Goal: Task Accomplishment & Management: Manage account settings

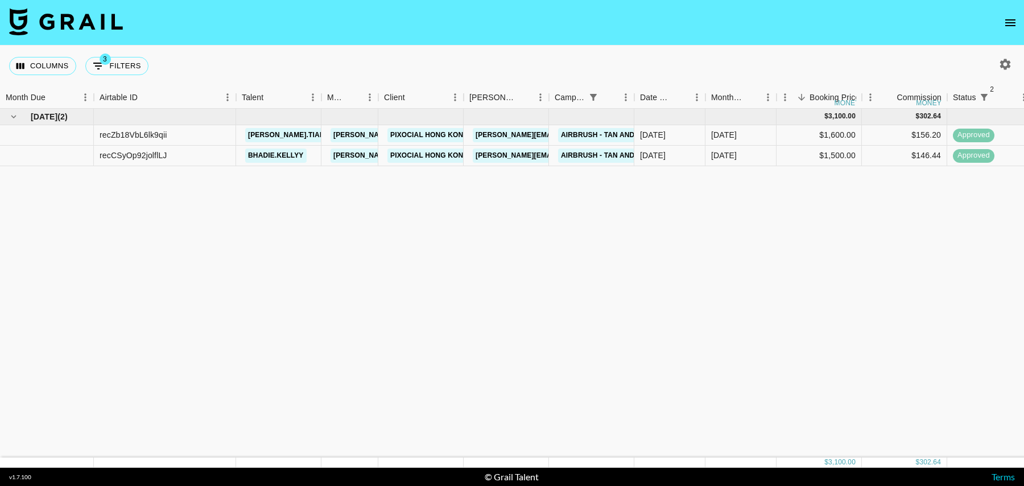
click at [130, 78] on div "Columns 3 Filters + Booking" at bounding box center [81, 66] width 144 height 41
click at [130, 67] on button "3 Filters" at bounding box center [116, 66] width 63 height 18
select select "status"
select select "isNotAnyOf"
select select "status"
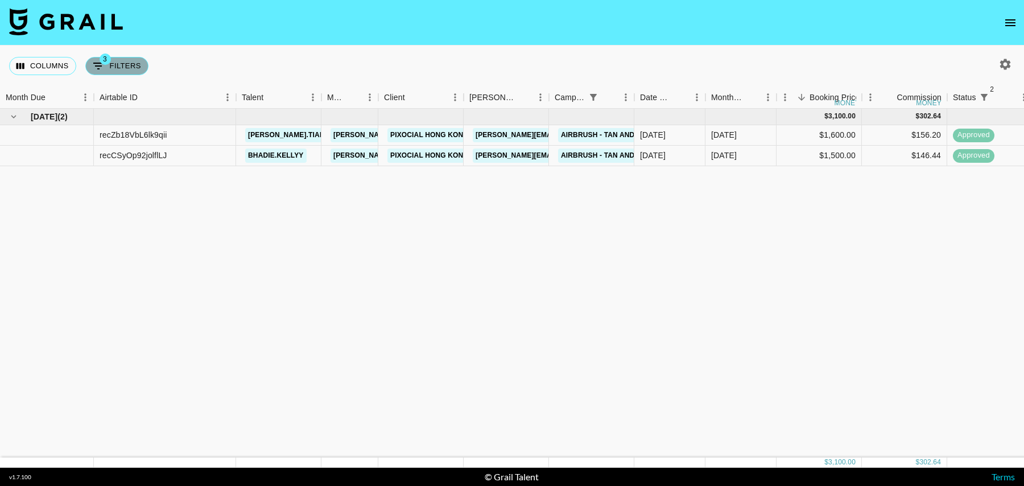
select select "isNotAnyOf"
select select "campaign"
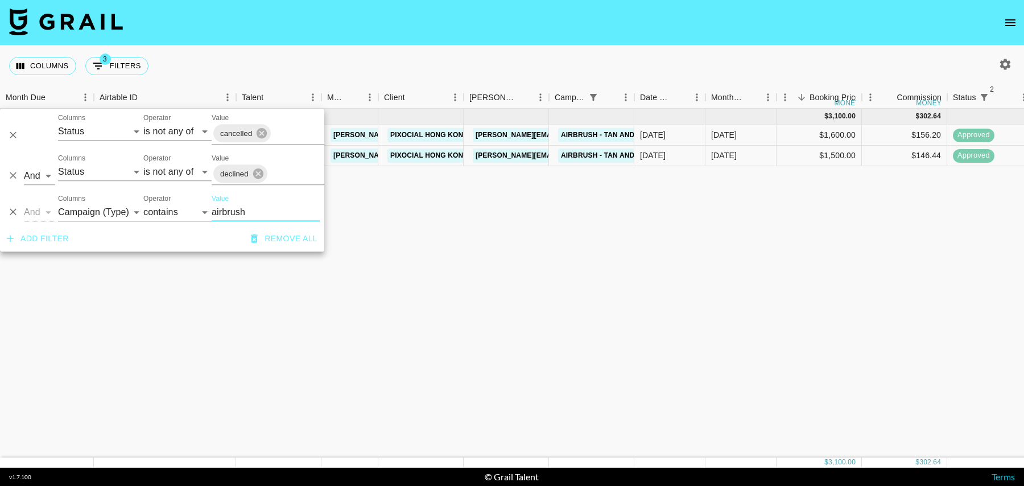
click at [309, 42] on nav at bounding box center [512, 23] width 1024 height 46
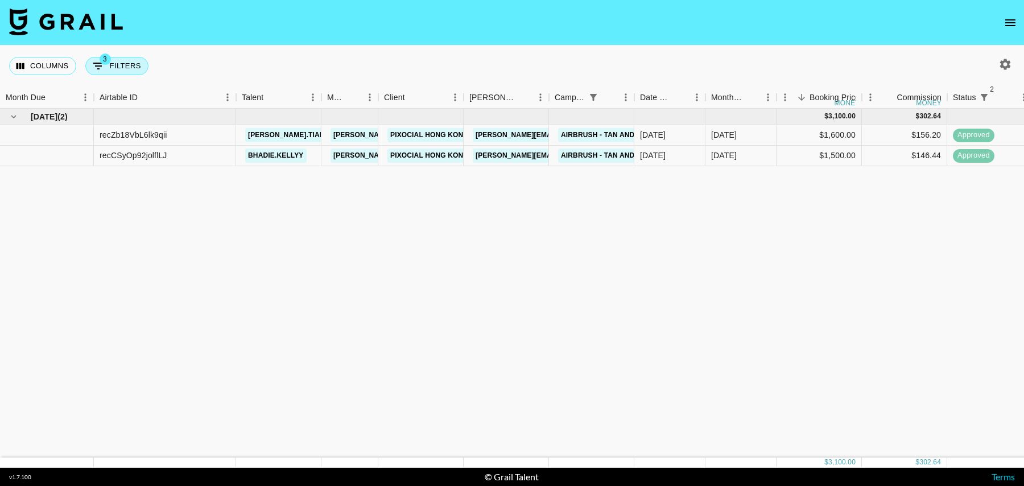
click at [114, 70] on button "3 Filters" at bounding box center [116, 66] width 63 height 18
select select "status"
select select "isNotAnyOf"
select select "status"
select select "isNotAnyOf"
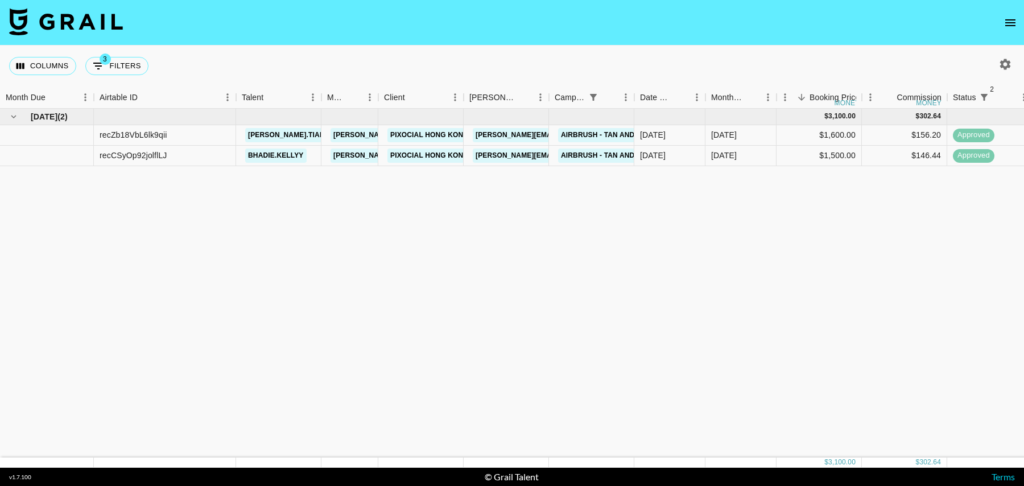
select select "campaign"
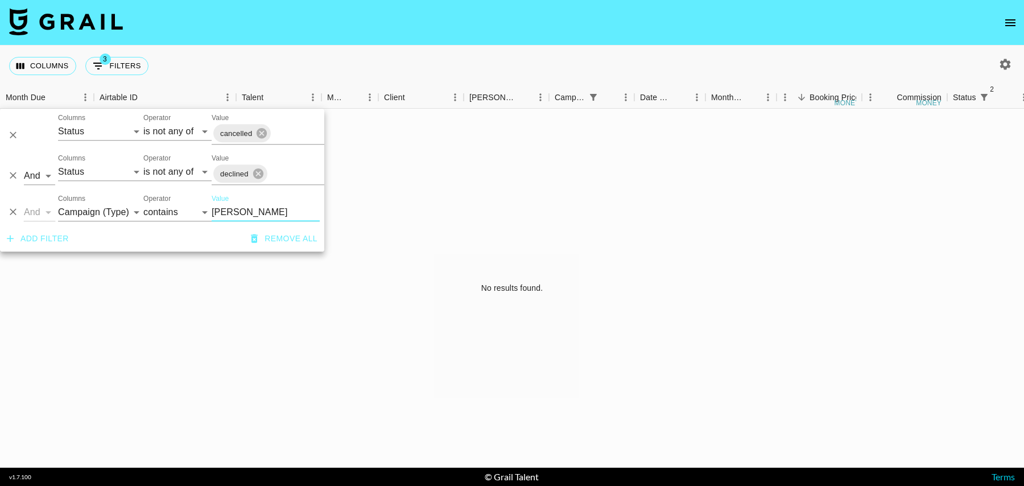
type input "bono"
click at [1011, 69] on icon "button" at bounding box center [1006, 64] width 14 height 14
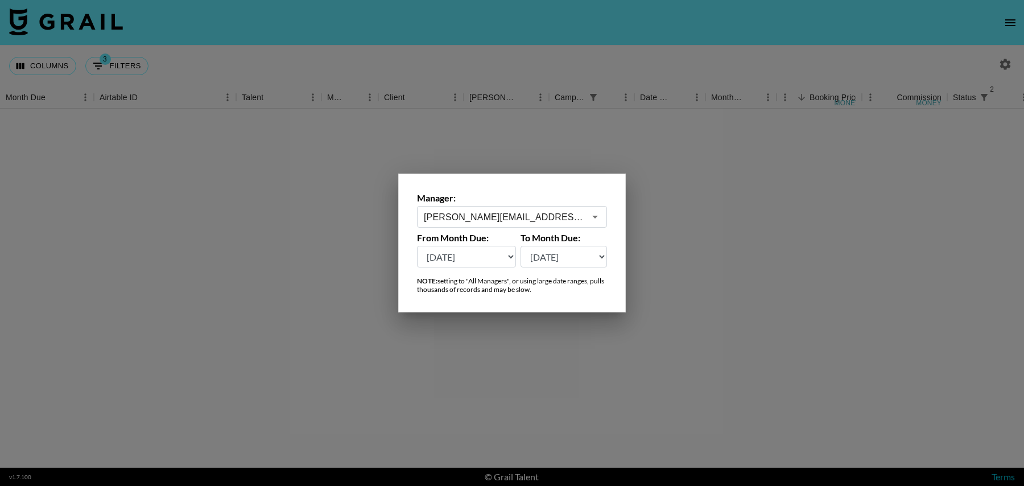
click at [493, 261] on select "Sep '26 Aug '26 Jul '26 Jun '26 May '26 Apr '26 Mar '26 Feb '26 Jan '26 Dec '25…" at bounding box center [466, 257] width 99 height 22
select select "Sep '24"
click at [417, 246] on select "Sep '26 Aug '26 Jul '26 Jun '26 May '26 Apr '26 Mar '26 Feb '26 Jan '26 Dec '25…" at bounding box center [466, 257] width 99 height 22
click at [315, 260] on div at bounding box center [512, 243] width 1024 height 486
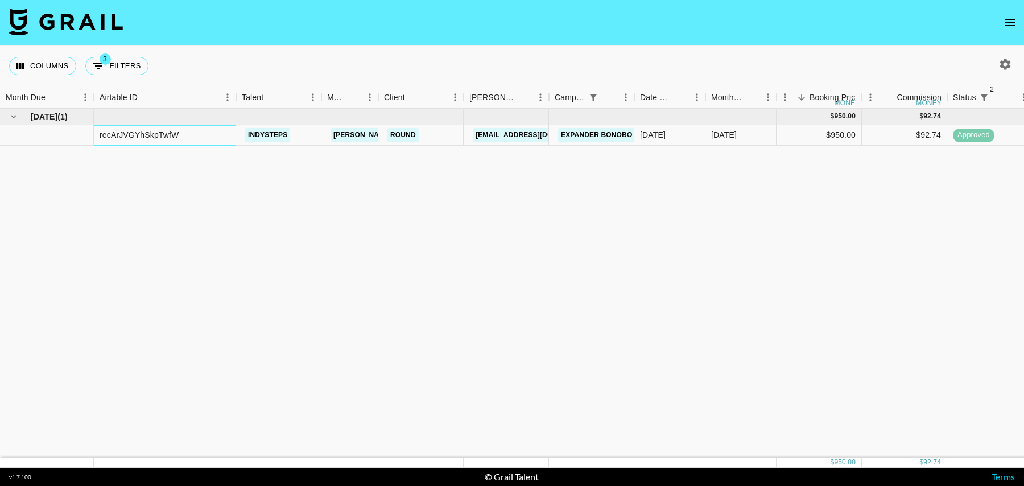
click at [109, 130] on div "recArJVGYhSkpTwfW" at bounding box center [139, 134] width 79 height 11
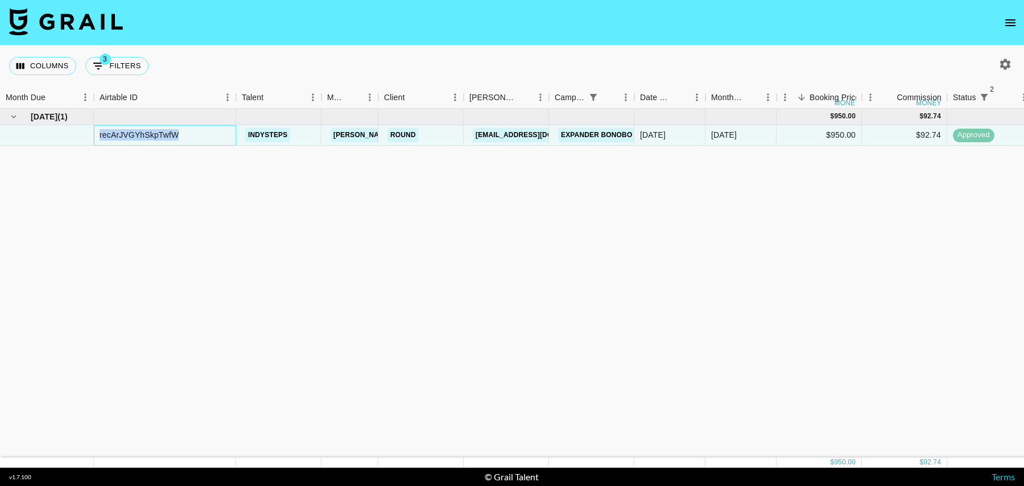
copy div "recArJVGYhSkpTwfW"
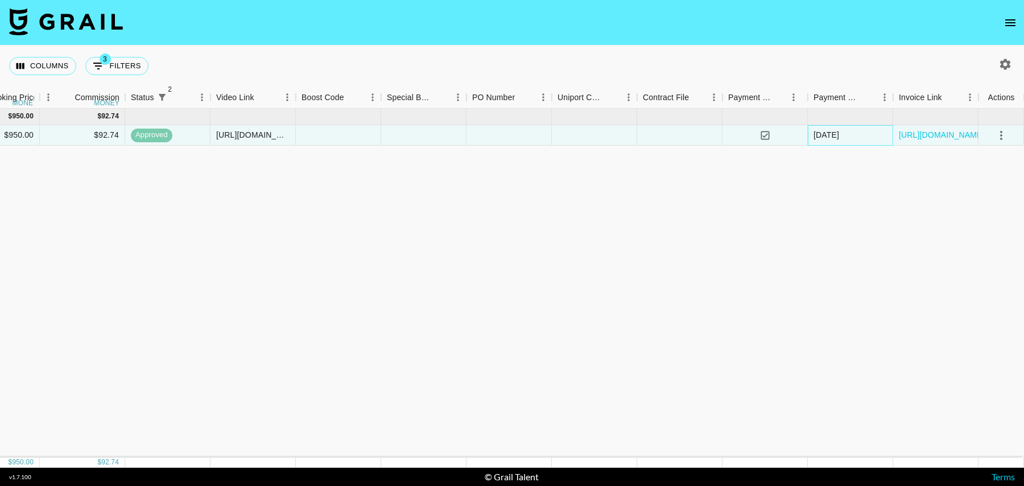
click at [833, 135] on div "04/09/2025" at bounding box center [827, 134] width 26 height 11
click at [859, 137] on div "04/09/2025" at bounding box center [850, 135] width 85 height 20
click at [827, 137] on div "04/09/2025" at bounding box center [827, 134] width 26 height 11
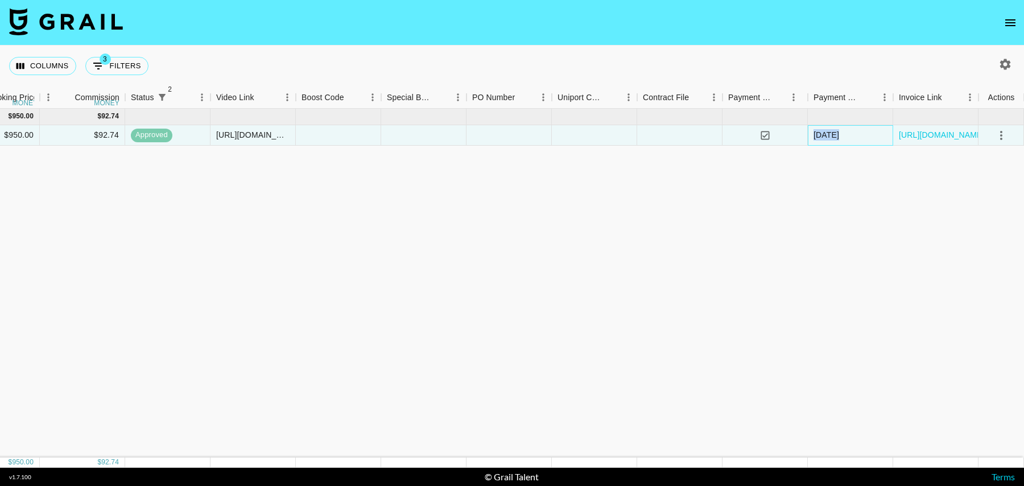
click at [827, 137] on div "04/09/2025" at bounding box center [827, 134] width 26 height 11
copy div "04/09/2025"
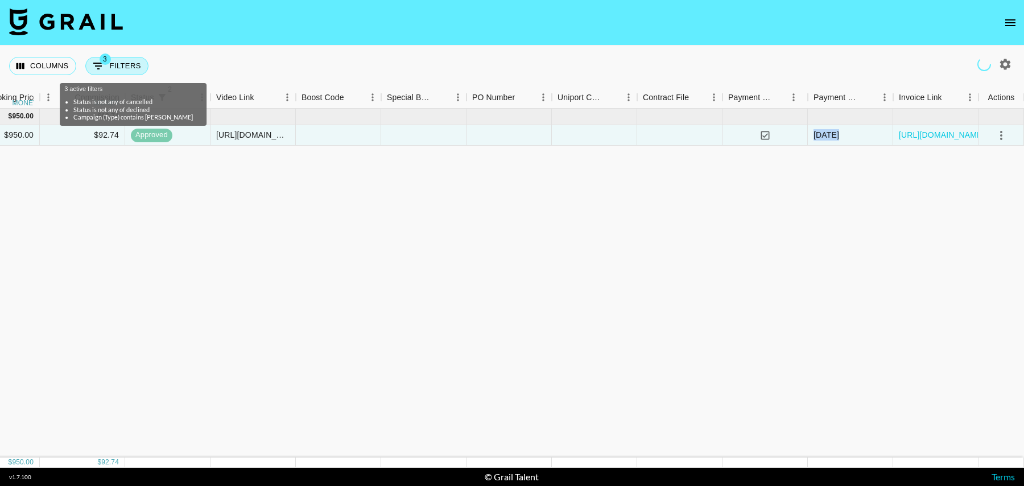
click at [118, 66] on button "3 Filters" at bounding box center [116, 66] width 63 height 18
select select "status"
select select "isNotAnyOf"
select select "status"
select select "isNotAnyOf"
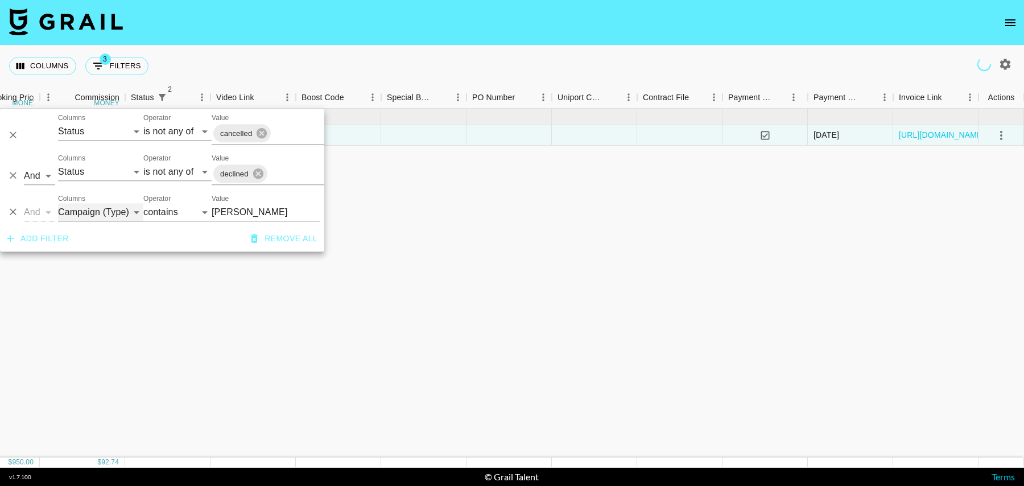
click at [84, 215] on select "Grail Platform ID Airtable ID Talent Manager Client Booker Campaign (Type) Date…" at bounding box center [100, 212] width 85 height 18
select select "airtableId"
click at [58, 203] on select "Grail Platform ID Airtable ID Talent Manager Client Booker Campaign (Type) Date…" at bounding box center [100, 212] width 85 height 18
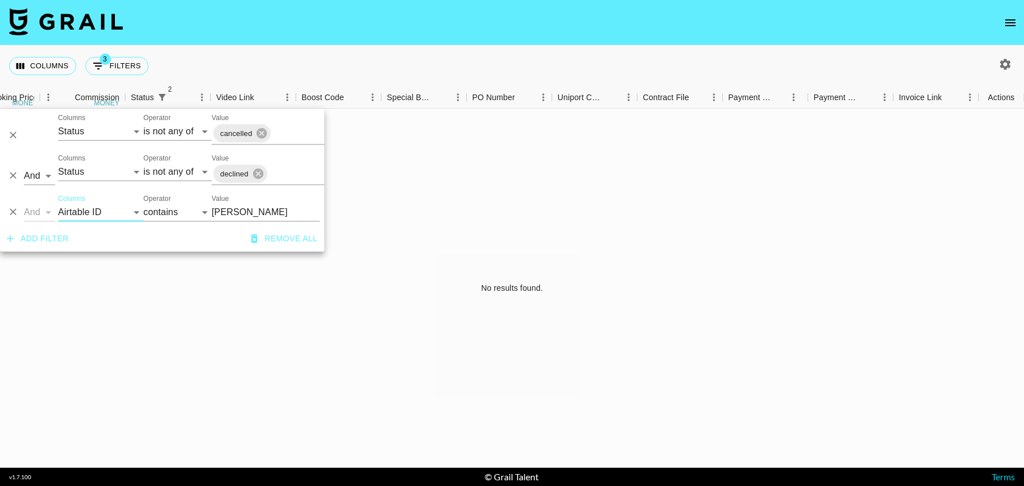
click at [220, 209] on input "bono" at bounding box center [266, 212] width 108 height 18
paste input "FA6RHirE"
type input "FA6RHirE"
click at [370, 207] on div "No results found." at bounding box center [512, 288] width 1024 height 359
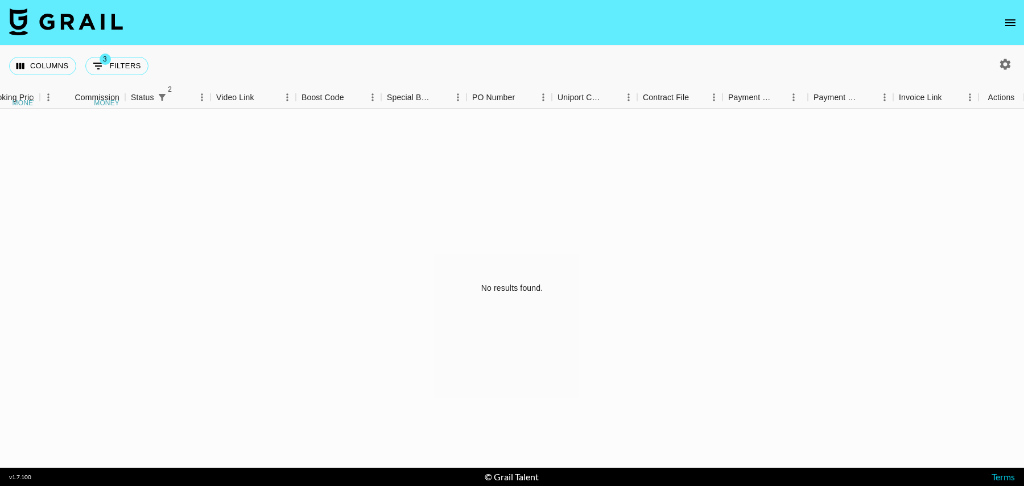
click at [1007, 62] on icon "button" at bounding box center [1005, 64] width 11 height 11
select select "Sep '24"
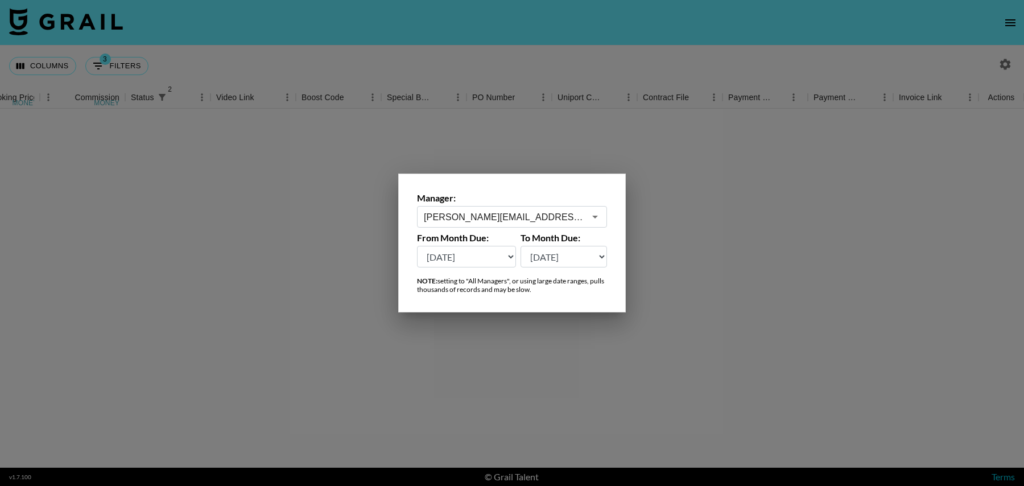
click at [715, 256] on div at bounding box center [512, 243] width 1024 height 486
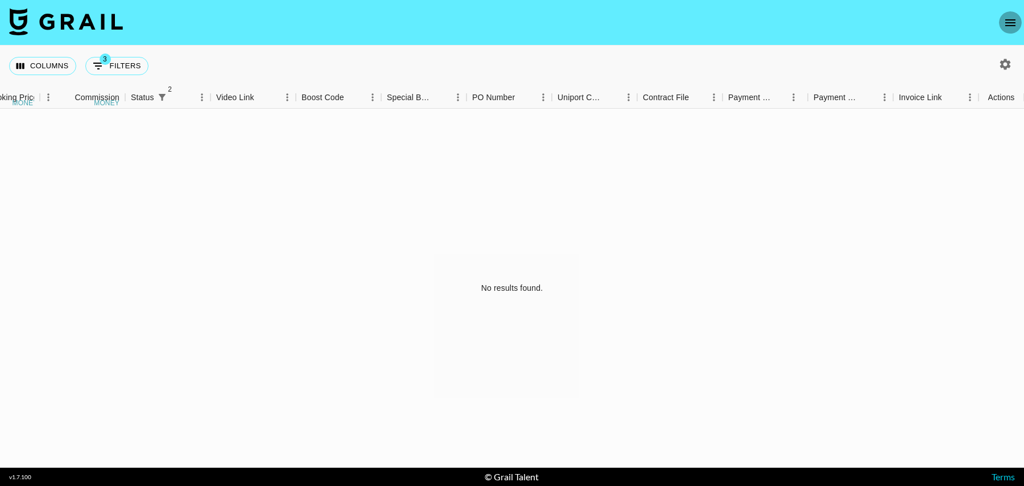
click at [1004, 23] on icon "open drawer" at bounding box center [1011, 23] width 14 height 14
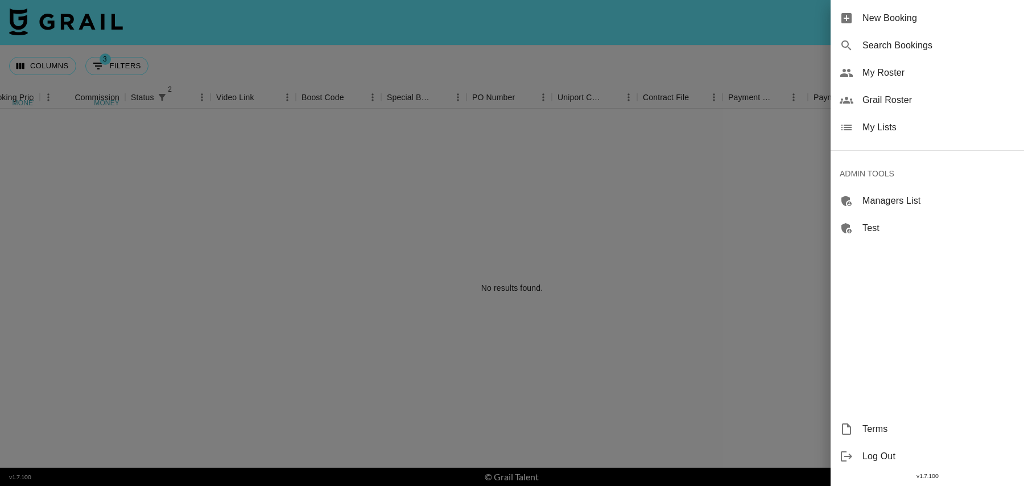
click at [782, 31] on div at bounding box center [512, 243] width 1024 height 486
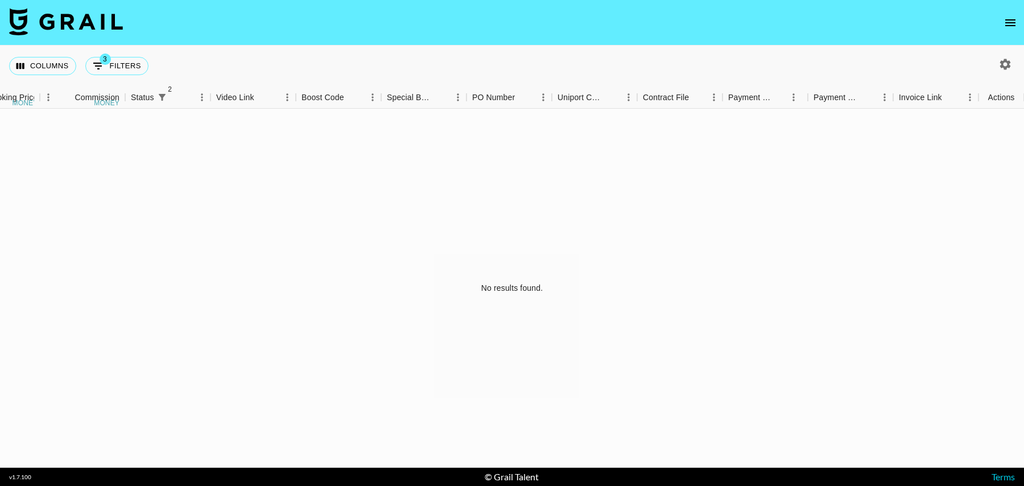
click at [1003, 65] on icon "button" at bounding box center [1005, 64] width 11 height 11
select select "Sep '24"
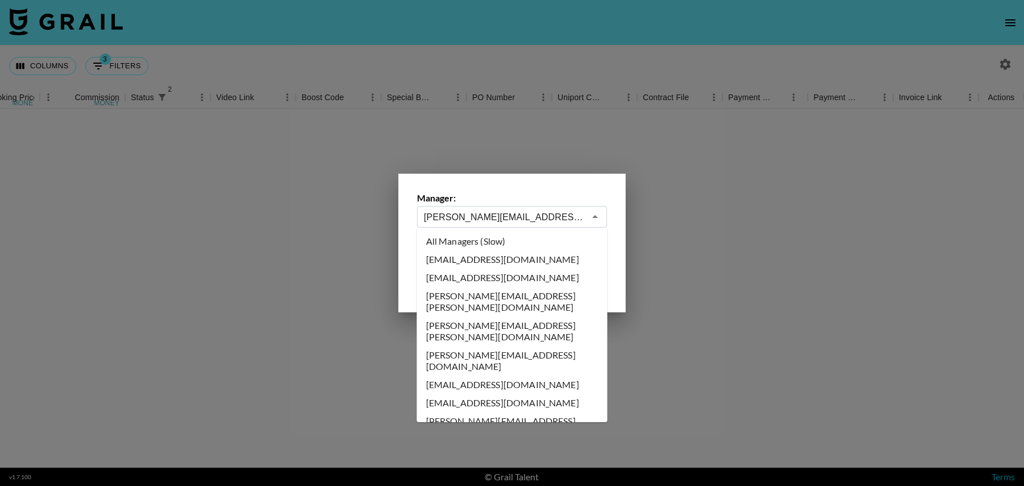
click at [513, 216] on input "[PERSON_NAME][EMAIL_ADDRESS][DOMAIN_NAME]" at bounding box center [504, 217] width 161 height 13
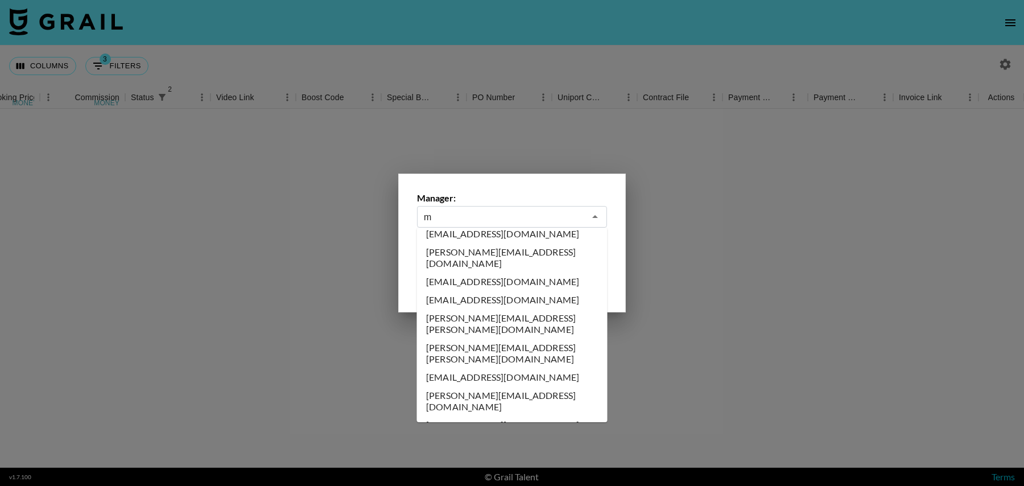
scroll to position [0, 0]
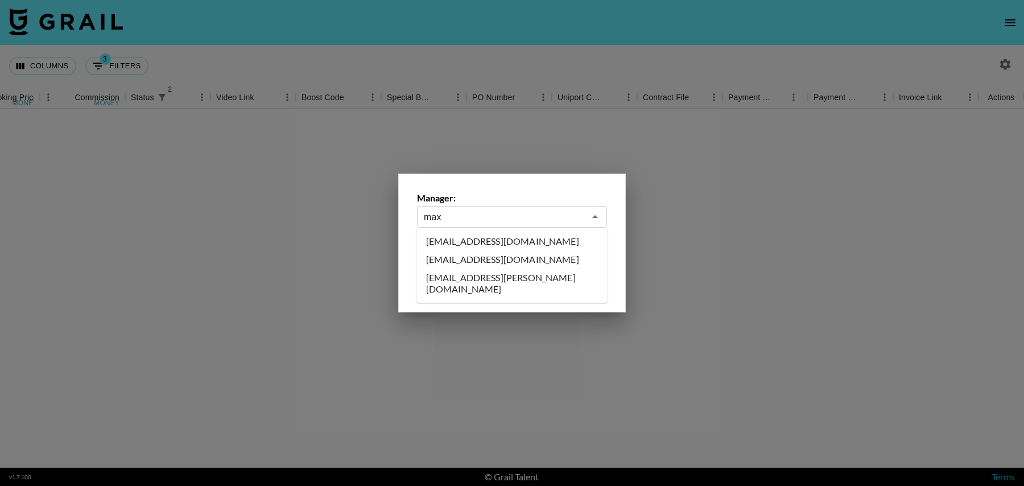
click at [483, 239] on li "[EMAIL_ADDRESS][DOMAIN_NAME]" at bounding box center [512, 241] width 191 height 18
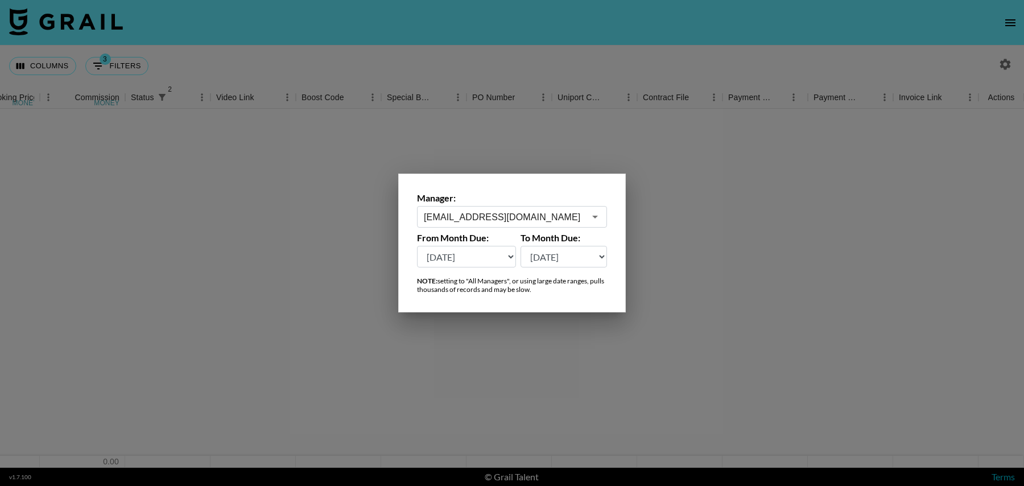
type input "[EMAIL_ADDRESS][DOMAIN_NAME]"
click at [484, 238] on label "From Month Due:" at bounding box center [466, 237] width 99 height 11
click at [717, 233] on div at bounding box center [512, 243] width 1024 height 486
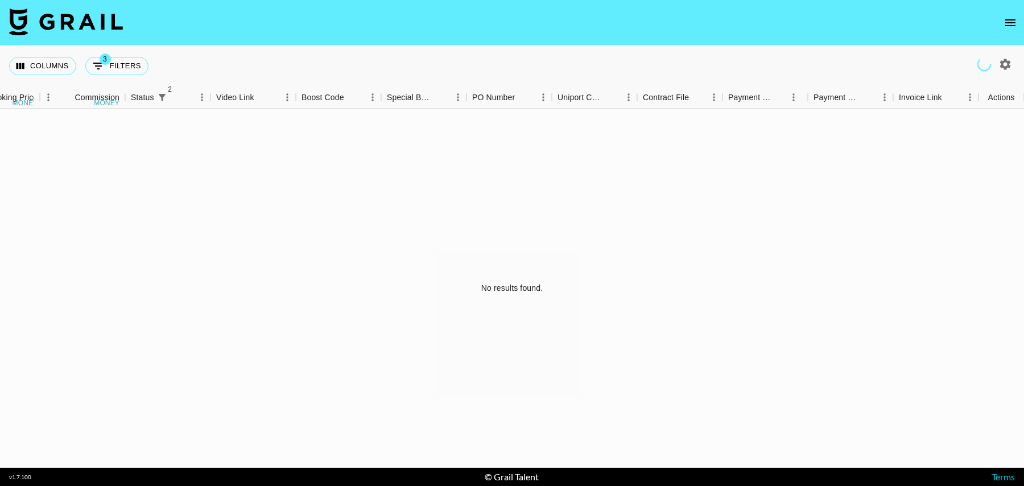
click at [677, 225] on div "No results found." at bounding box center [512, 288] width 1024 height 359
click at [1008, 60] on icon "button" at bounding box center [1006, 64] width 14 height 14
select select "Sep '24"
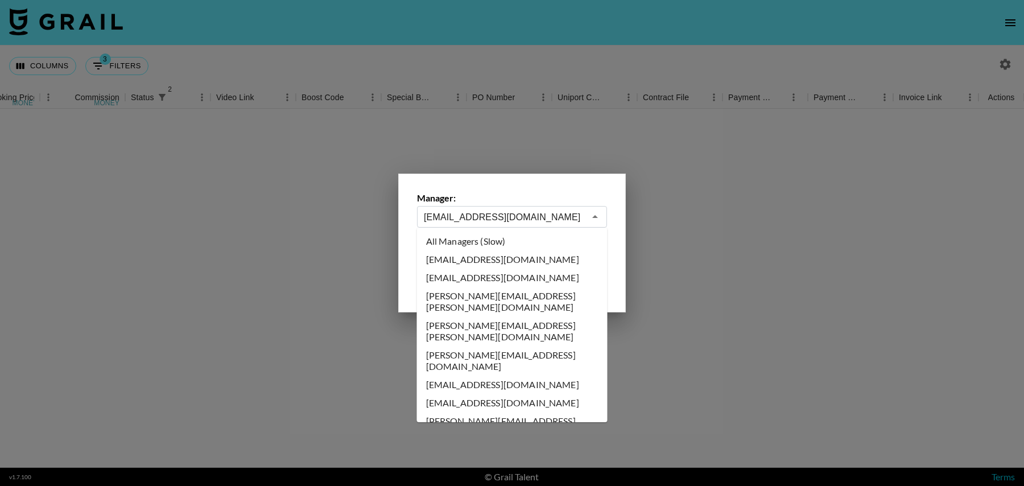
click at [499, 216] on input "[EMAIL_ADDRESS][DOMAIN_NAME]" at bounding box center [504, 217] width 161 height 13
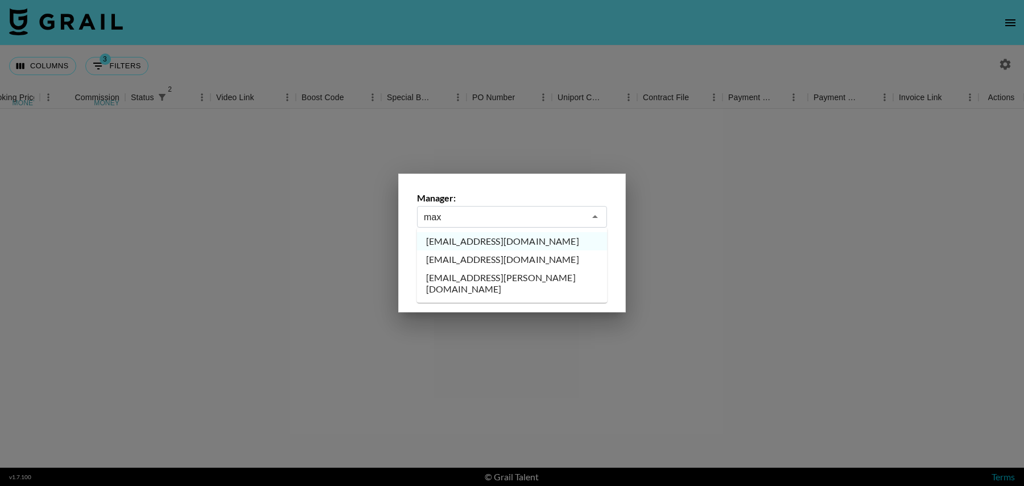
click at [485, 261] on li "maxelk@grail-talent.com" at bounding box center [512, 259] width 191 height 18
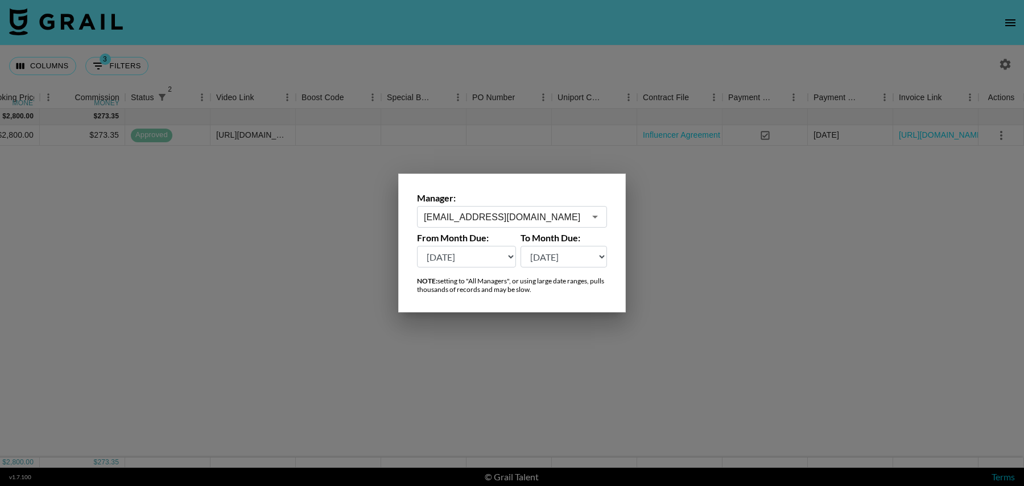
type input "maxelk@grail-talent.com"
click at [658, 339] on div at bounding box center [512, 243] width 1024 height 486
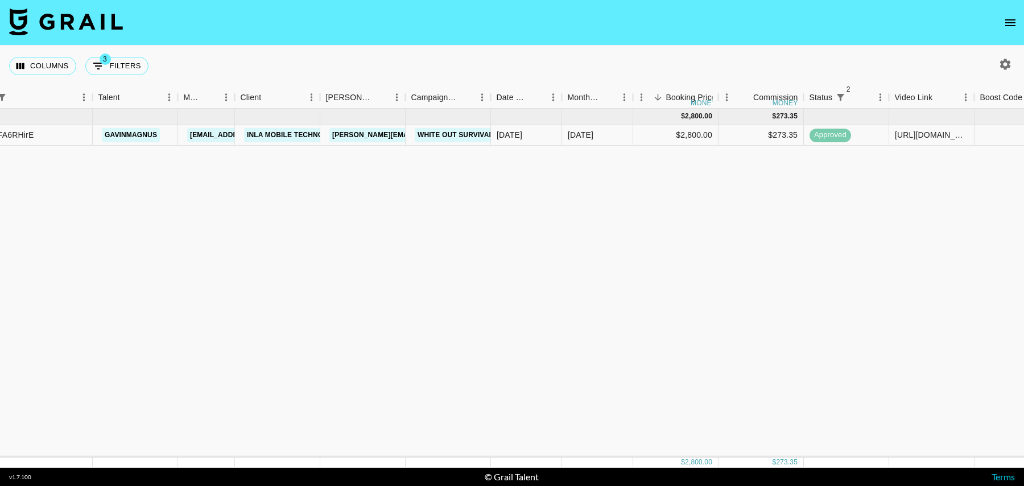
scroll to position [0, 47]
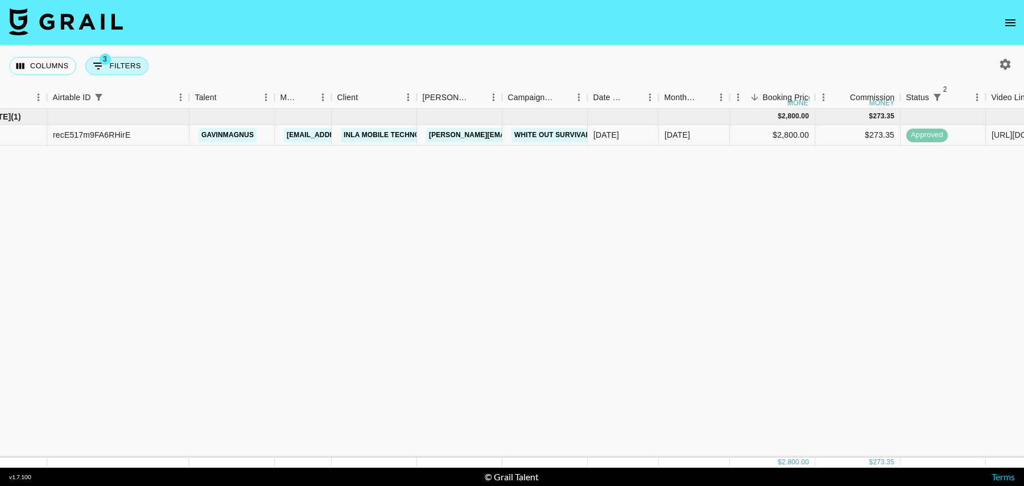
click at [118, 59] on button "3 Filters" at bounding box center [116, 66] width 63 height 18
select select "status"
select select "isNotAnyOf"
select select "status"
select select "isNotAnyOf"
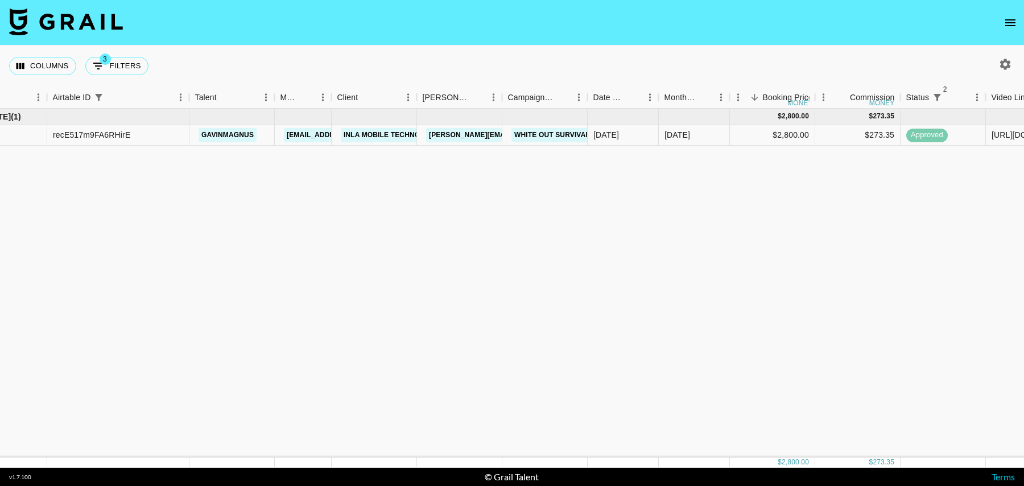
select select "airtableId"
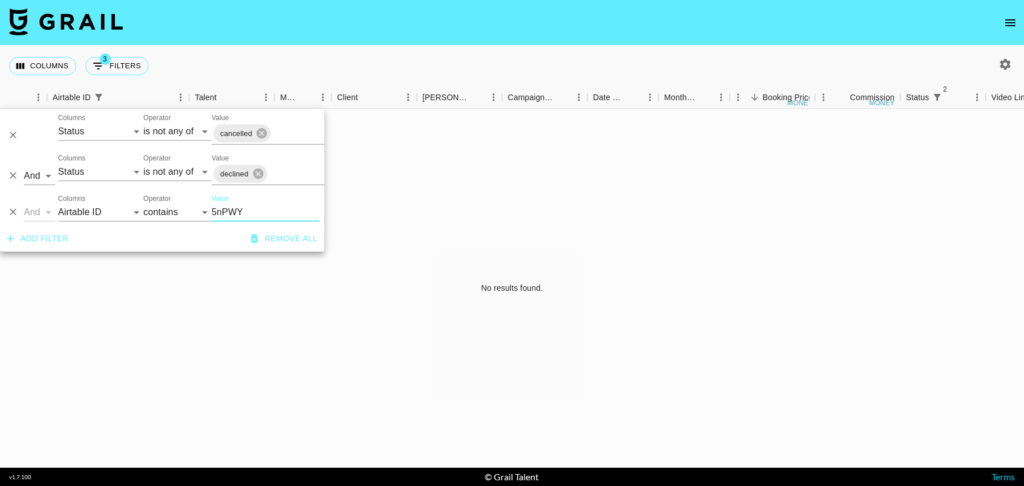
type input "5nPWY"
click at [746, 178] on div "No results found." at bounding box center [512, 288] width 1024 height 359
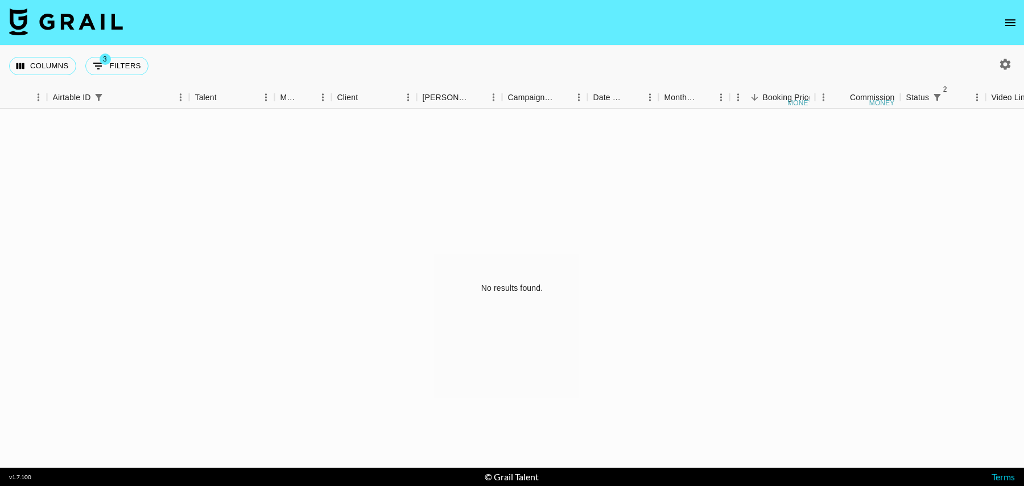
click at [1005, 65] on icon "button" at bounding box center [1006, 64] width 14 height 14
select select "Sep '24"
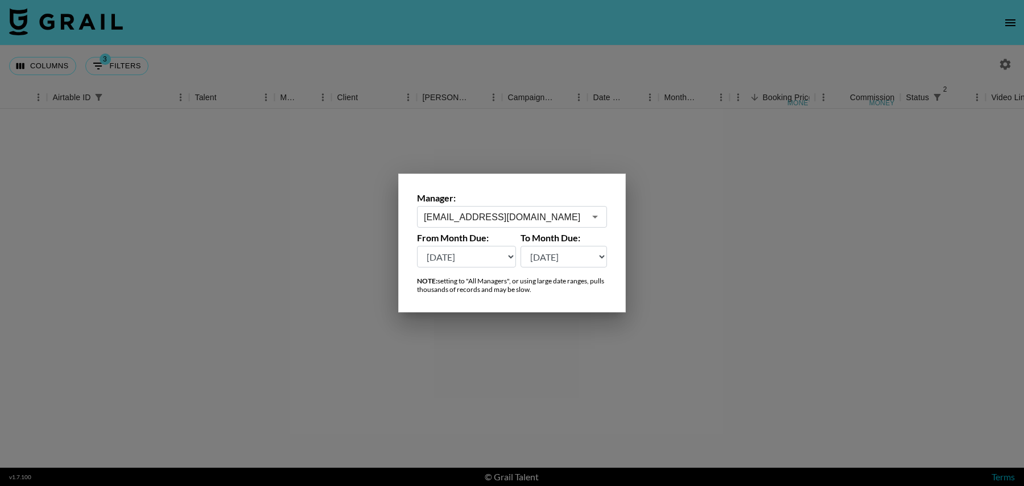
click at [486, 218] on input "maxelk@grail-talent.com" at bounding box center [504, 217] width 161 height 13
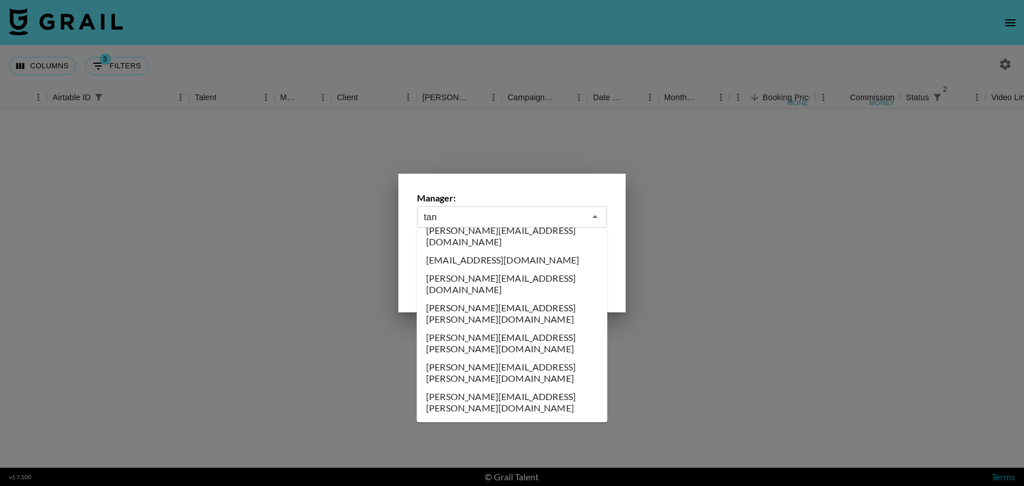
scroll to position [0, 0]
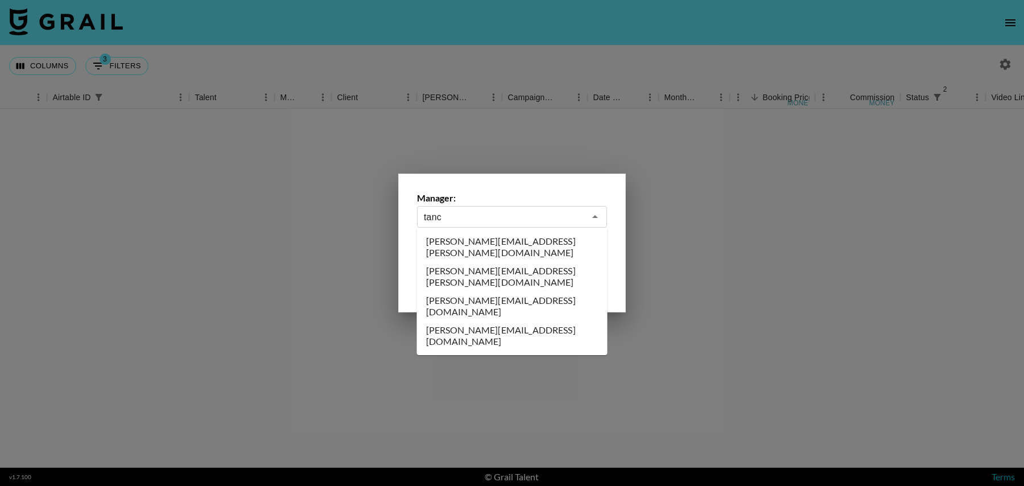
click at [472, 291] on li "[PERSON_NAME][EMAIL_ADDRESS][DOMAIN_NAME]" at bounding box center [512, 306] width 191 height 30
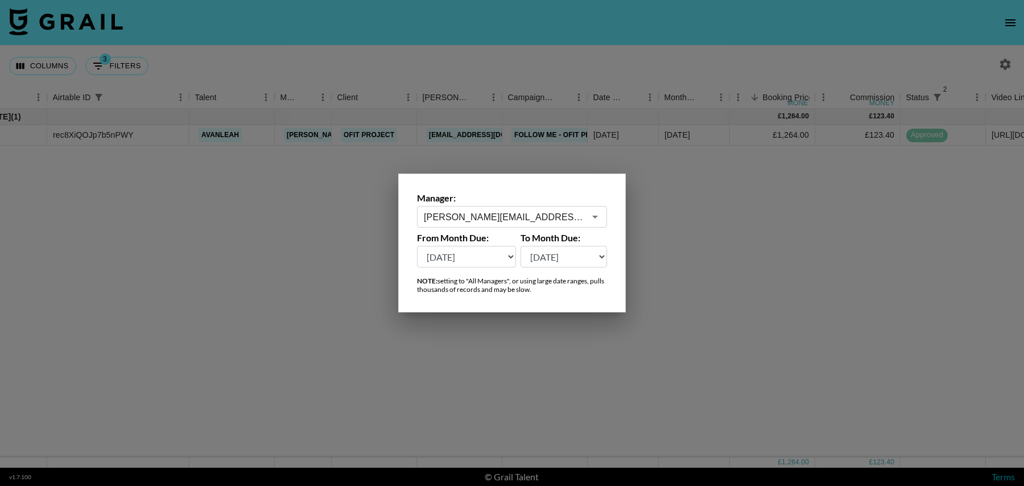
type input "[PERSON_NAME][EMAIL_ADDRESS][DOMAIN_NAME]"
click at [724, 258] on div at bounding box center [512, 243] width 1024 height 486
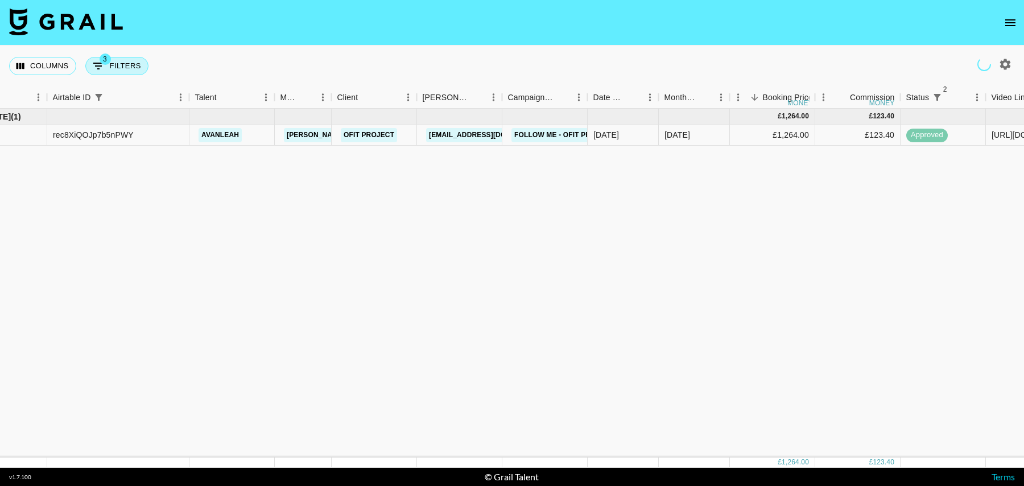
click at [108, 64] on button "3 Filters" at bounding box center [116, 66] width 63 height 18
select select "status"
select select "isNotAnyOf"
select select "status"
select select "isNotAnyOf"
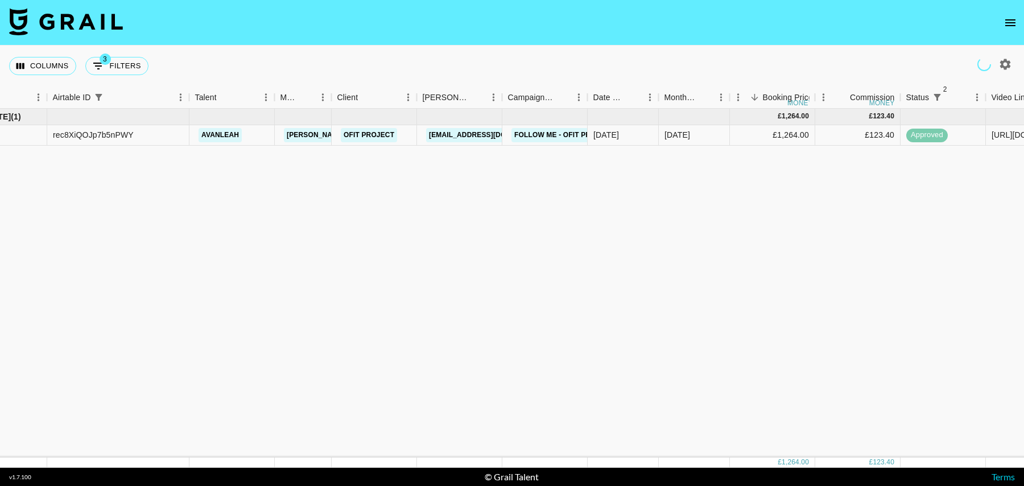
select select "airtableId"
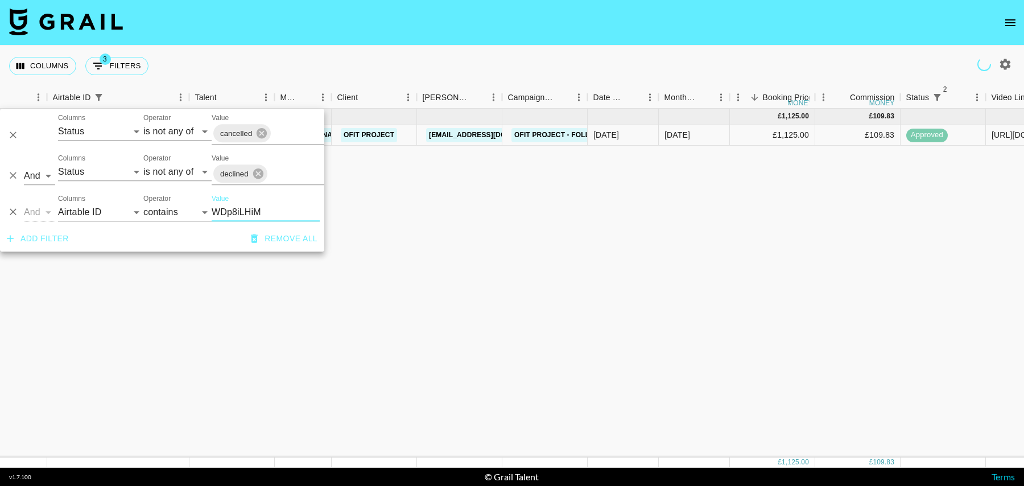
type input "WDp8iLHiM"
click at [510, 219] on div "Sep '25 ( 1 ) £ 1,125.00 £ 109.83 recalyFfWDp8iLHiM chelsealascher1 tancredi@gr…" at bounding box center [876, 283] width 1847 height 349
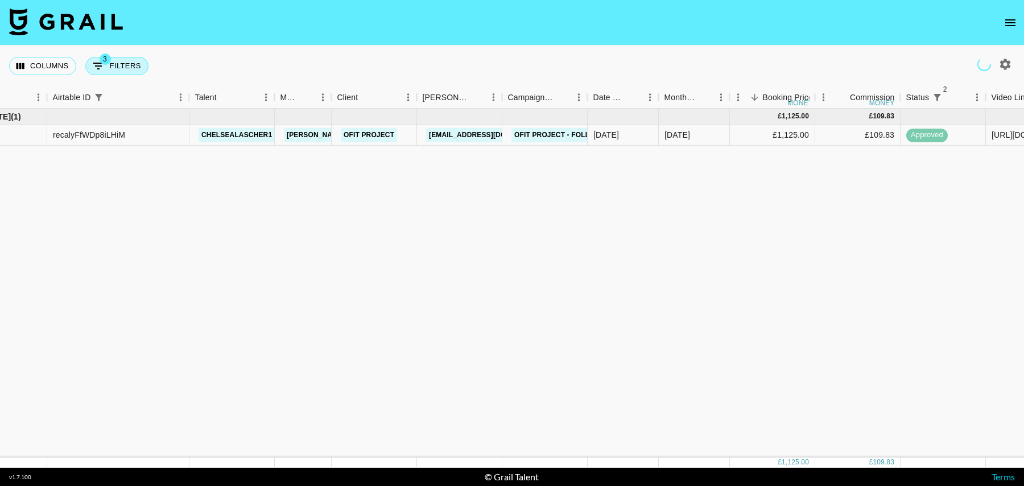
click at [109, 60] on span "3" at bounding box center [105, 58] width 11 height 11
select select "status"
select select "isNotAnyOf"
select select "status"
select select "isNotAnyOf"
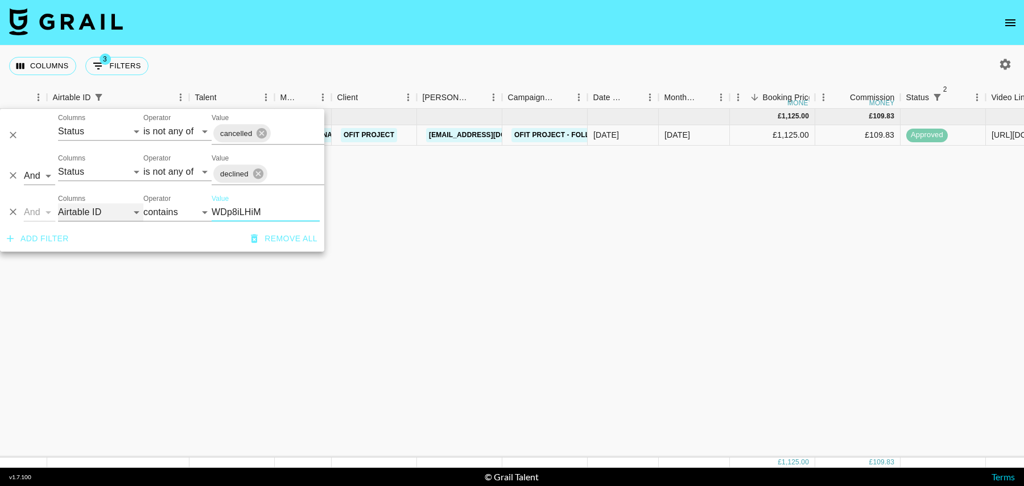
click at [107, 208] on select "Grail Platform ID Airtable ID Talent Manager Client Booker Campaign (Type) Date…" at bounding box center [100, 212] width 85 height 18
select select "talentName"
click at [58, 203] on select "Grail Platform ID Airtable ID Talent Manager Client Booker Campaign (Type) Date…" at bounding box center [100, 212] width 85 height 18
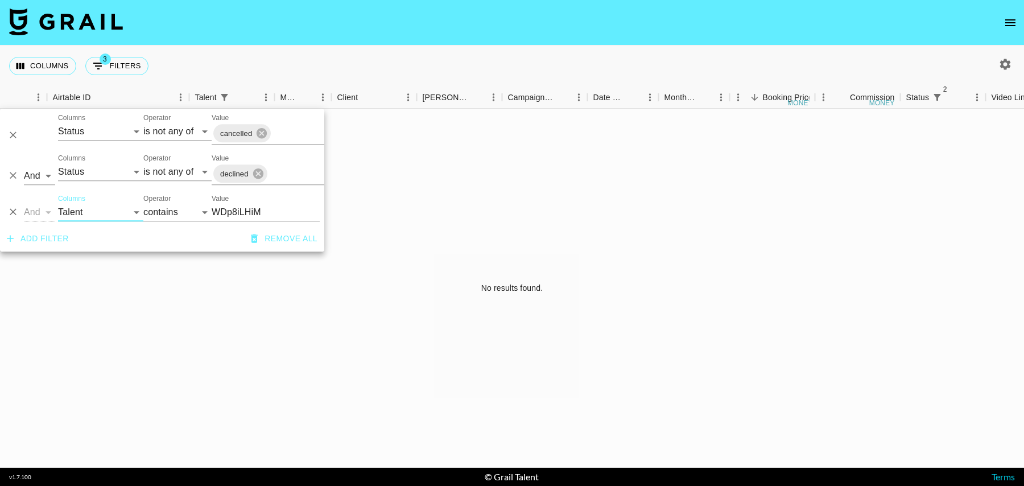
click at [240, 214] on input "WDp8iLHiM" at bounding box center [266, 212] width 108 height 18
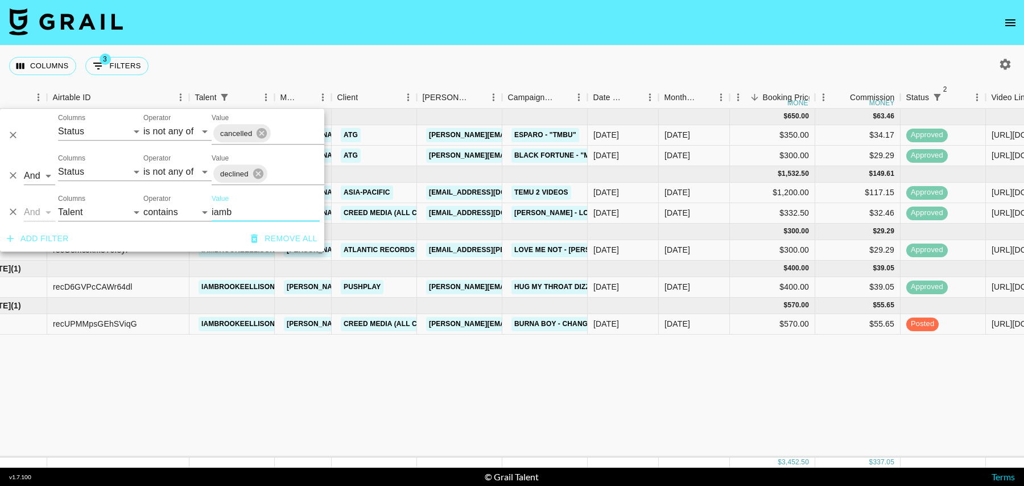
type input "iamb"
click at [751, 327] on div "$570.00" at bounding box center [772, 324] width 85 height 20
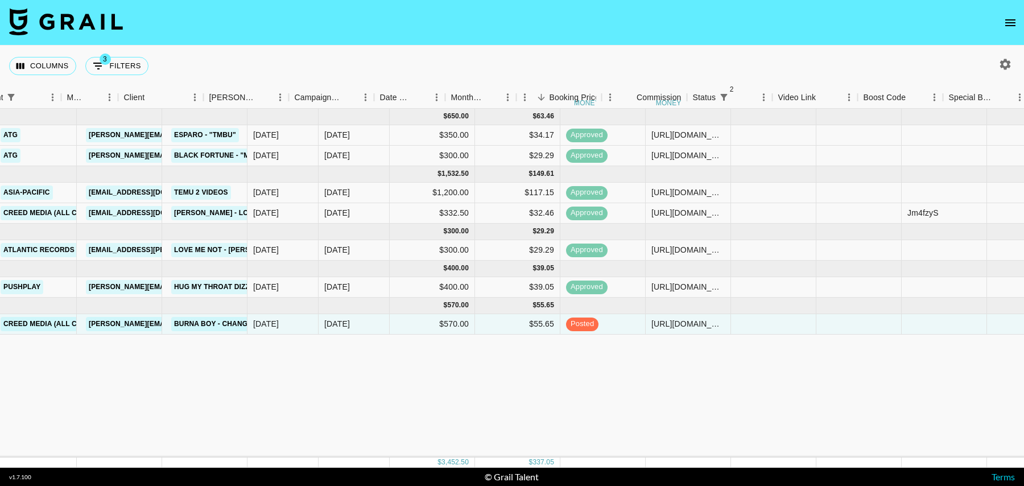
scroll to position [0, 581]
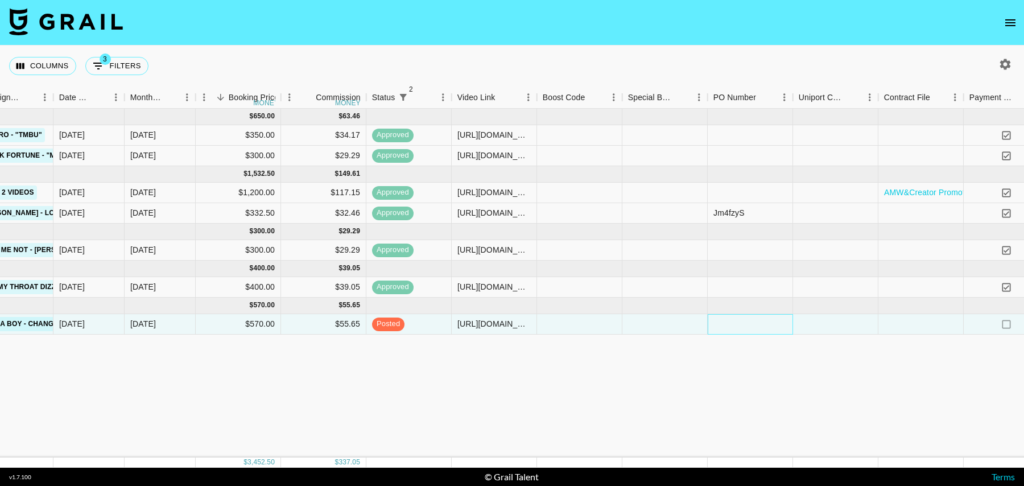
click at [735, 323] on div at bounding box center [750, 324] width 85 height 20
type input "TQdLV2M"
click at [844, 322] on div at bounding box center [835, 324] width 85 height 20
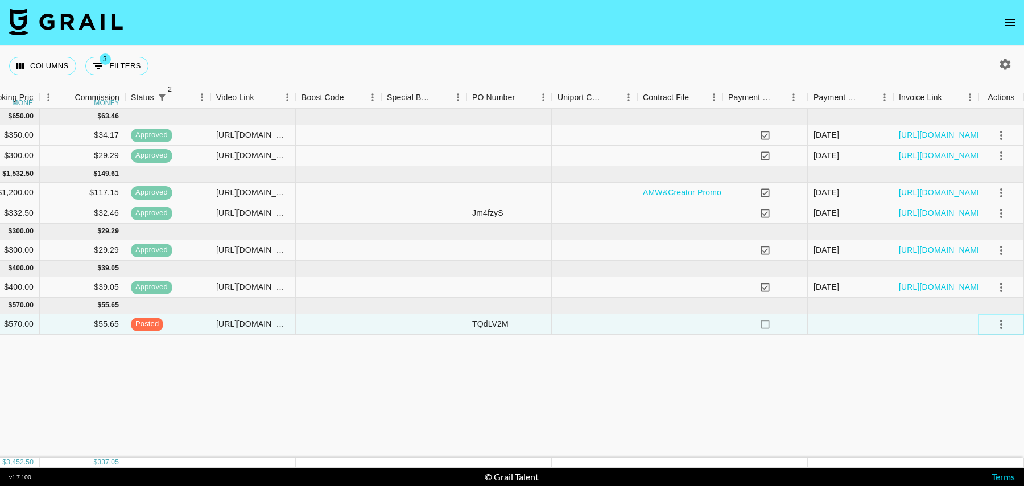
click at [1006, 320] on icon "select merge strategy" at bounding box center [1002, 325] width 14 height 14
click at [974, 435] on div "Approve" at bounding box center [976, 430] width 35 height 14
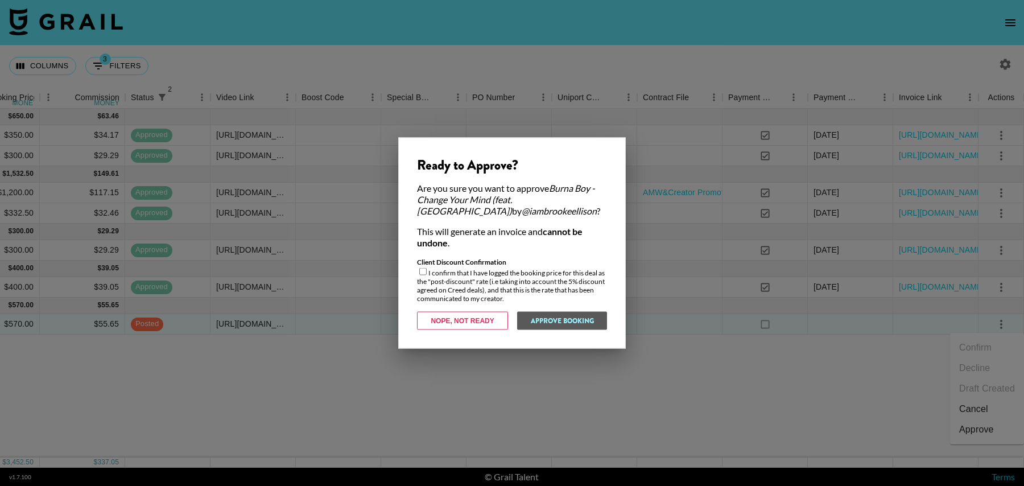
click at [423, 271] on input "checkbox" at bounding box center [422, 271] width 7 height 7
checkbox input "true"
drag, startPoint x: 545, startPoint y: 321, endPoint x: 551, endPoint y: 324, distance: 6.9
click at [545, 321] on button "Approve Booking" at bounding box center [562, 321] width 90 height 18
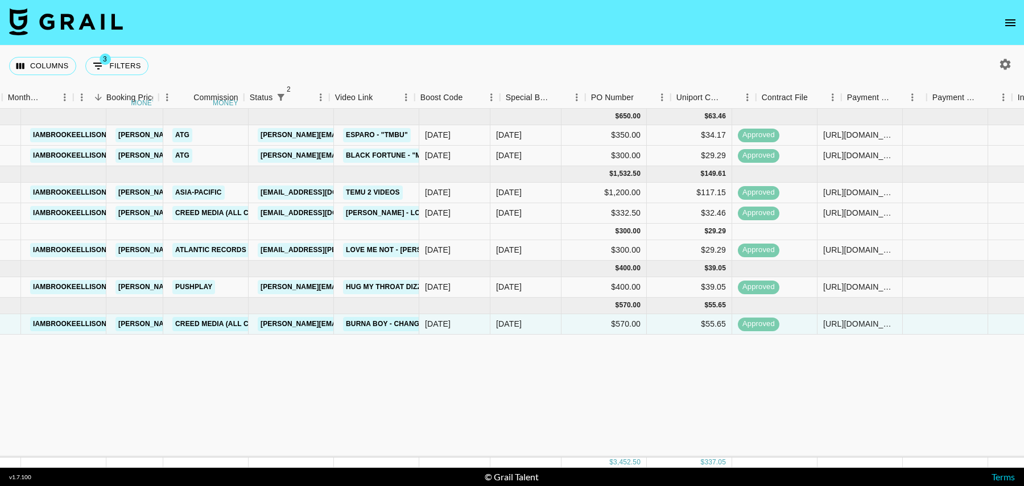
scroll to position [0, 117]
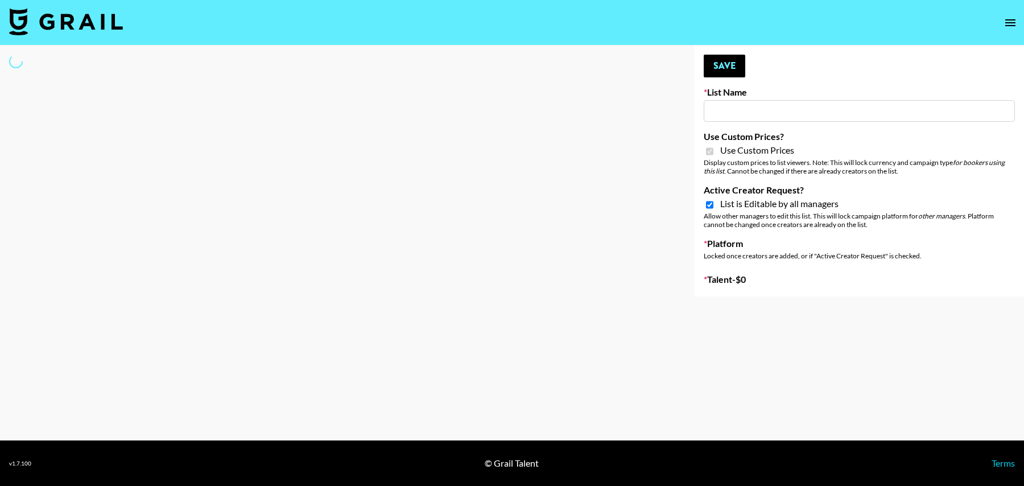
type input "House of Fab ([DATE])"
checkbox input "true"
select select "Brand"
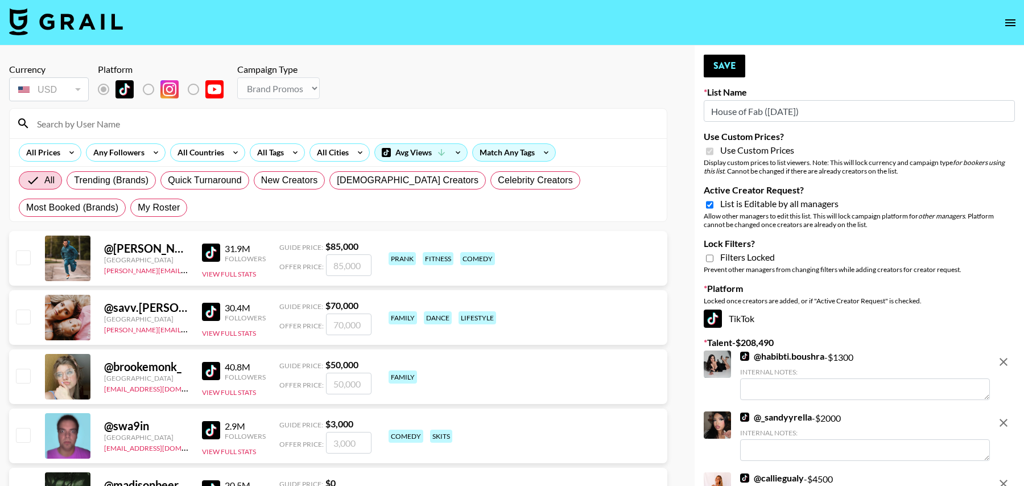
click at [248, 126] on input at bounding box center [345, 123] width 630 height 18
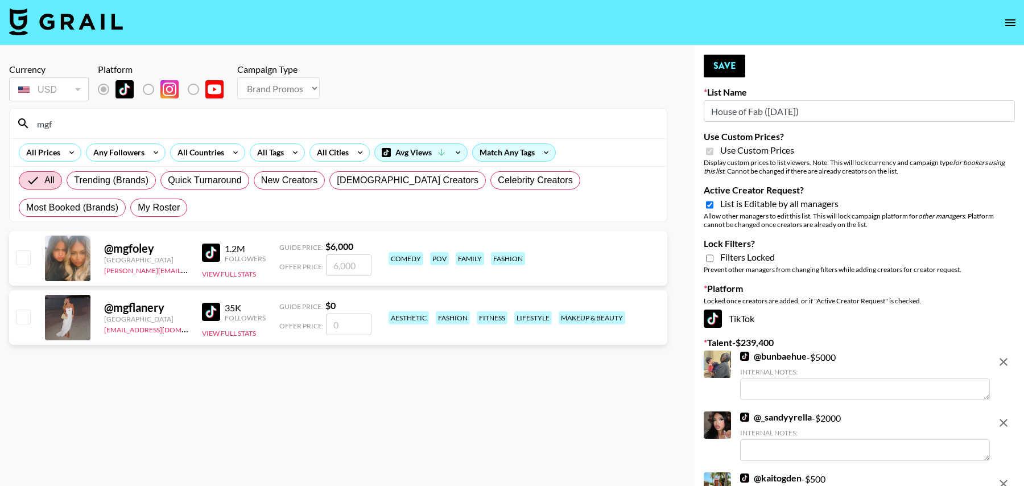
type input "mgf"
click at [340, 266] on input "number" at bounding box center [349, 265] width 46 height 22
type input "3"
checkbox input "true"
type input "3000"
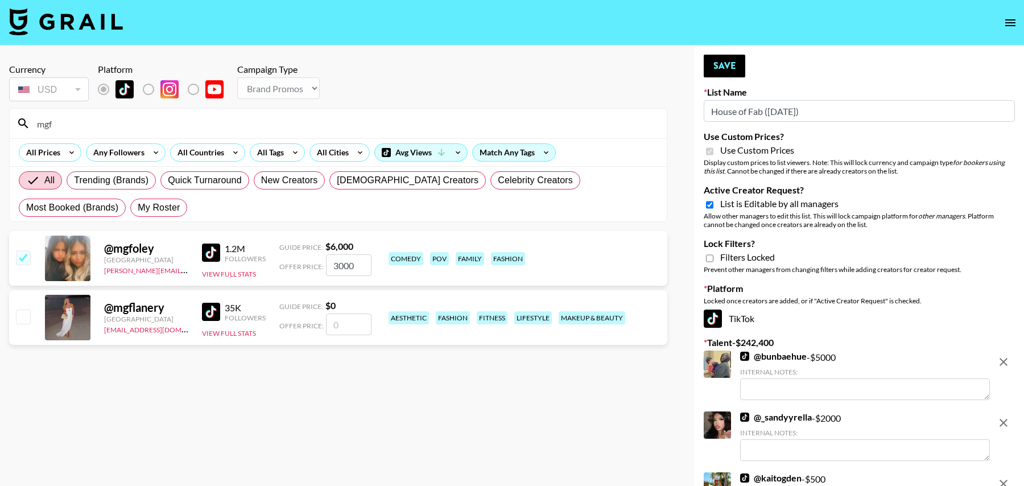
click at [171, 123] on input "mgf" at bounding box center [345, 123] width 630 height 18
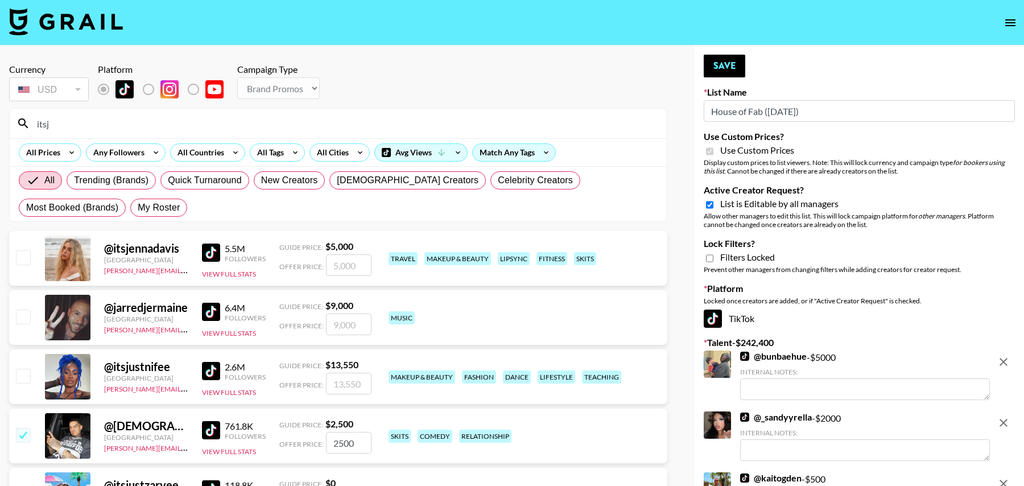
type input "itsj"
click at [28, 258] on input "checkbox" at bounding box center [23, 257] width 14 height 14
checkbox input "true"
type input "5000"
click at [724, 69] on button "Save" at bounding box center [725, 66] width 42 height 23
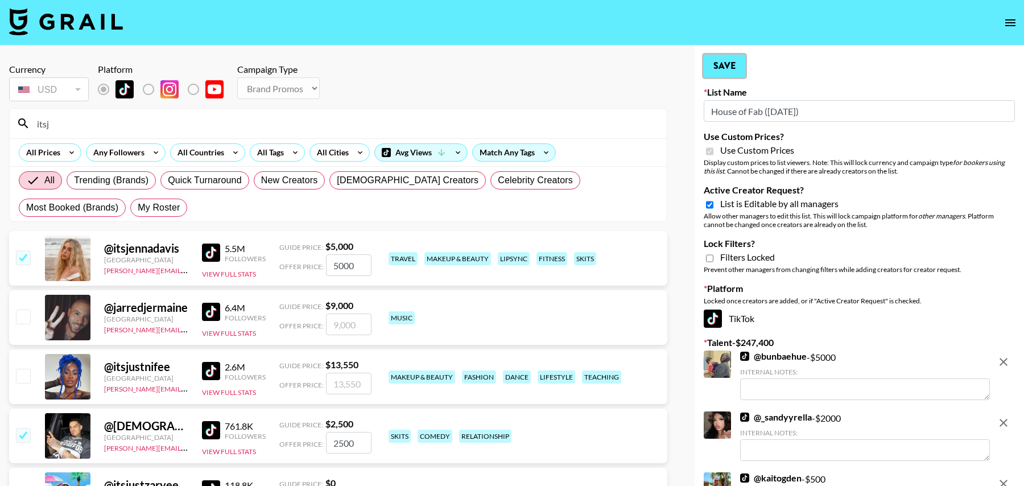
click at [724, 69] on button "Save" at bounding box center [725, 66] width 42 height 23
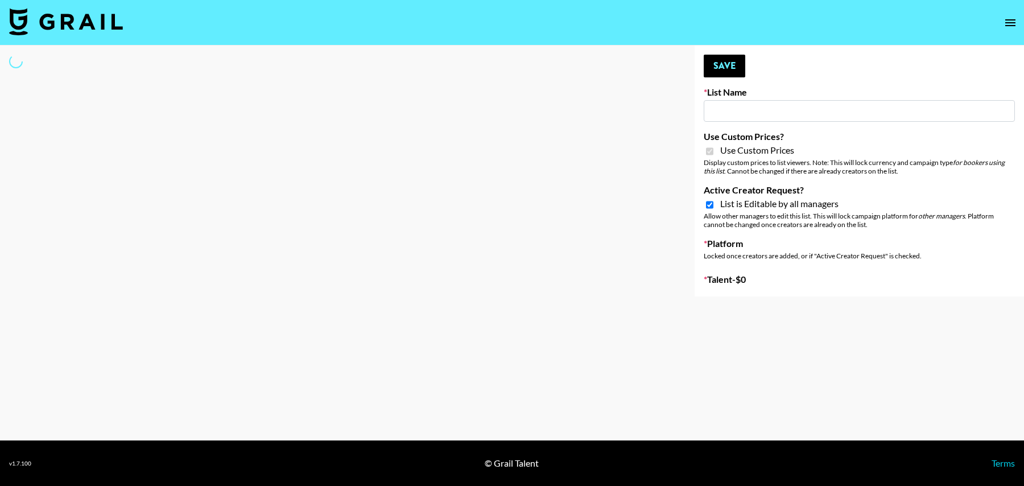
type input "ByHeart (9th Sept)"
checkbox input "true"
select select "Brand"
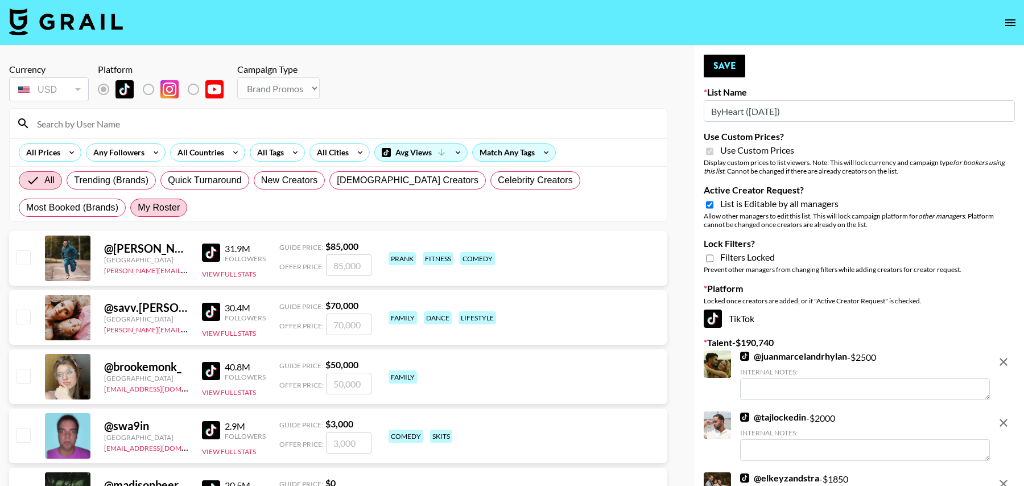
click at [138, 213] on span "My Roster" at bounding box center [159, 208] width 42 height 14
click at [138, 208] on input "My Roster" at bounding box center [138, 208] width 0 height 0
radio input "true"
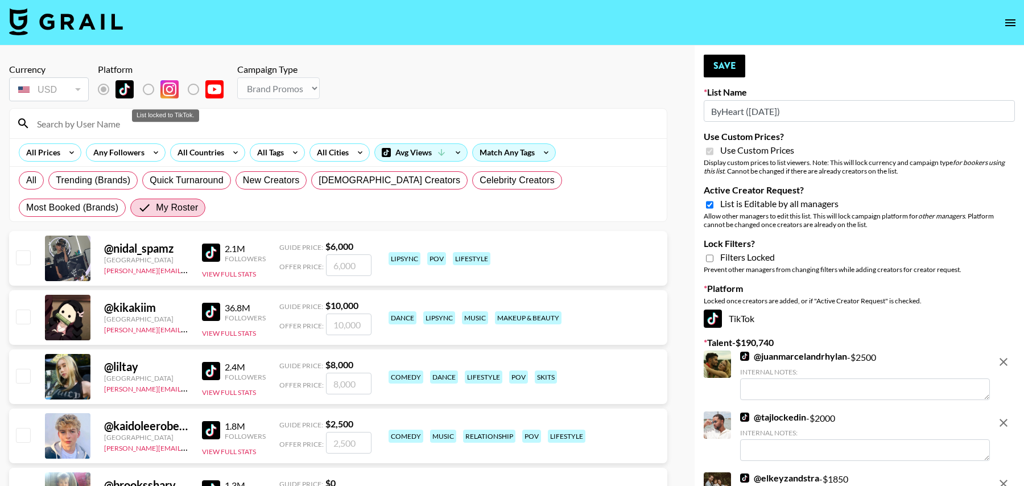
click at [147, 91] on label "List locked to TikTok." at bounding box center [158, 89] width 42 height 24
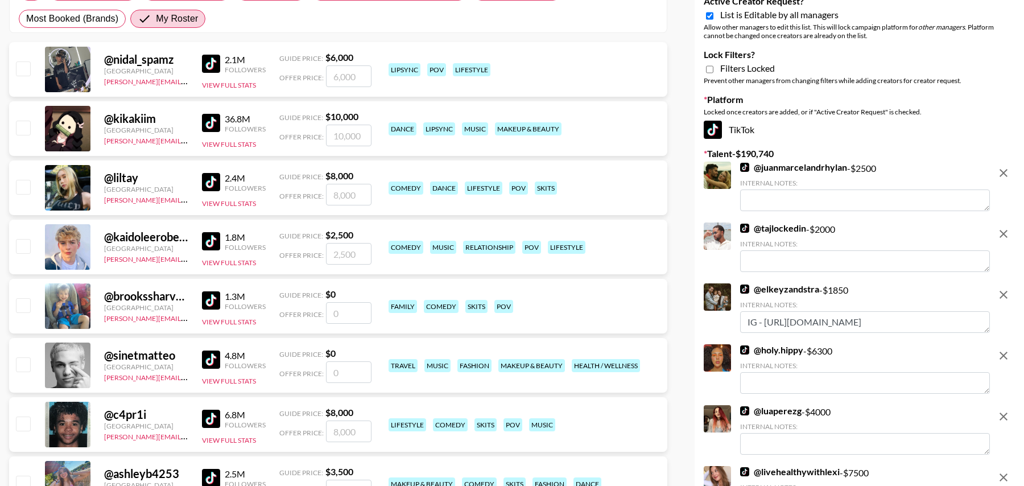
scroll to position [197, 0]
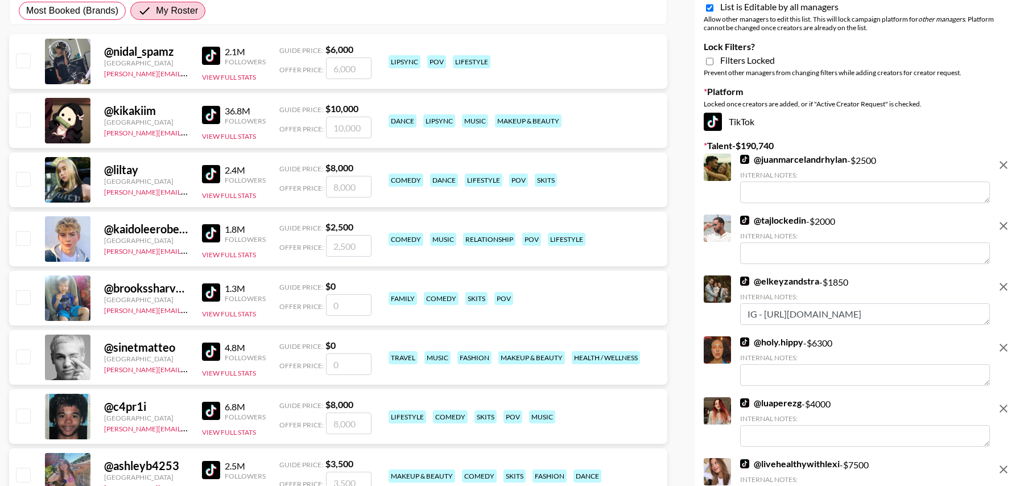
click at [20, 236] on input "checkbox" at bounding box center [23, 238] width 14 height 14
checkbox input "true"
type input "2500"
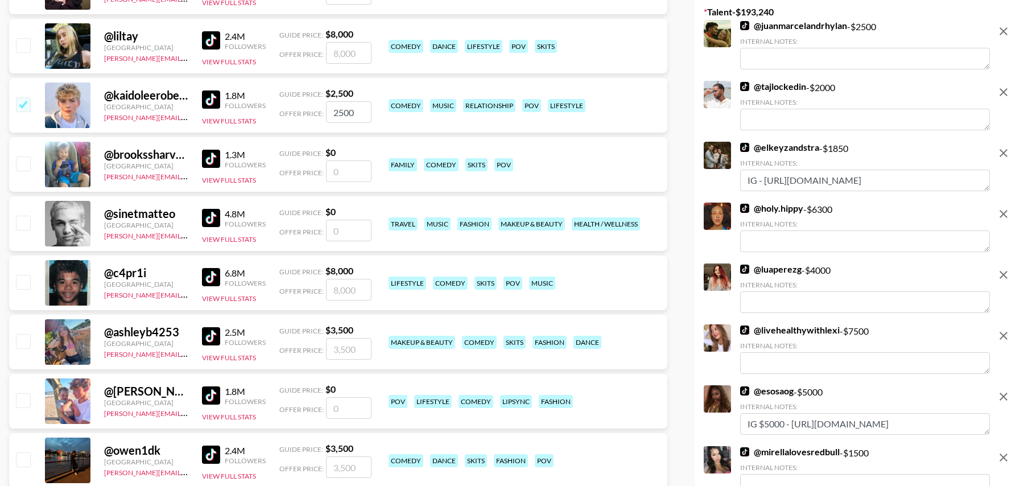
scroll to position [354, 0]
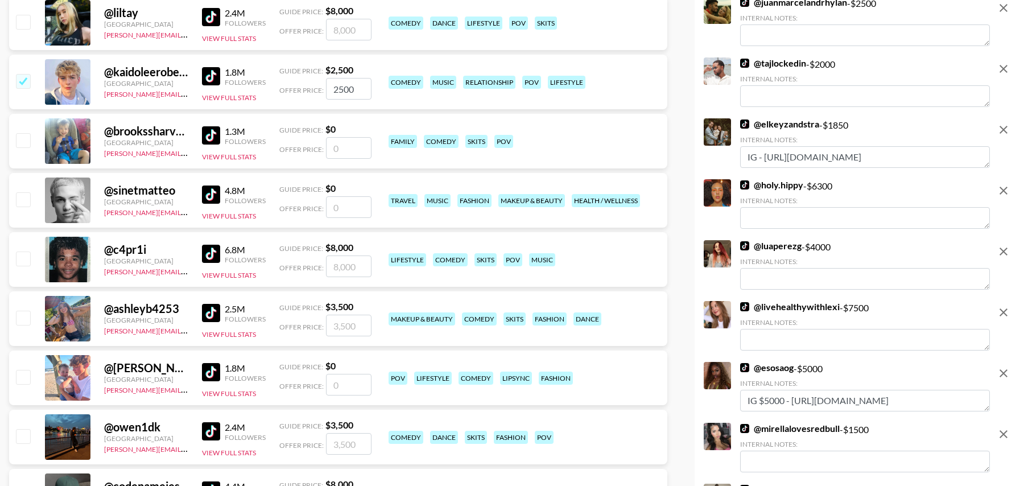
click at [342, 263] on input "number" at bounding box center [349, 267] width 46 height 22
checkbox input "true"
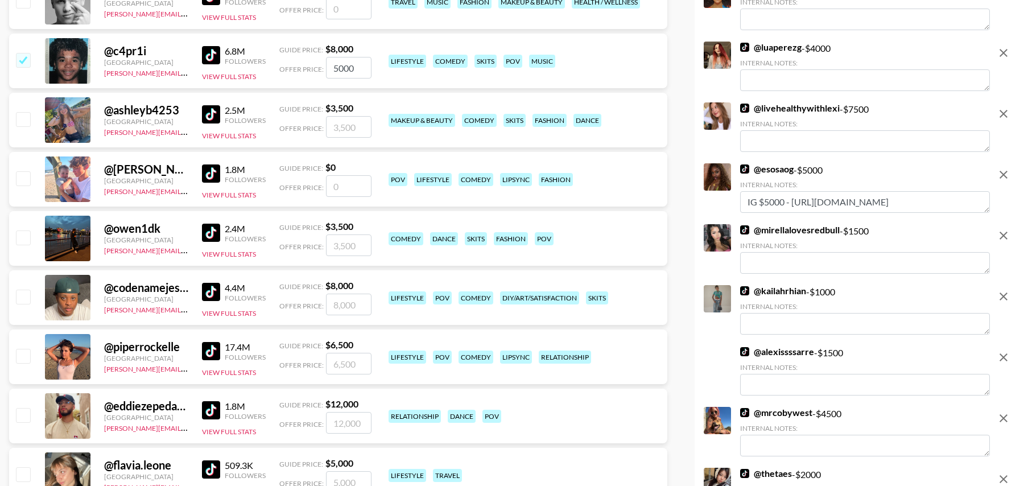
scroll to position [562, 0]
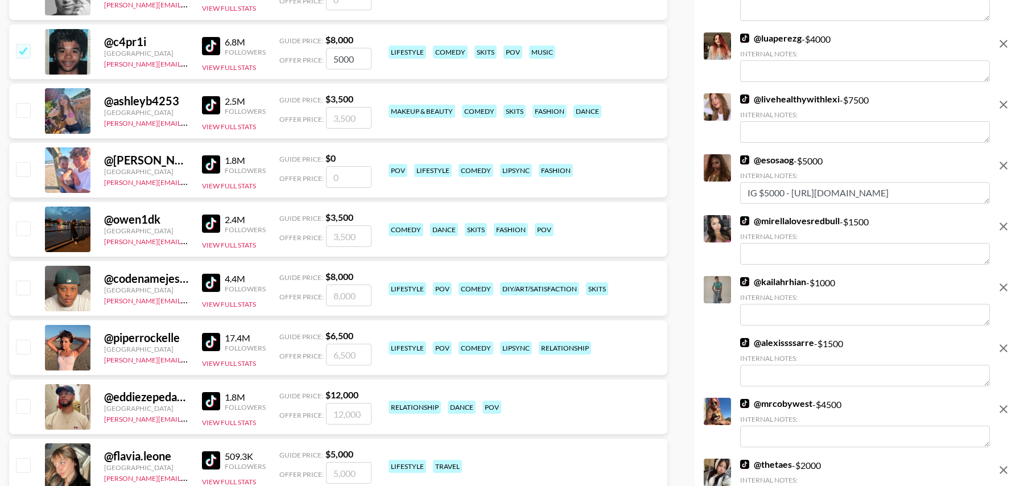
type input "5000"
click at [24, 289] on input "checkbox" at bounding box center [23, 288] width 14 height 14
checkbox input "true"
type input "8000"
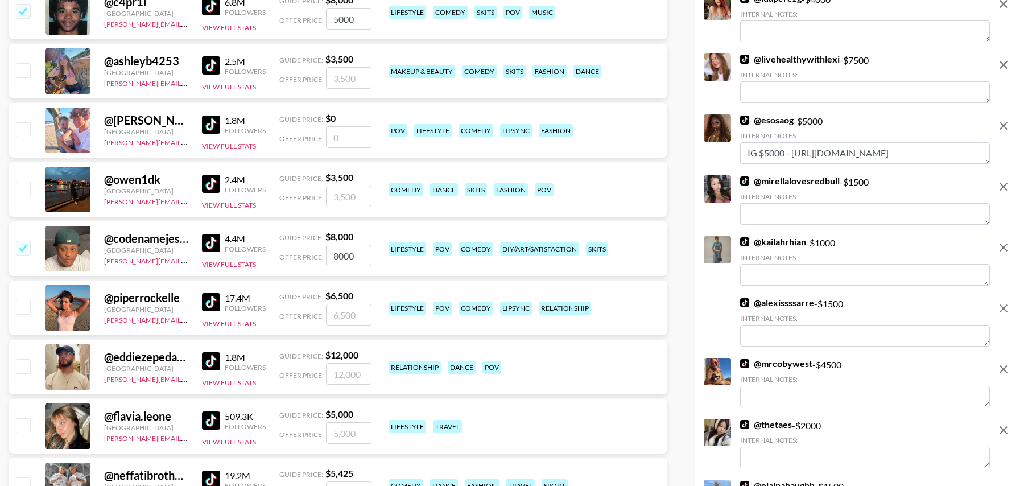
scroll to position [607, 0]
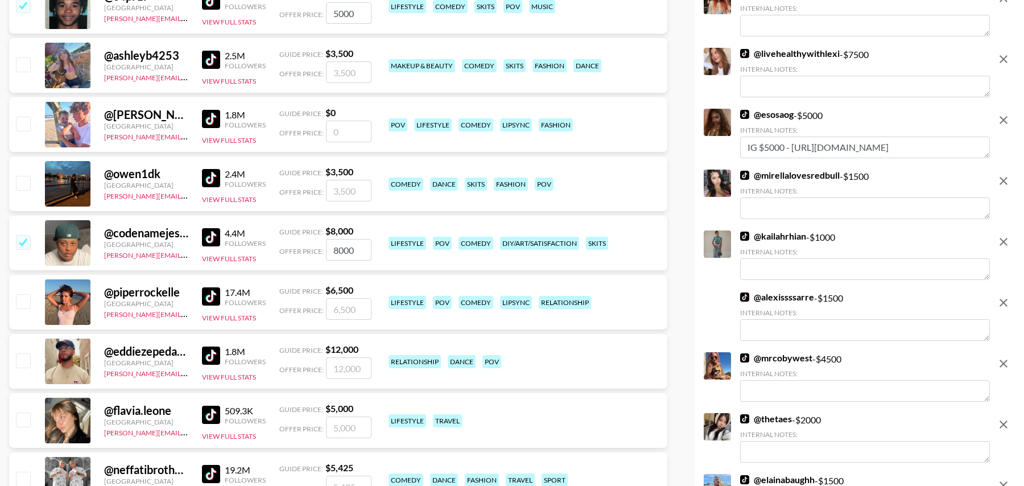
click at [24, 302] on input "checkbox" at bounding box center [23, 301] width 14 height 14
checkbox input "true"
type input "6500"
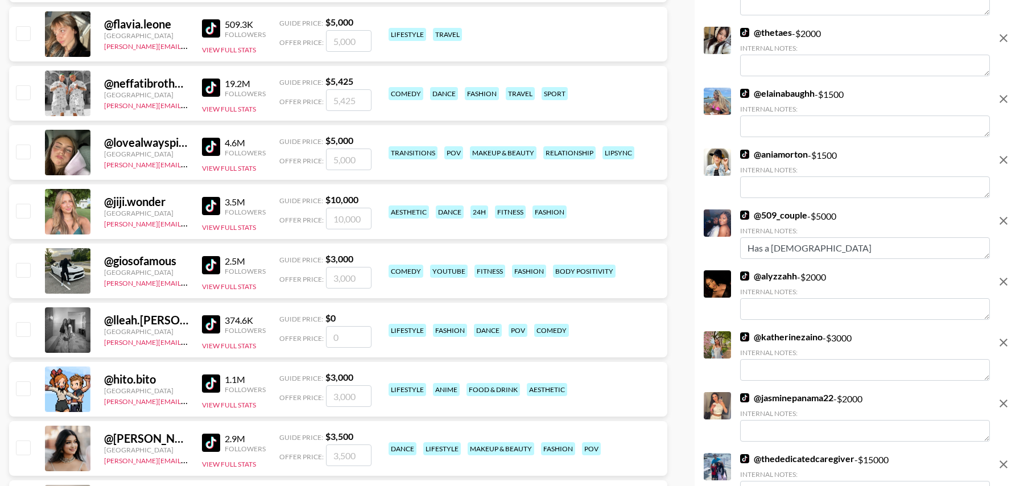
scroll to position [1040, 0]
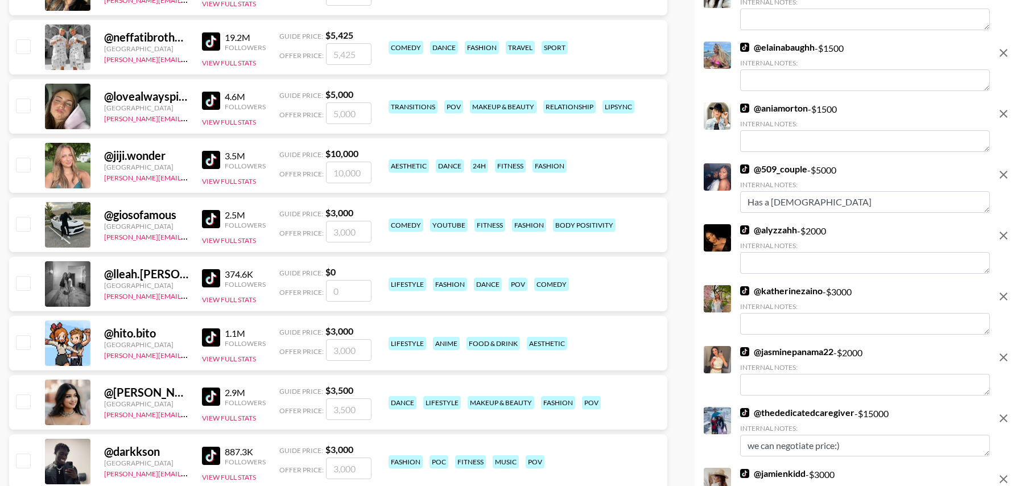
click at [339, 290] on input "number" at bounding box center [349, 291] width 46 height 22
type input "5"
checkbox input "true"
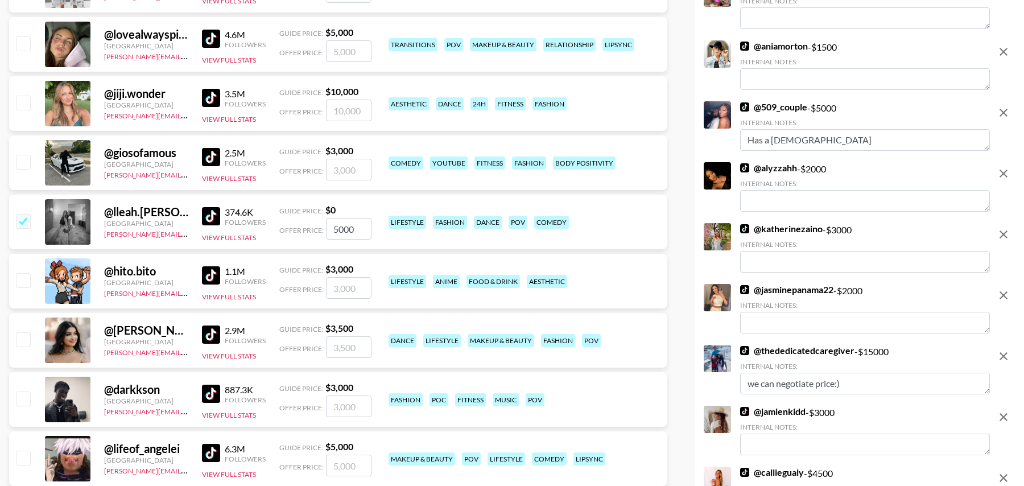
scroll to position [1130, 0]
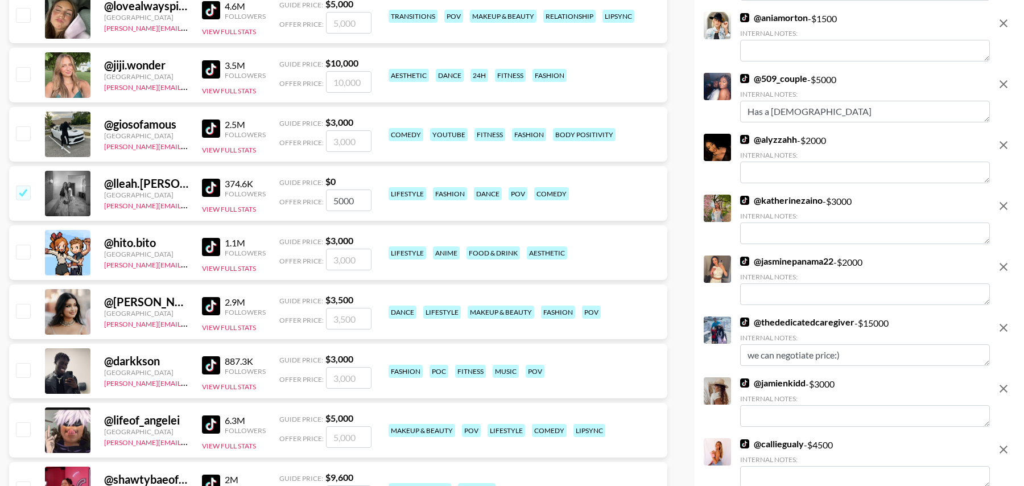
type input "5000"
click at [24, 312] on input "checkbox" at bounding box center [23, 311] width 14 height 14
checkbox input "true"
type input "3500"
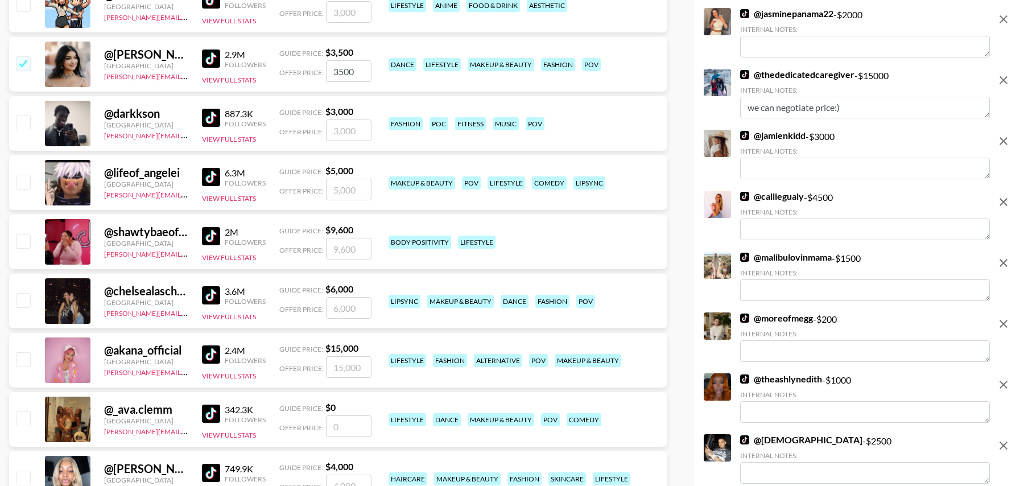
scroll to position [1399, 0]
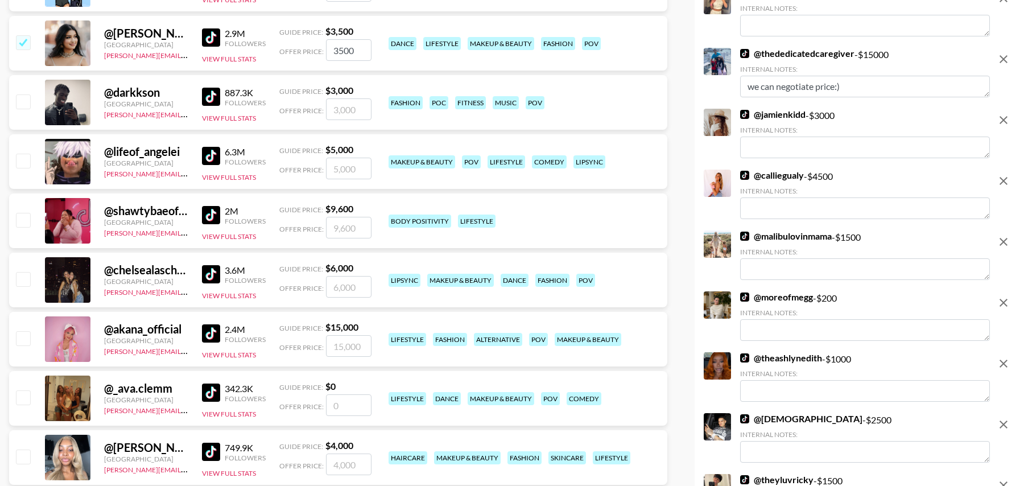
click at [24, 281] on input "checkbox" at bounding box center [23, 279] width 14 height 14
checkbox input "true"
type input "6000"
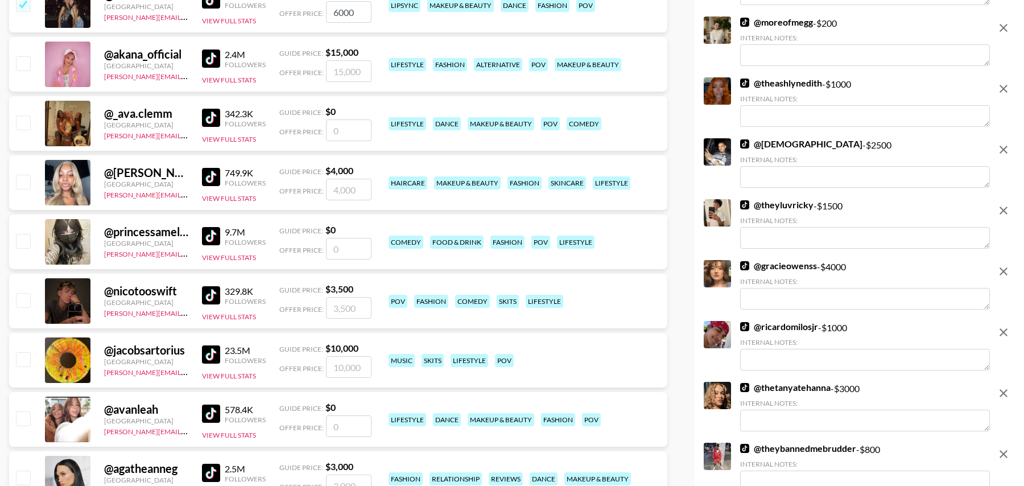
scroll to position [1689, 0]
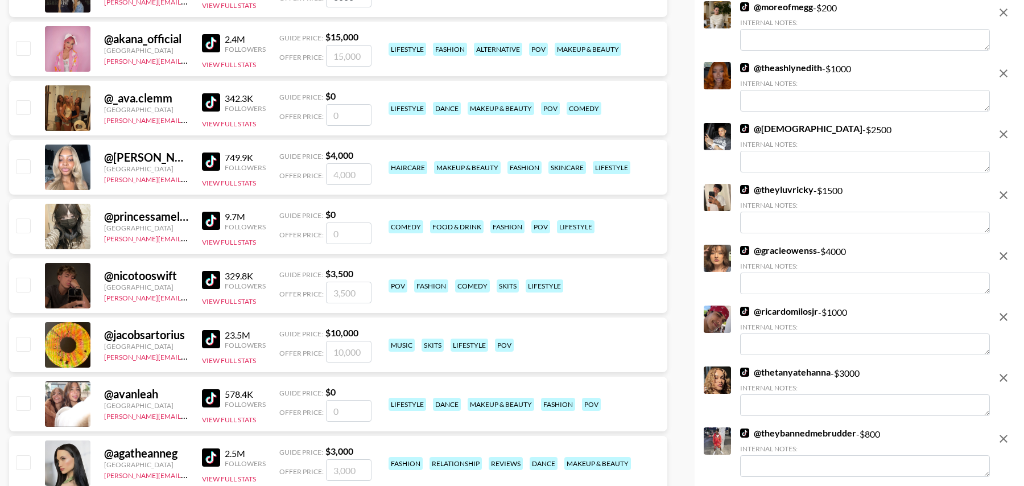
click at [337, 176] on input "number" at bounding box center [349, 174] width 46 height 22
checkbox input "true"
type input "2000"
click at [347, 230] on input "number" at bounding box center [349, 234] width 46 height 22
type input "5"
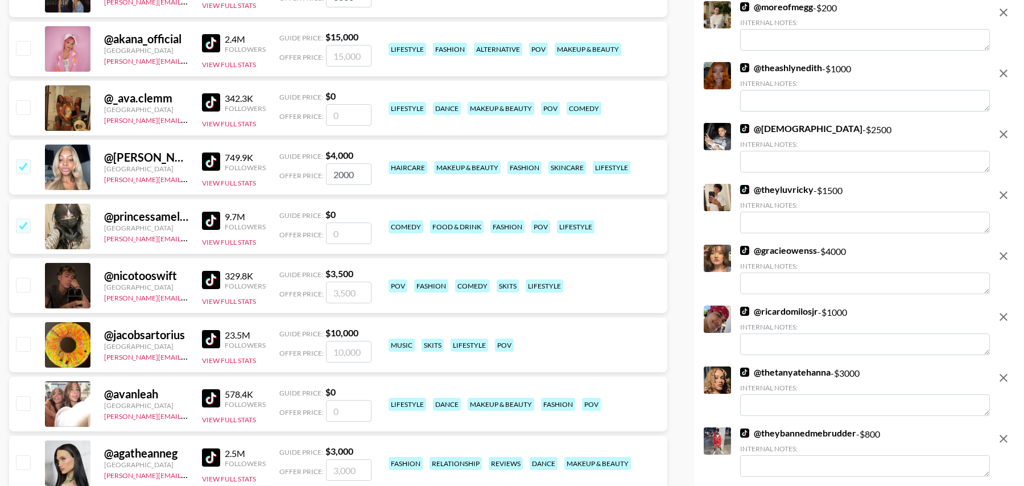
checkbox input "true"
type input "5000"
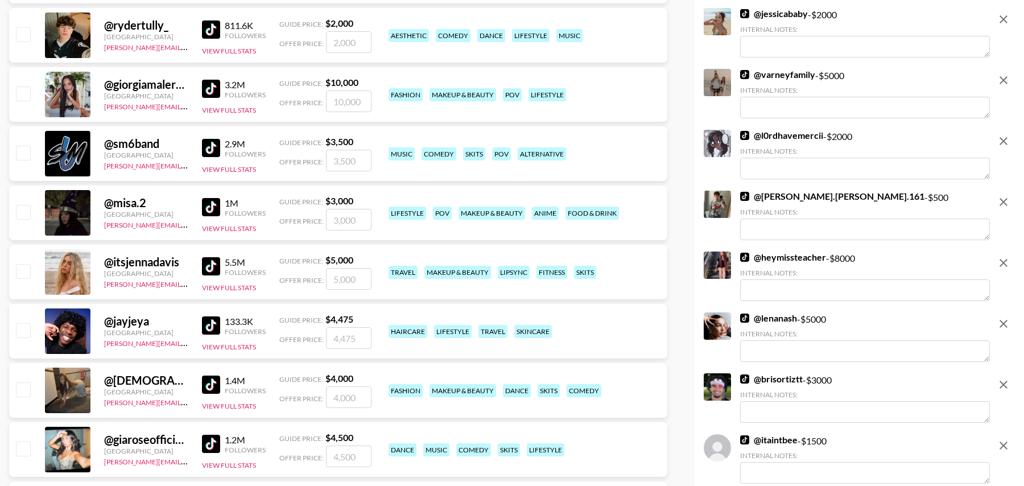
scroll to position [2419, 0]
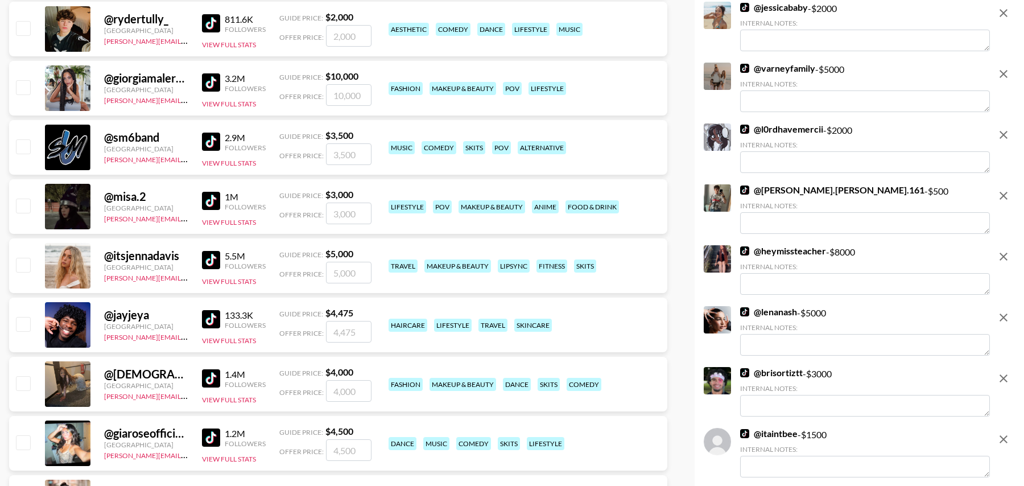
checkbox input "false"
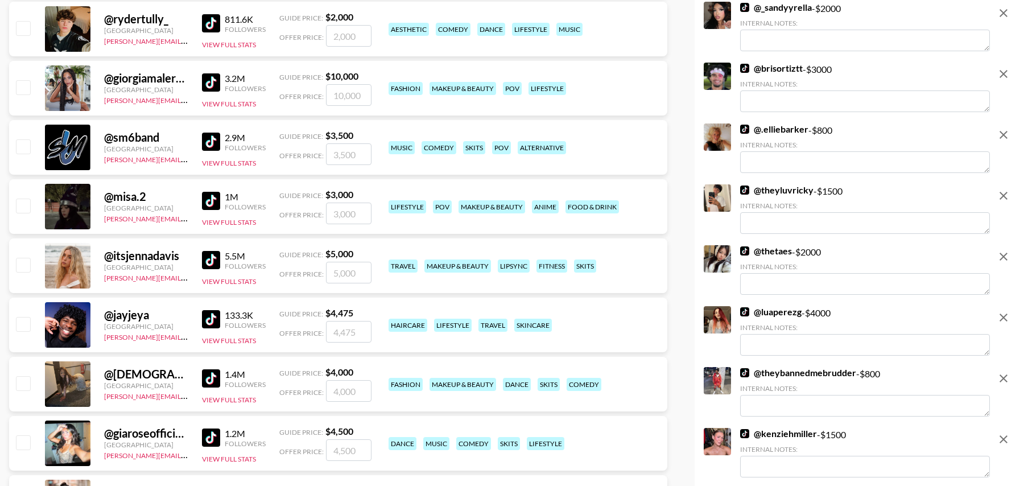
type input "5000"
click at [20, 267] on input "checkbox" at bounding box center [23, 265] width 14 height 14
checkbox input "true"
type input "5000"
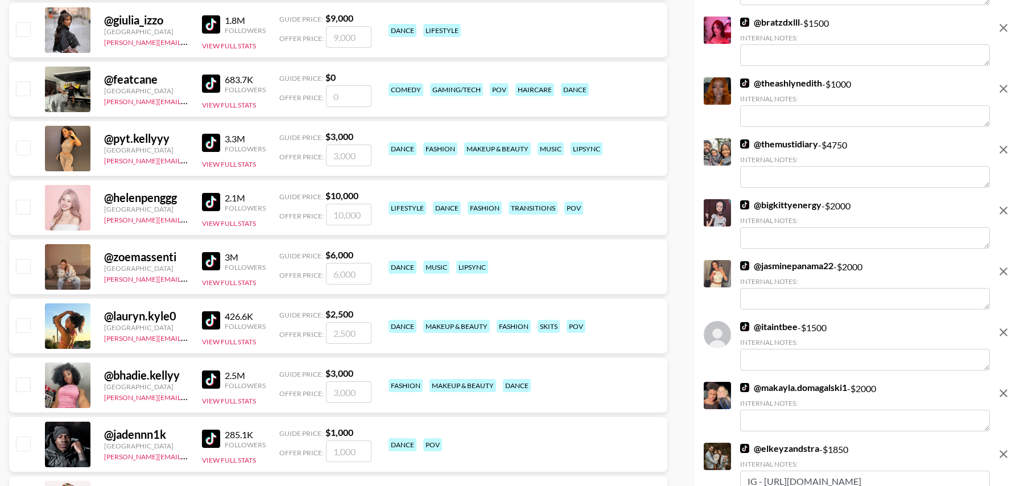
scroll to position [2897, 0]
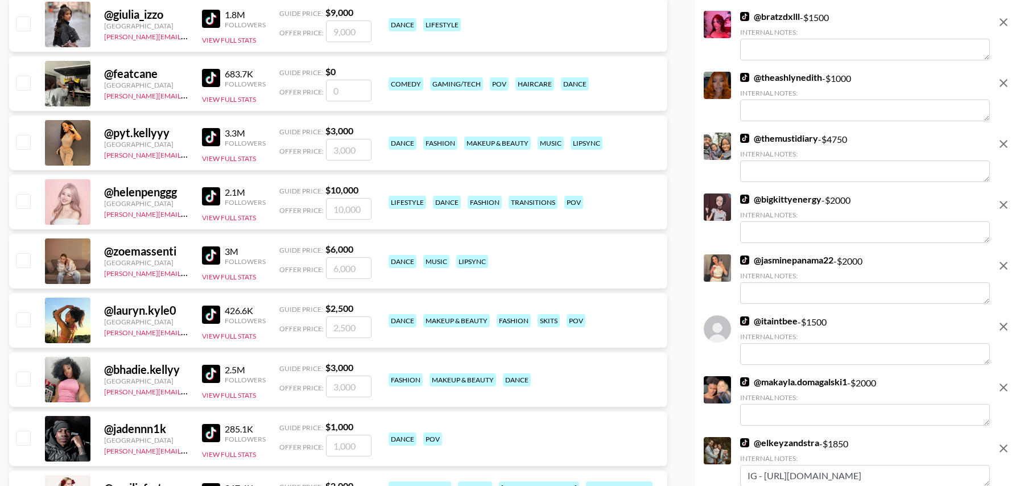
click at [26, 318] on input "checkbox" at bounding box center [23, 319] width 14 height 14
checkbox input "true"
type input "2500"
click at [24, 377] on input "checkbox" at bounding box center [23, 379] width 14 height 14
checkbox input "true"
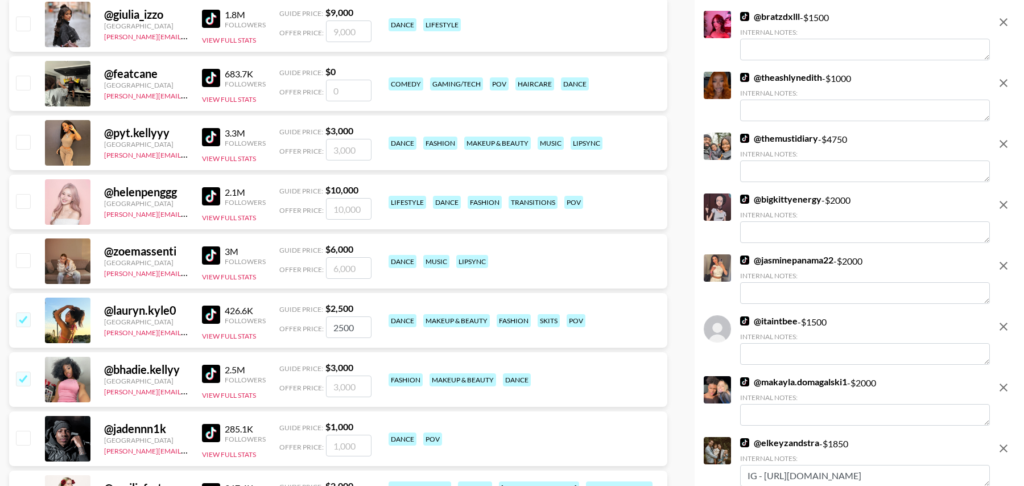
type input "3000"
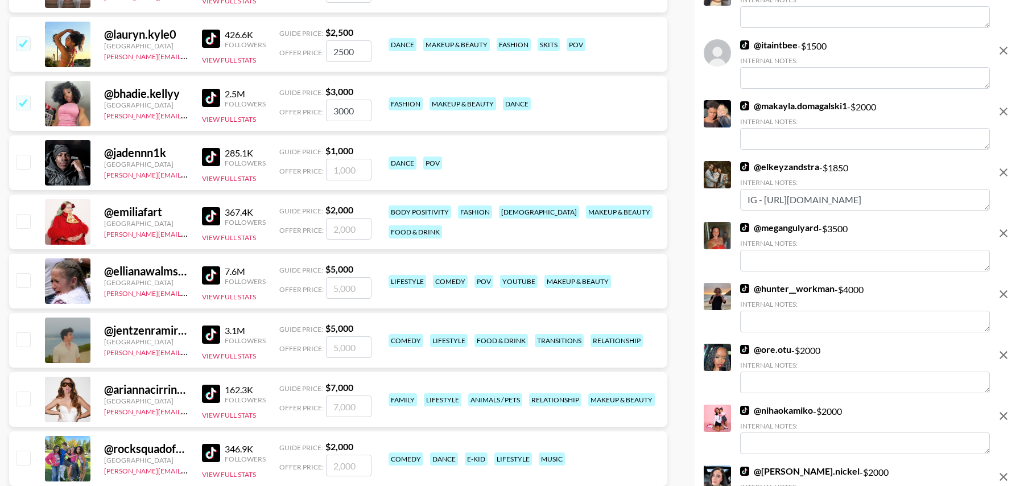
scroll to position [3178, 0]
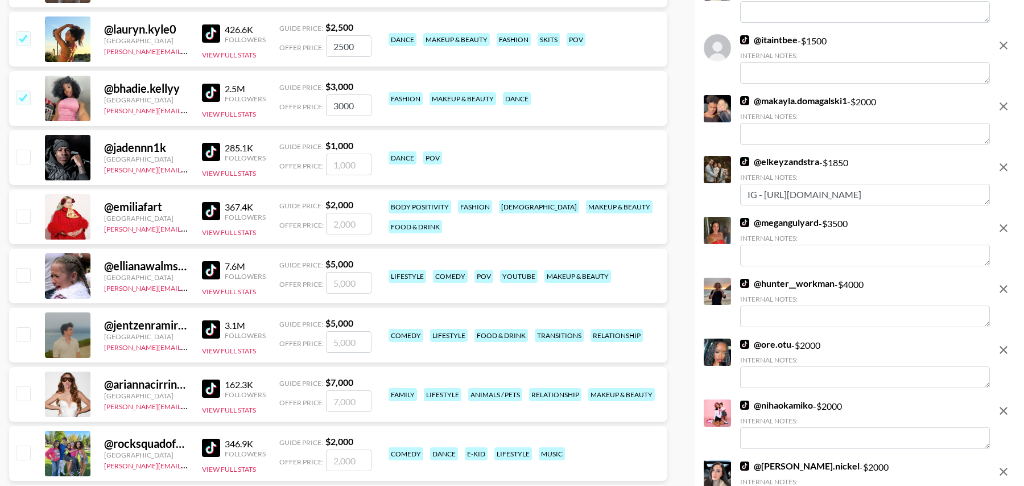
click at [20, 273] on input "checkbox" at bounding box center [23, 275] width 14 height 14
checkbox input "true"
drag, startPoint x: 353, startPoint y: 282, endPoint x: 304, endPoint y: 282, distance: 49.5
click at [304, 282] on div "Offer Price: 5000" at bounding box center [325, 283] width 92 height 22
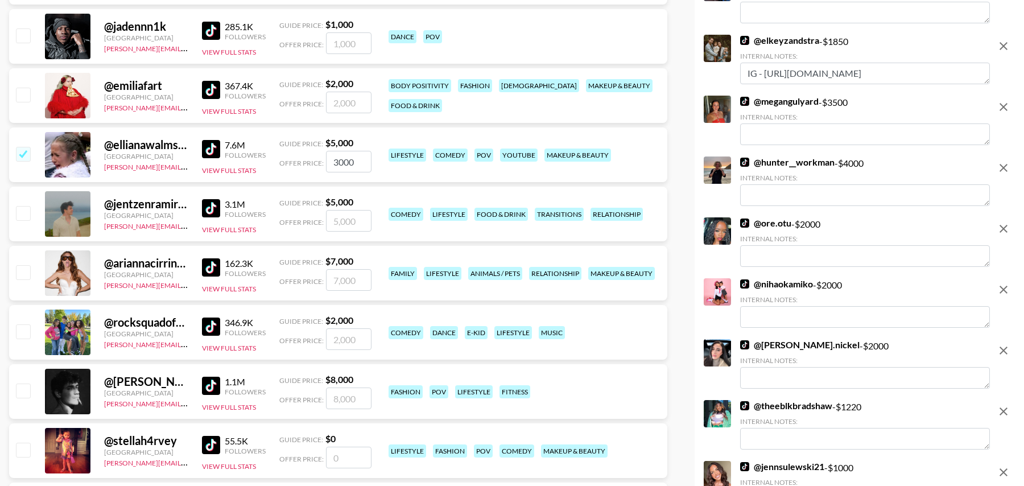
scroll to position [3313, 0]
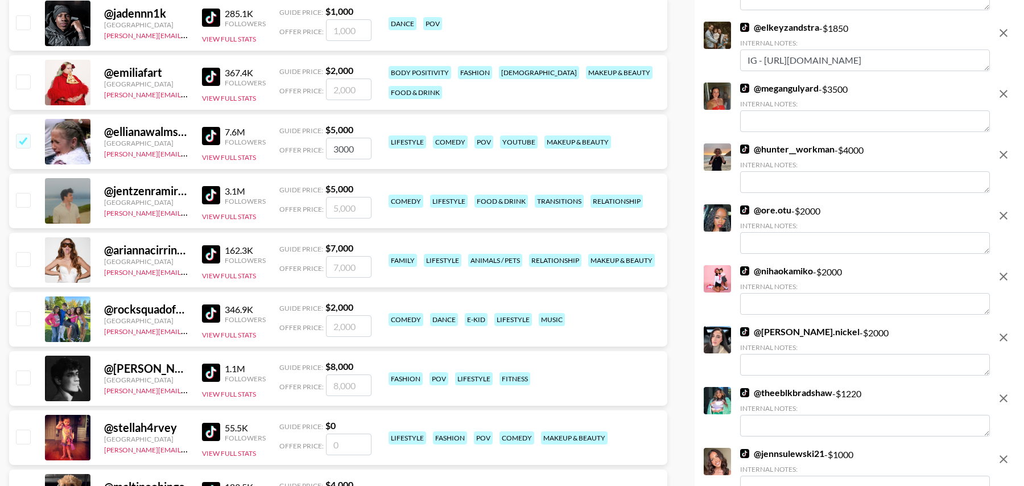
type input "3000"
click at [356, 205] on input "number" at bounding box center [349, 208] width 46 height 22
checkbox input "true"
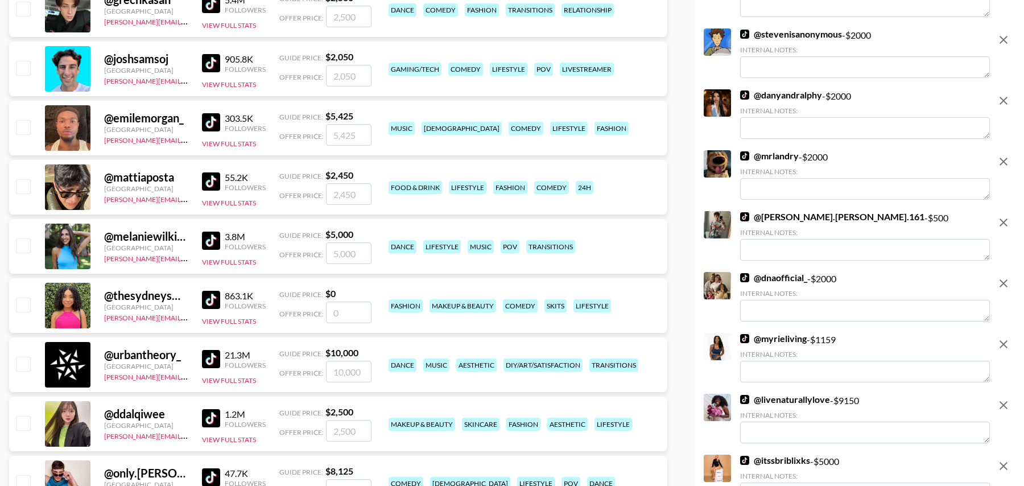
scroll to position [4038, 0]
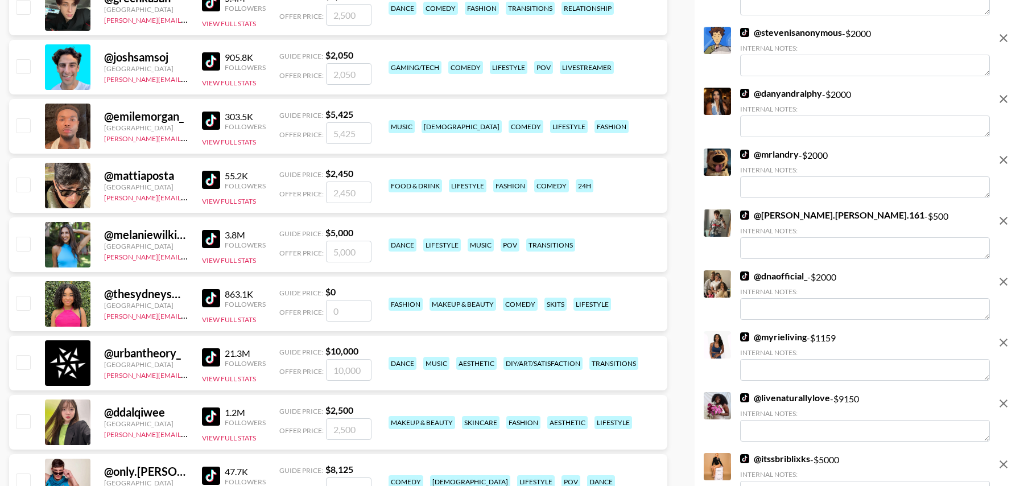
type input "2500"
click at [349, 307] on input "number" at bounding box center [349, 311] width 46 height 22
checkbox input "true"
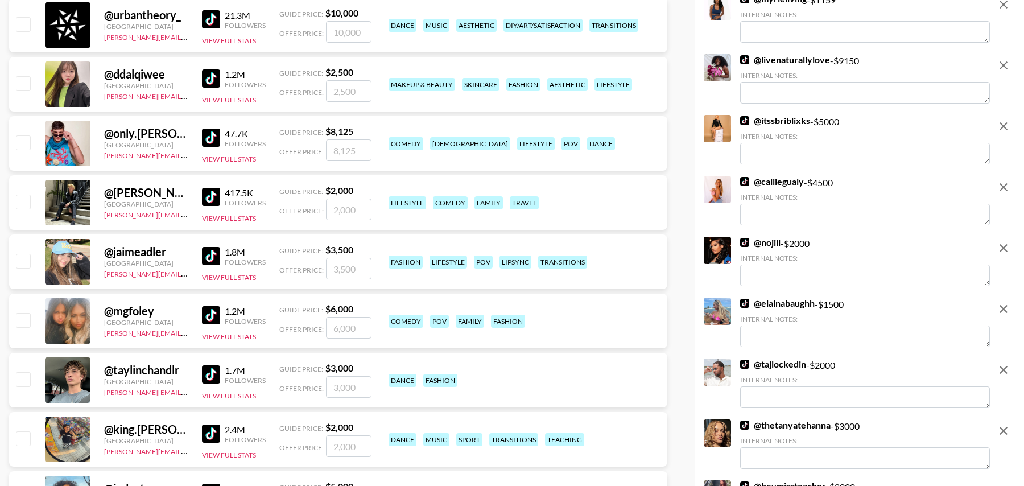
scroll to position [4383, 0]
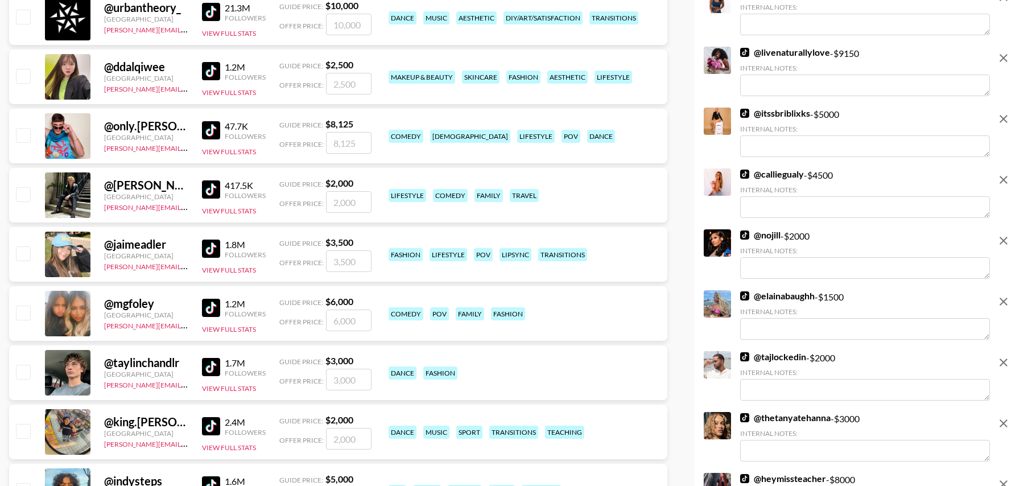
type input "1000"
click at [341, 262] on input "number" at bounding box center [349, 261] width 46 height 22
type input "3"
checkbox input "true"
type input "3000"
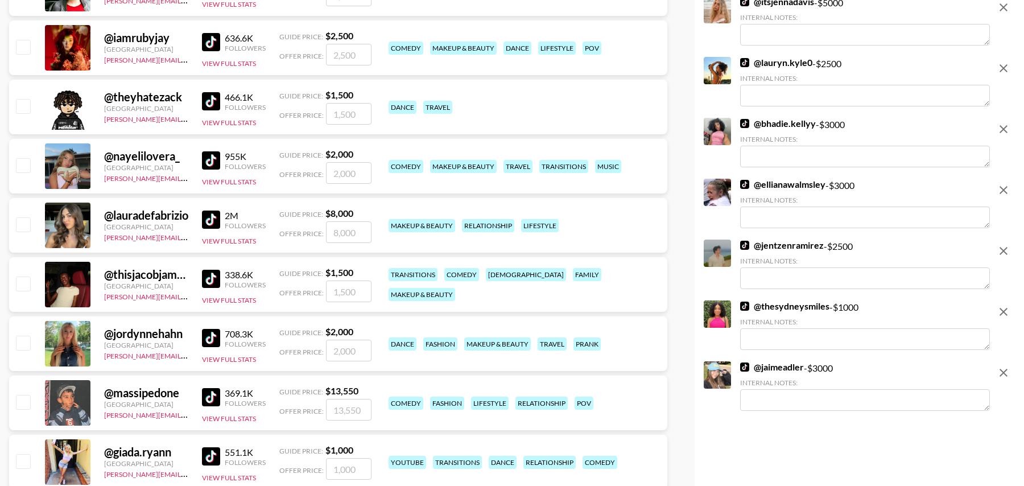
scroll to position [5776, 0]
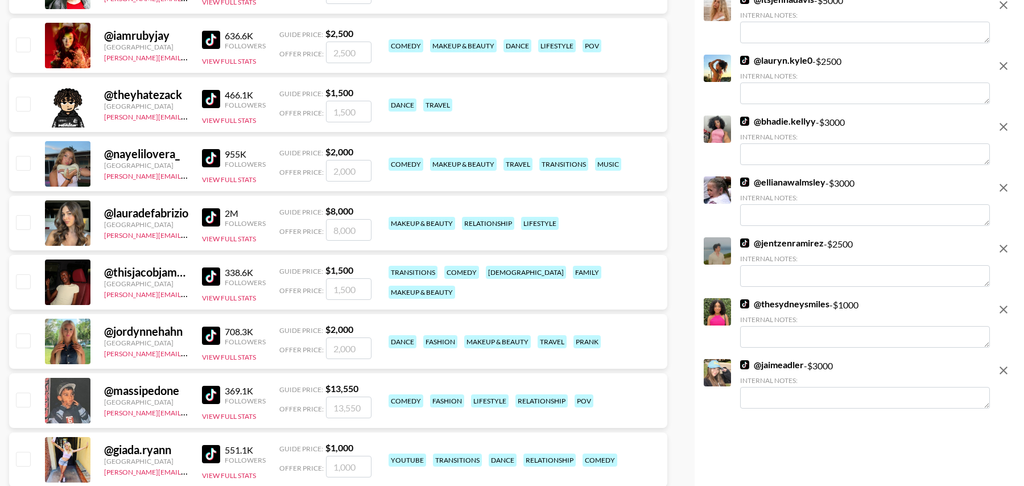
click at [345, 116] on input "number" at bounding box center [349, 112] width 46 height 22
click at [32, 102] on div "@ theyhatezack United States tancredi@grail-talent.com 466.1K Followers View Fu…" at bounding box center [338, 104] width 658 height 55
click at [25, 101] on input "checkbox" at bounding box center [23, 104] width 14 height 14
checkbox input "true"
type input "1500"
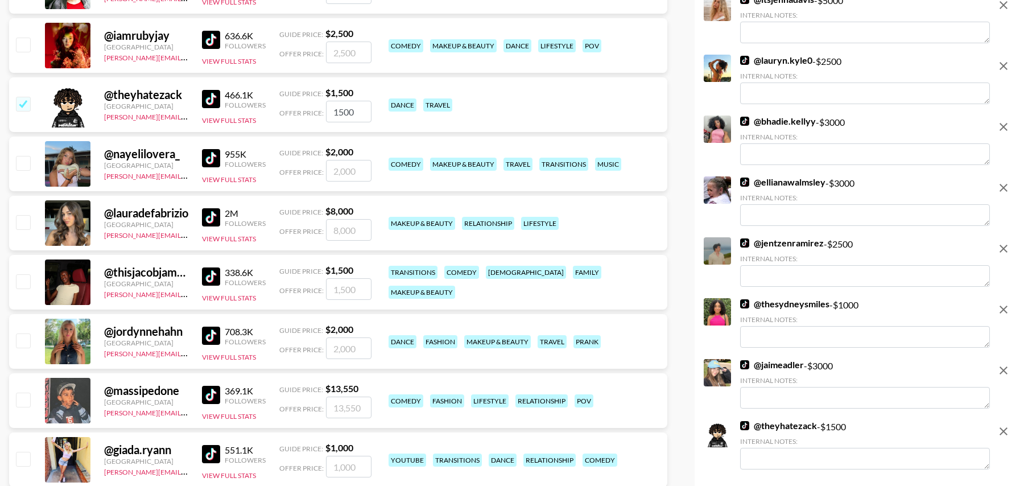
click at [18, 159] on input "checkbox" at bounding box center [23, 163] width 14 height 14
checkbox input "true"
type input "2000"
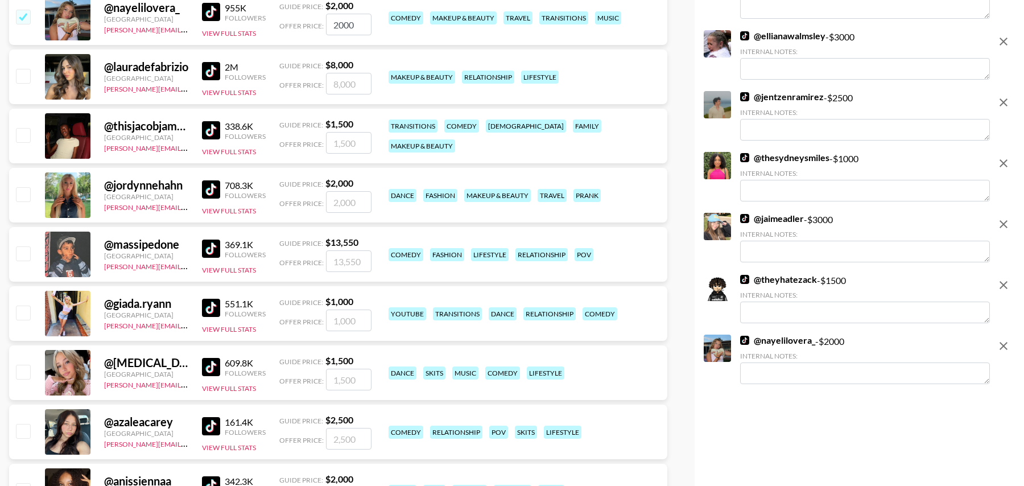
scroll to position [5934, 0]
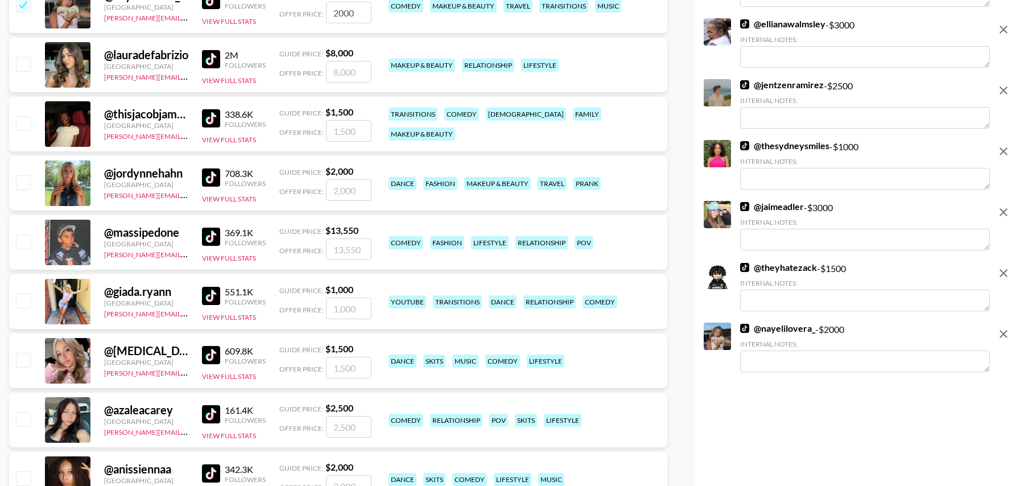
click at [17, 304] on input "checkbox" at bounding box center [23, 301] width 14 height 14
checkbox input "true"
type input "1000"
click at [27, 360] on input "checkbox" at bounding box center [23, 360] width 14 height 14
checkbox input "true"
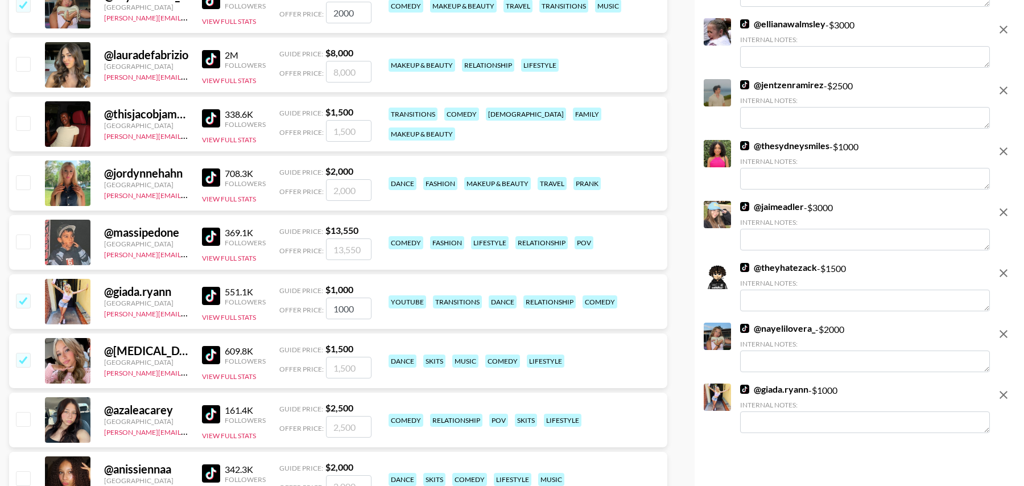
type input "1500"
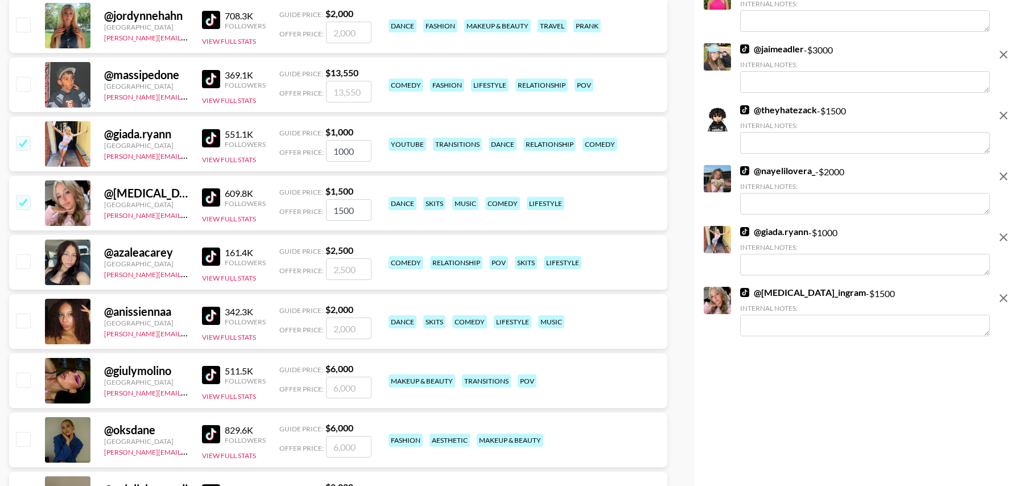
scroll to position [6122, 0]
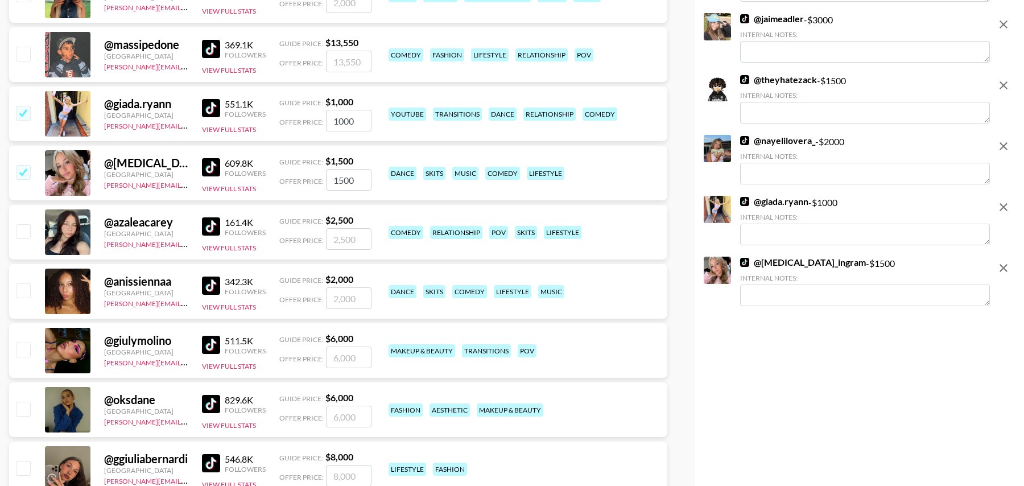
click at [26, 289] on input "checkbox" at bounding box center [23, 290] width 14 height 14
checkbox input "true"
type input "2000"
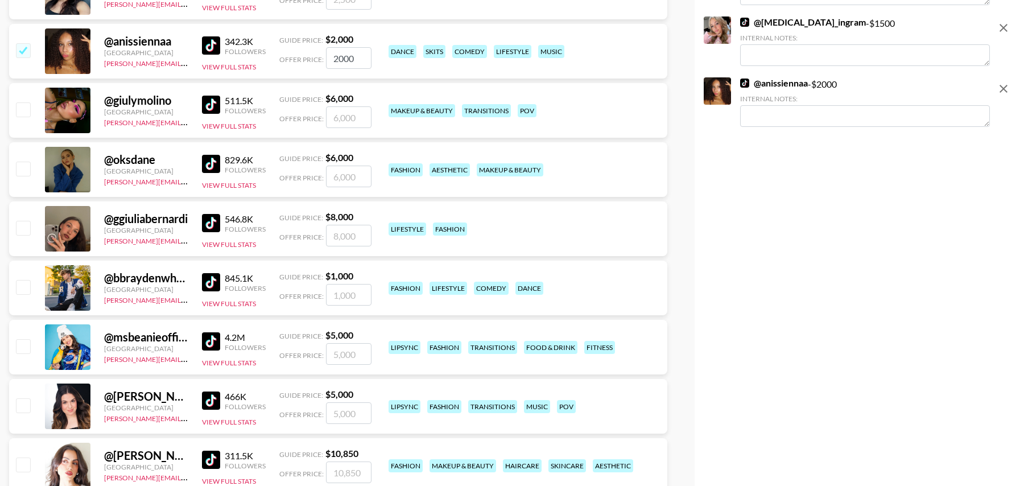
scroll to position [6371, 0]
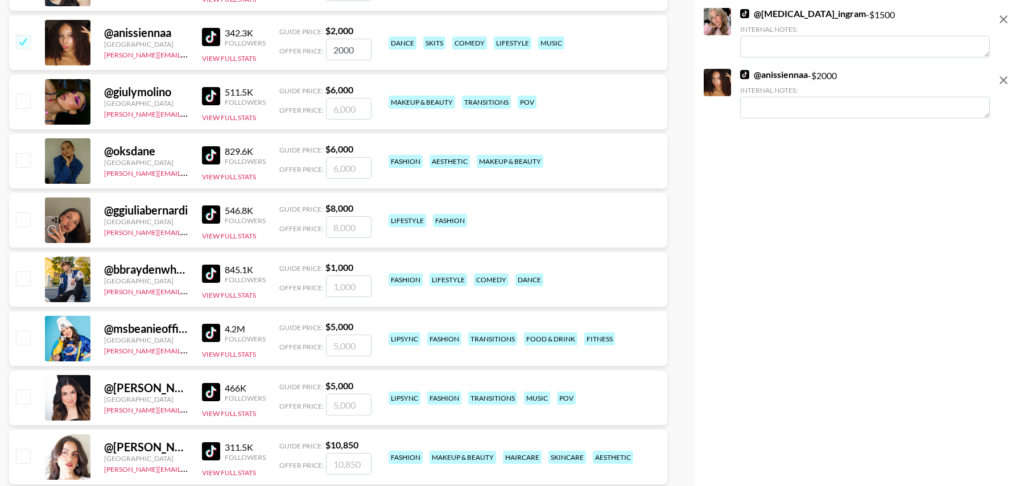
drag, startPoint x: 19, startPoint y: 280, endPoint x: 53, endPoint y: 340, distance: 69.0
click at [19, 280] on input "checkbox" at bounding box center [23, 278] width 14 height 14
checkbox input "true"
type input "1000"
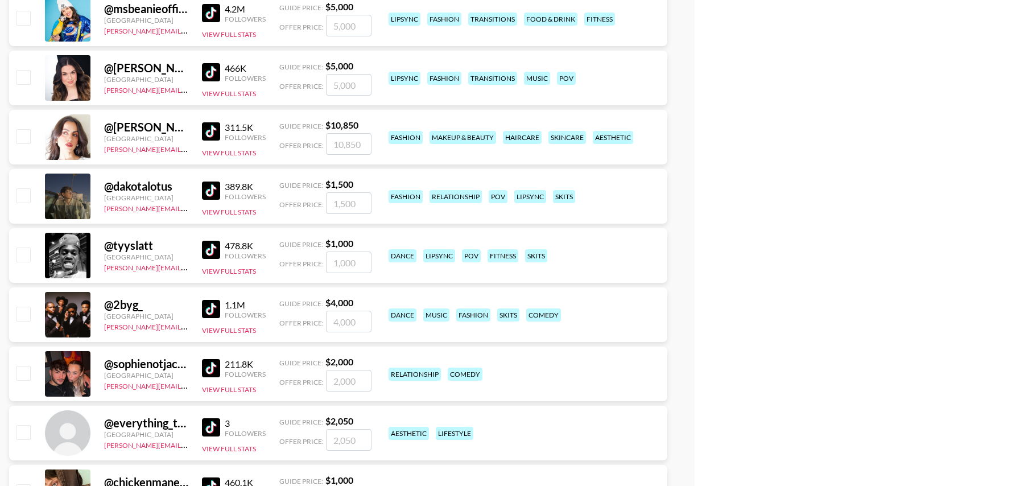
scroll to position [6727, 0]
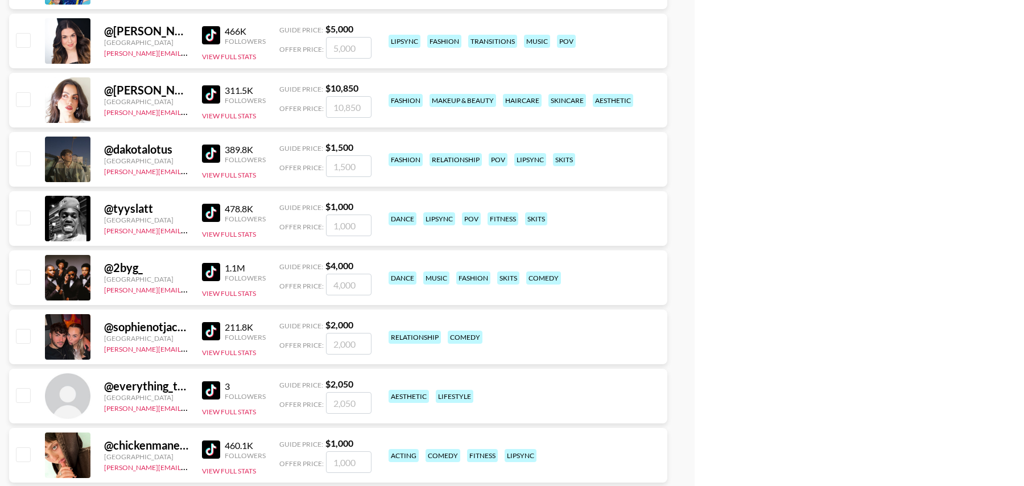
click at [27, 216] on input "checkbox" at bounding box center [23, 218] width 14 height 14
checkbox input "true"
type input "1000"
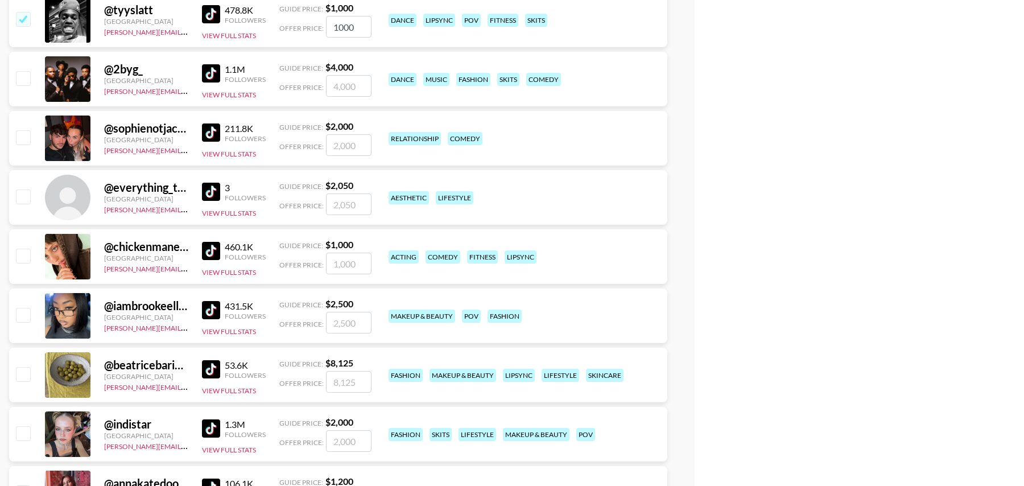
scroll to position [6935, 0]
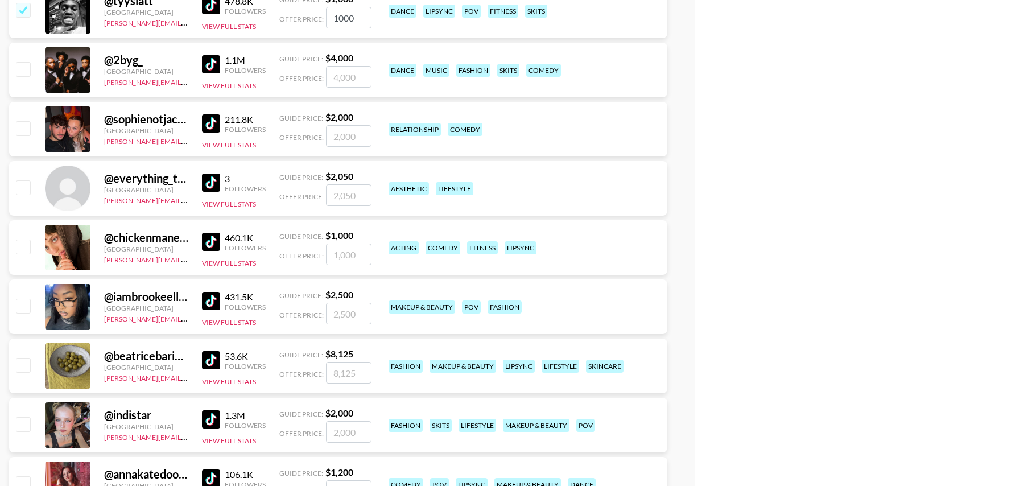
click at [28, 244] on input "checkbox" at bounding box center [23, 247] width 14 height 14
checkbox input "true"
type input "1000"
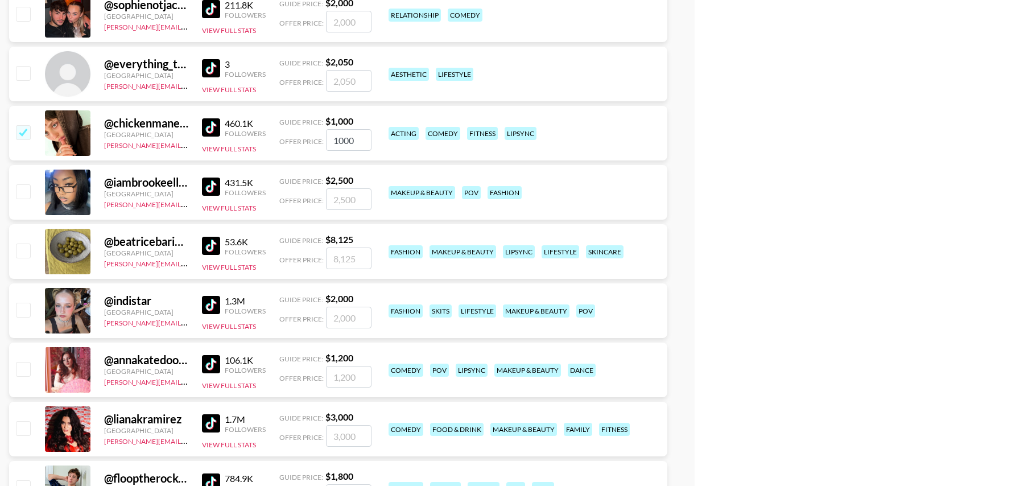
scroll to position [7065, 0]
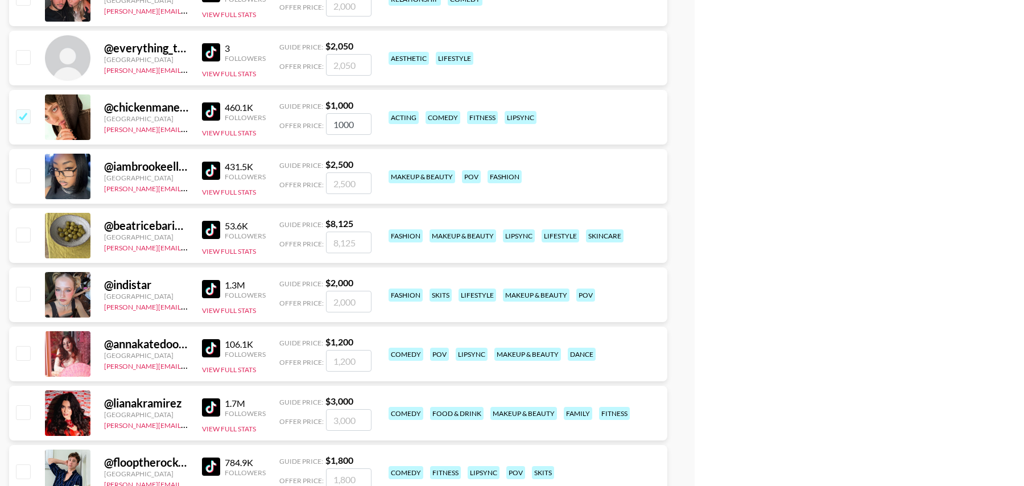
click at [23, 297] on input "checkbox" at bounding box center [23, 294] width 14 height 14
checkbox input "true"
type input "2000"
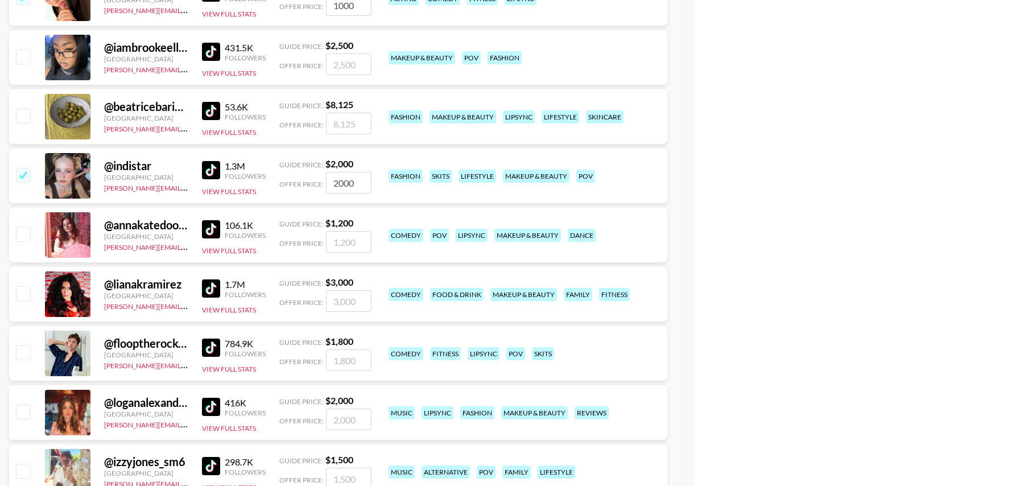
scroll to position [7205, 0]
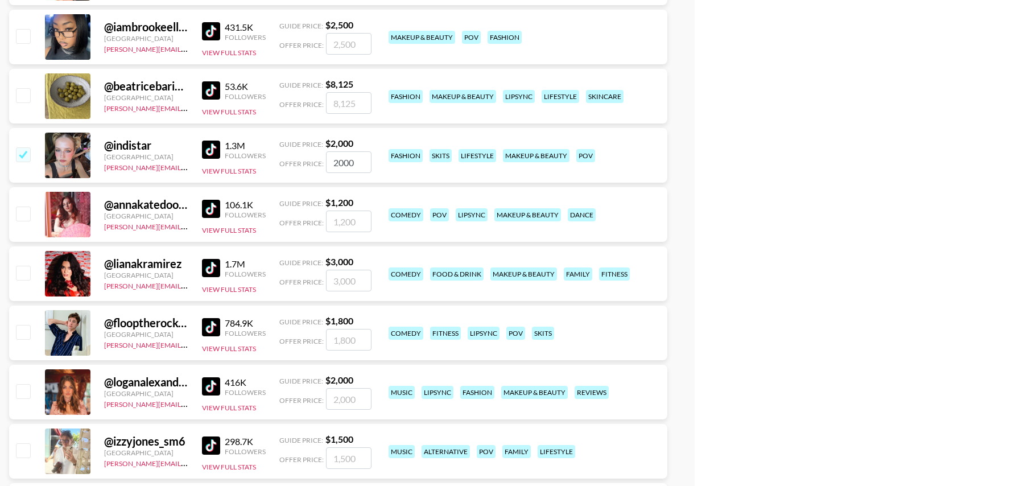
click at [23, 266] on input "checkbox" at bounding box center [23, 273] width 14 height 14
checkbox input "true"
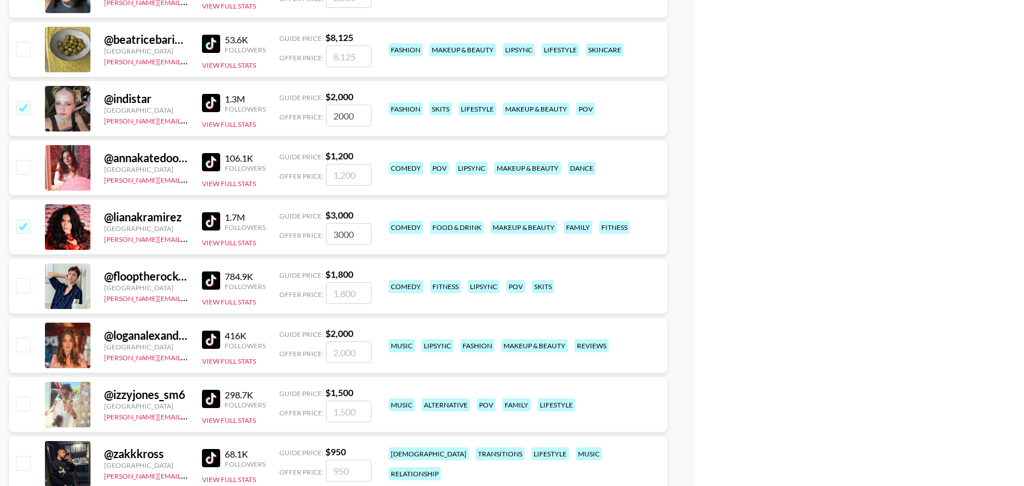
scroll to position [7281, 0]
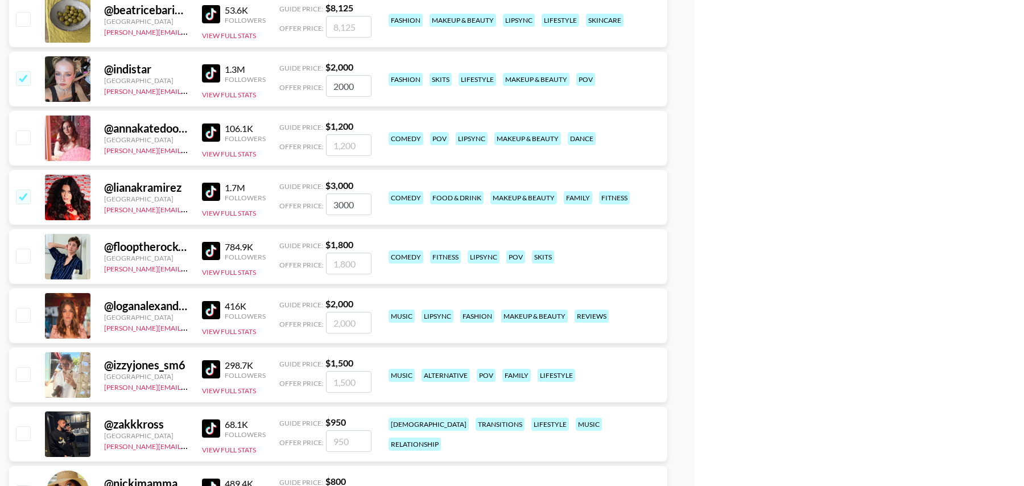
click at [376, 205] on div "@ lianakramirez United States tancredi@grail-talent.com 1.7M Followers View Ful…" at bounding box center [338, 197] width 658 height 55
drag, startPoint x: 368, startPoint y: 205, endPoint x: 289, endPoint y: 193, distance: 79.9
click at [289, 193] on div "Offer Price: 3000" at bounding box center [325, 204] width 92 height 22
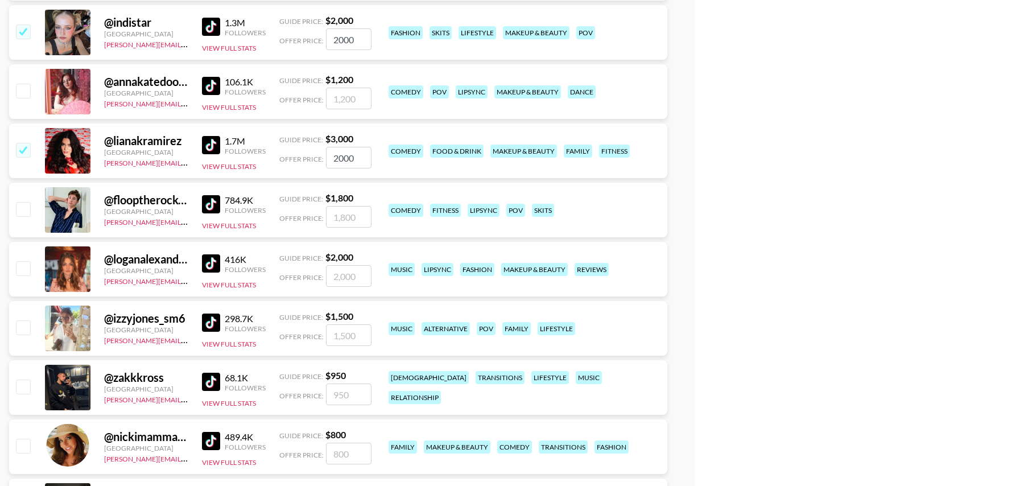
scroll to position [7269, 0]
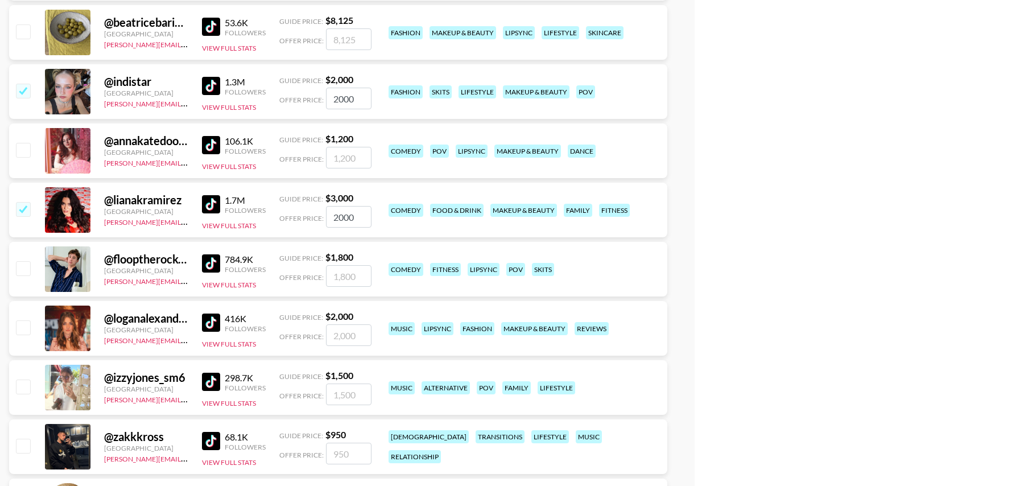
type input "2000"
click at [27, 154] on input "checkbox" at bounding box center [23, 150] width 14 height 14
checkbox input "true"
type input "1200"
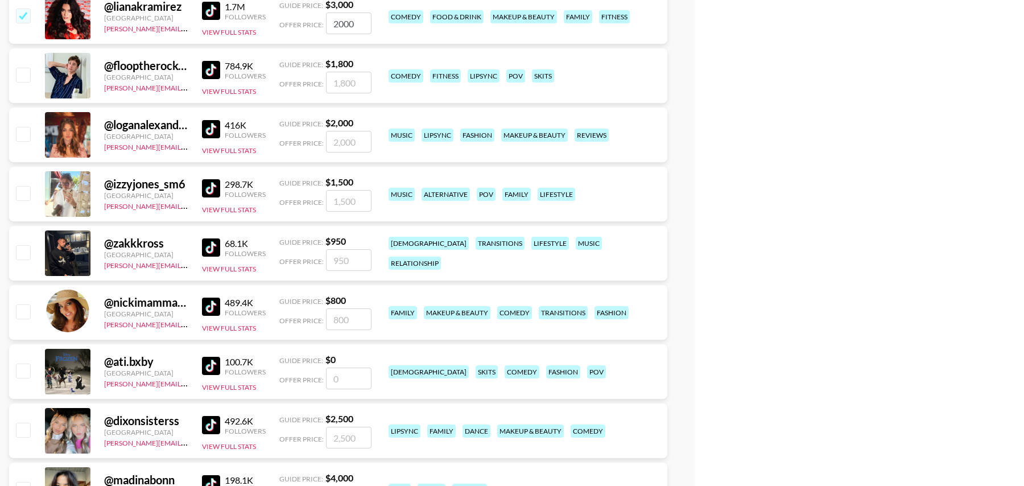
scroll to position [7479, 0]
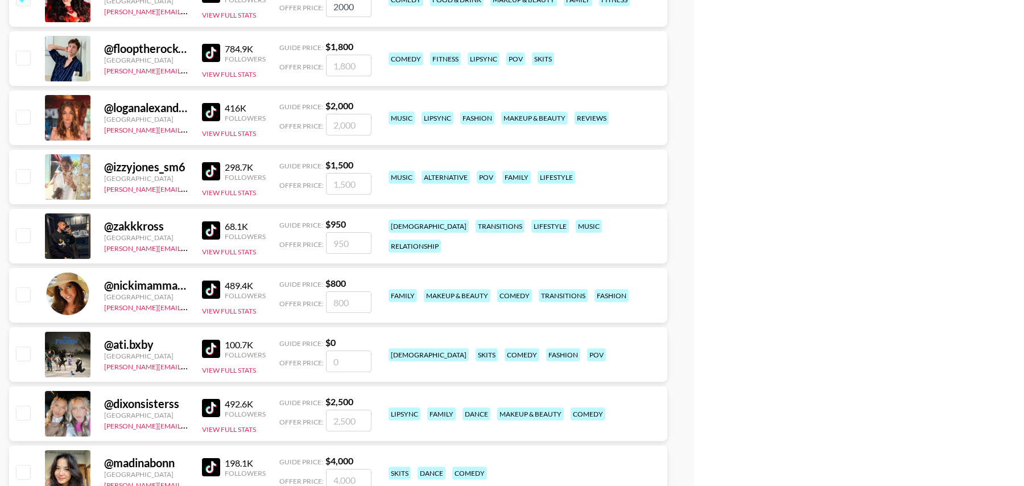
click at [23, 175] on input "checkbox" at bounding box center [23, 176] width 14 height 14
checkbox input "true"
type input "1500"
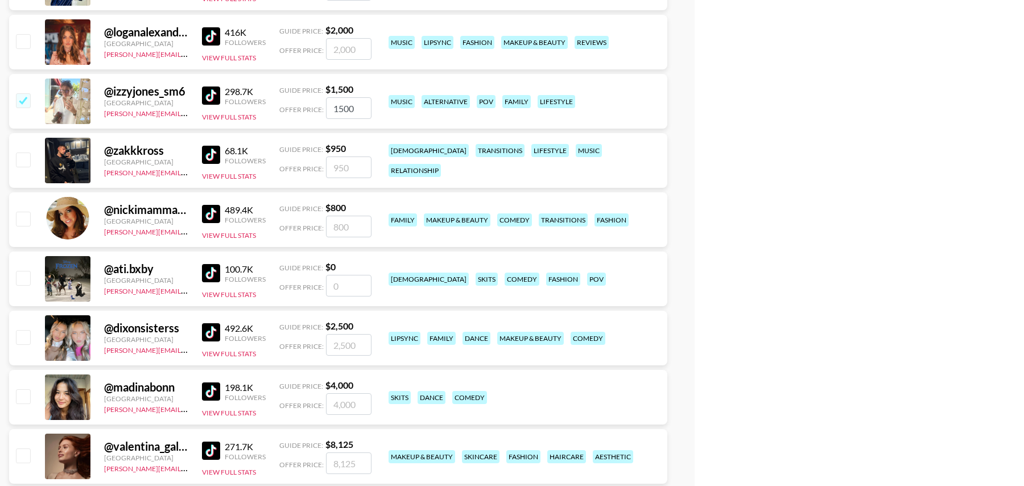
scroll to position [7582, 0]
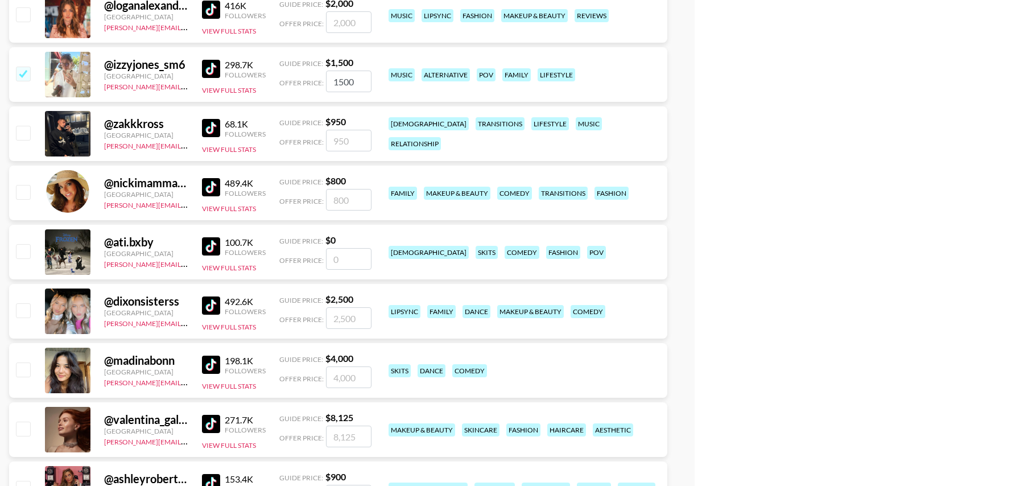
click at [25, 312] on input "checkbox" at bounding box center [23, 310] width 14 height 14
checkbox input "true"
drag, startPoint x: 360, startPoint y: 319, endPoint x: 287, endPoint y: 319, distance: 72.3
click at [288, 319] on div "Offer Price: 2500" at bounding box center [325, 318] width 92 height 22
type input "2000"
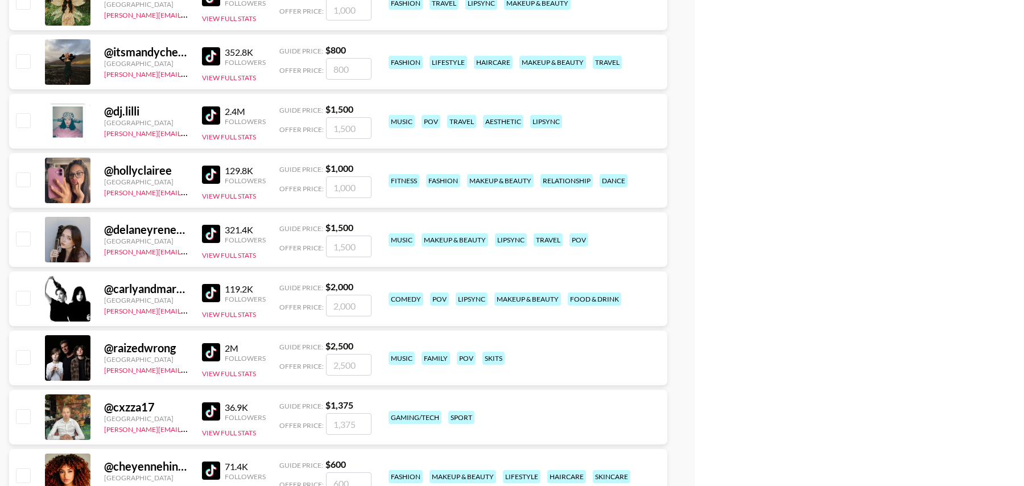
scroll to position [8964, 0]
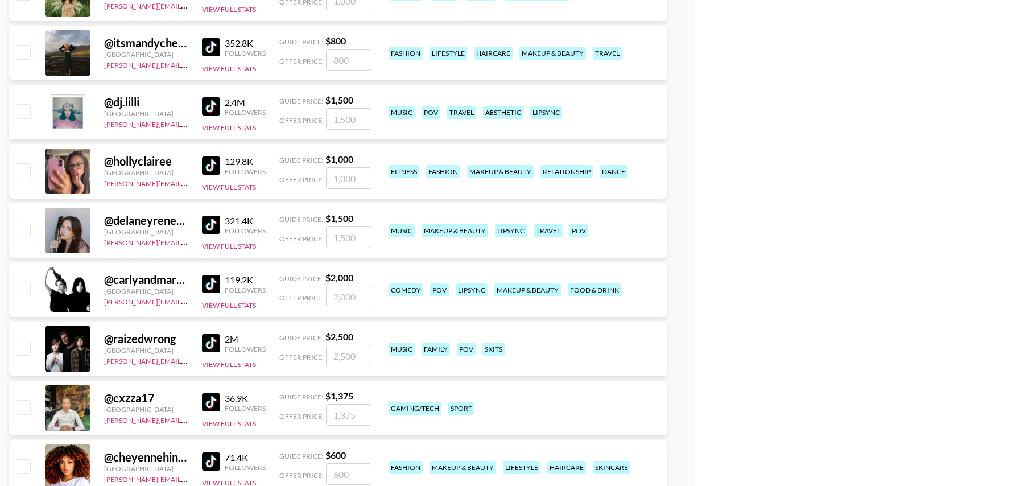
click at [22, 166] on input "checkbox" at bounding box center [23, 170] width 14 height 14
checkbox input "true"
type input "1000"
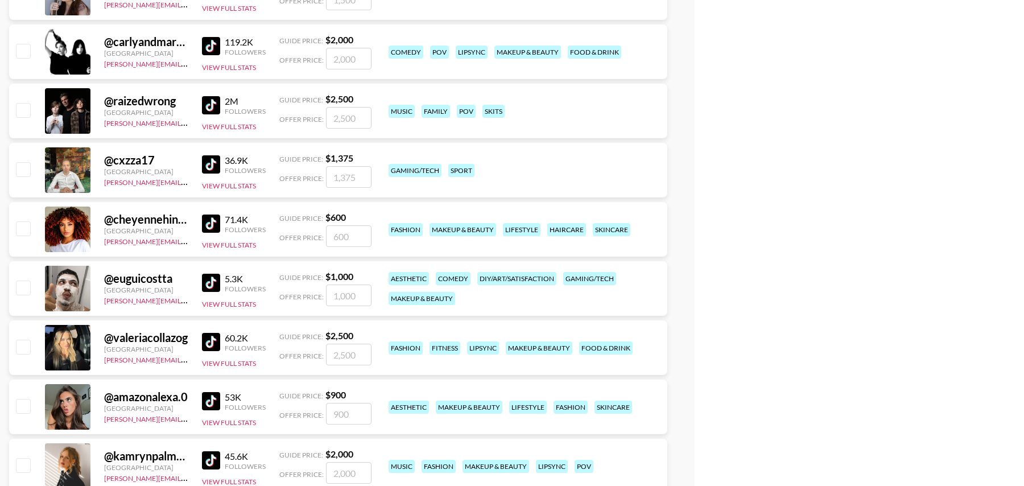
scroll to position [9205, 0]
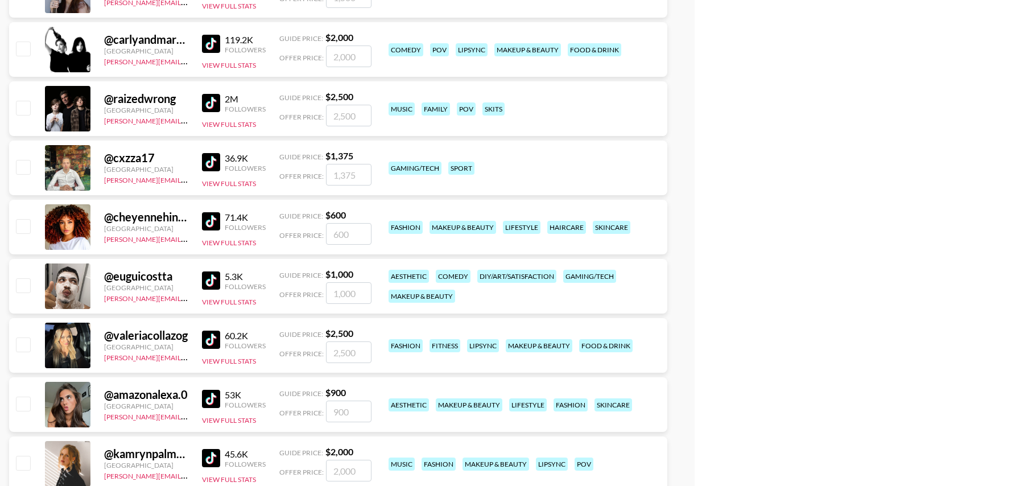
click at [23, 228] on input "checkbox" at bounding box center [23, 226] width 14 height 14
checkbox input "true"
type input "600"
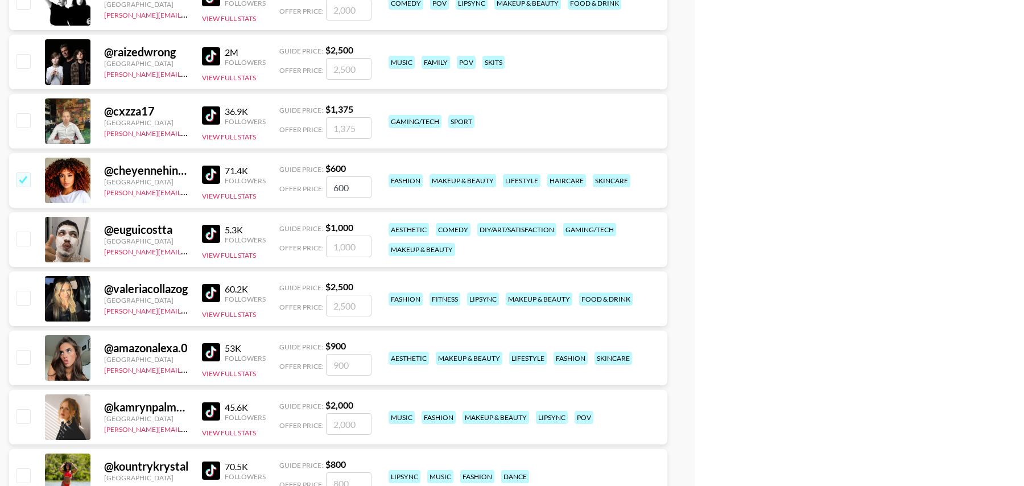
scroll to position [9217, 0]
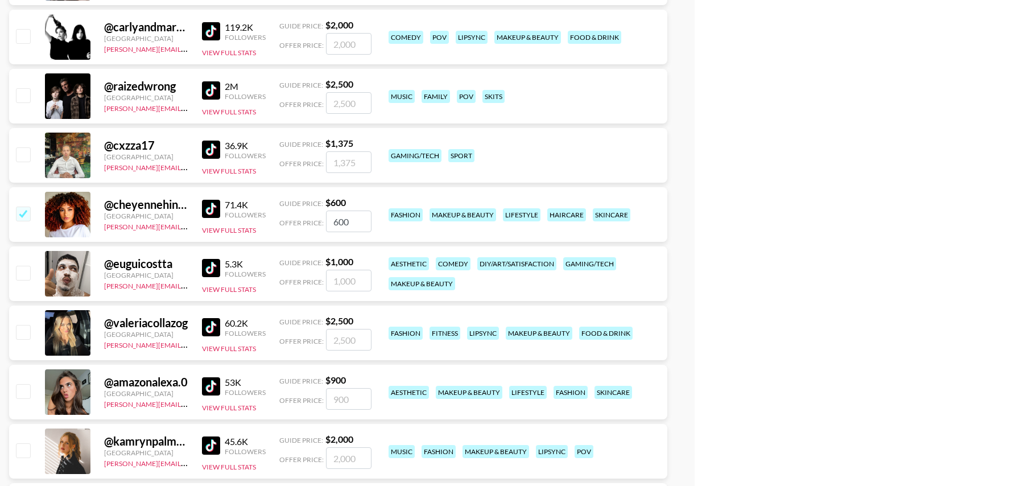
click at [27, 210] on input "checkbox" at bounding box center [23, 214] width 14 height 14
checkbox input "false"
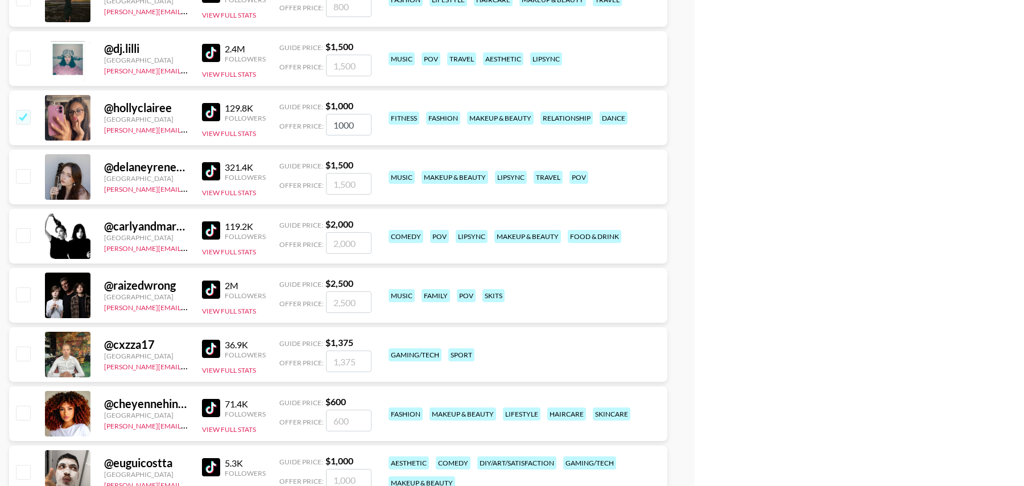
scroll to position [9017, 0]
click at [23, 114] on input "checkbox" at bounding box center [23, 117] width 14 height 14
checkbox input "false"
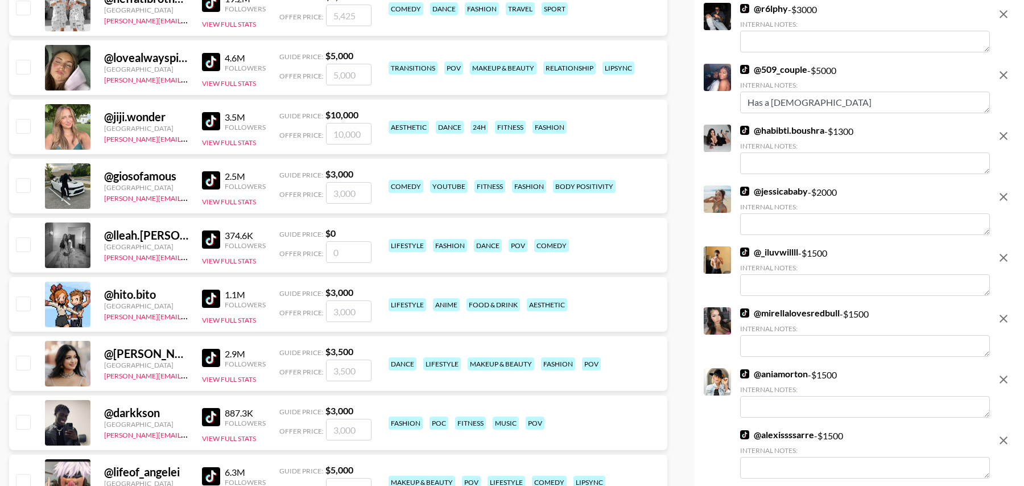
scroll to position [0, 0]
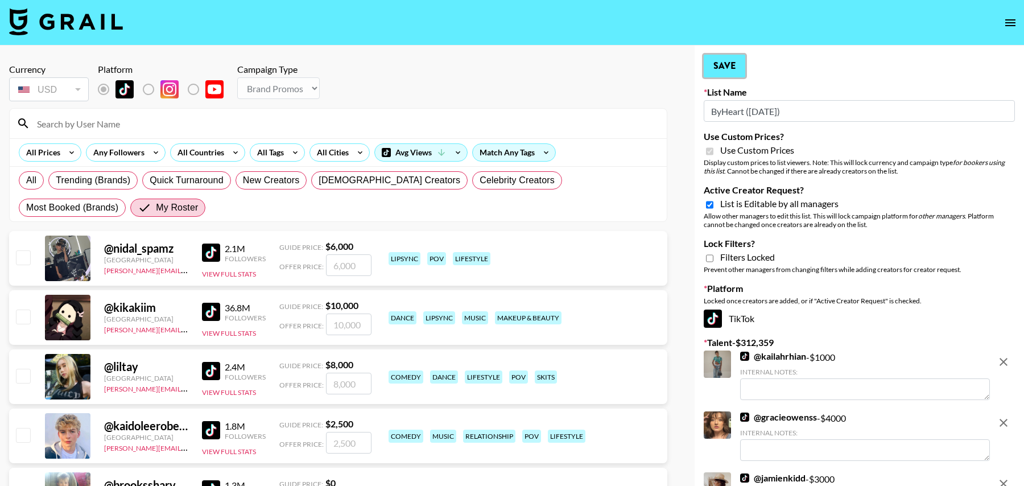
click at [722, 64] on button "Save" at bounding box center [725, 66] width 42 height 23
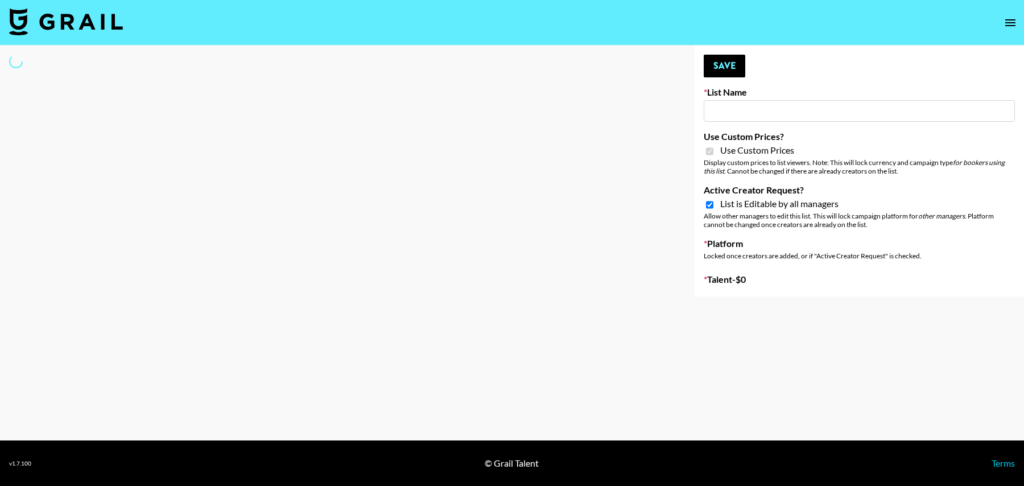
type input "FigMe and MegaMe filters - Airbrush"
checkbox input "true"
select select "Brand"
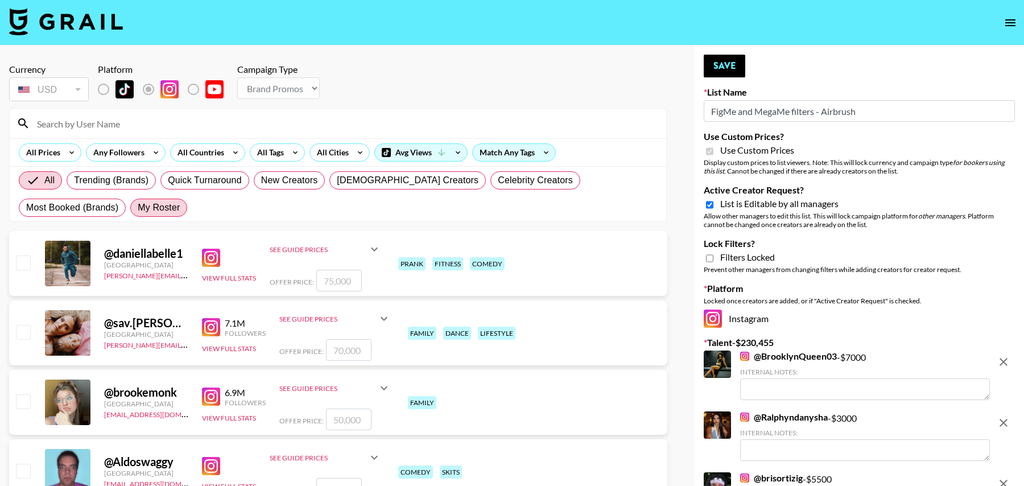
click at [138, 207] on span "My Roster" at bounding box center [159, 208] width 42 height 14
click at [138, 208] on input "My Roster" at bounding box center [138, 208] width 0 height 0
radio input "true"
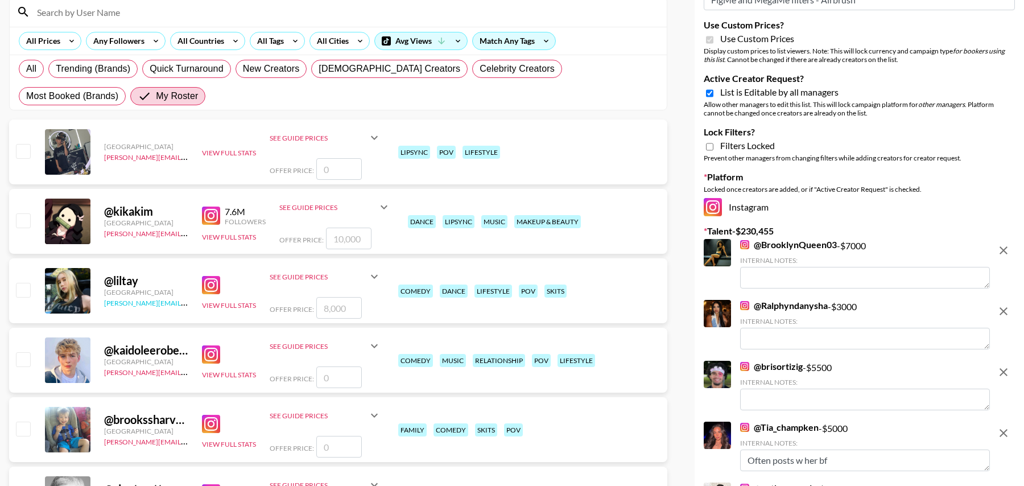
scroll to position [129, 0]
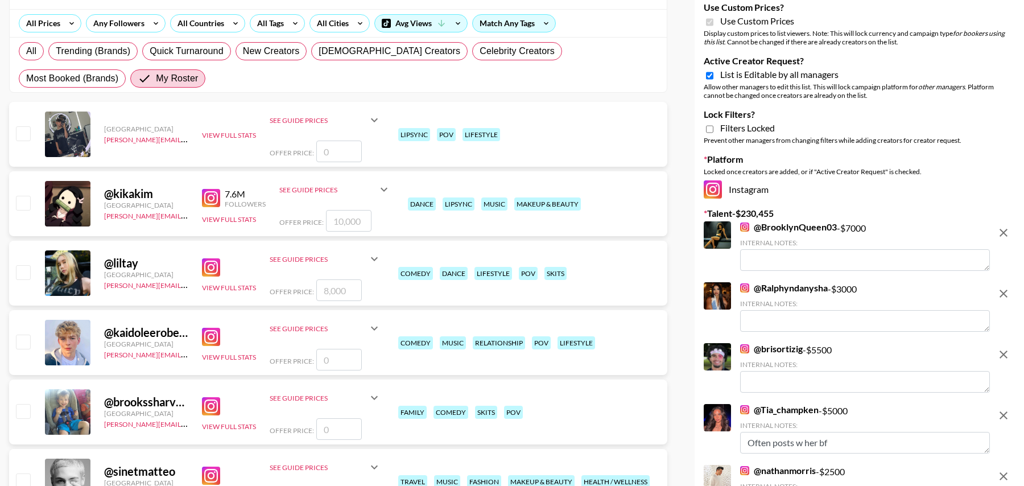
click at [24, 204] on input "checkbox" at bounding box center [23, 203] width 14 height 14
checkbox input "true"
type input "10000"
click at [24, 273] on input "checkbox" at bounding box center [23, 272] width 14 height 14
checkbox input "true"
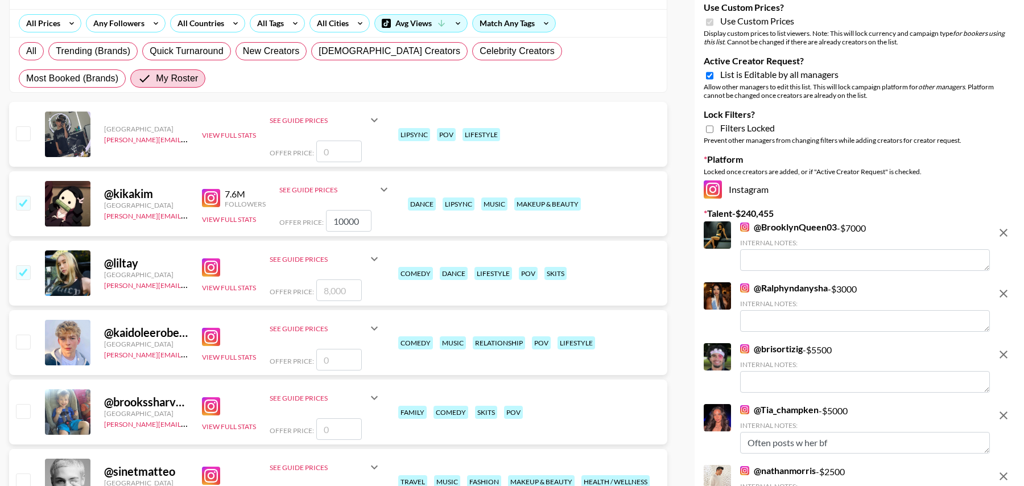
type input "8000"
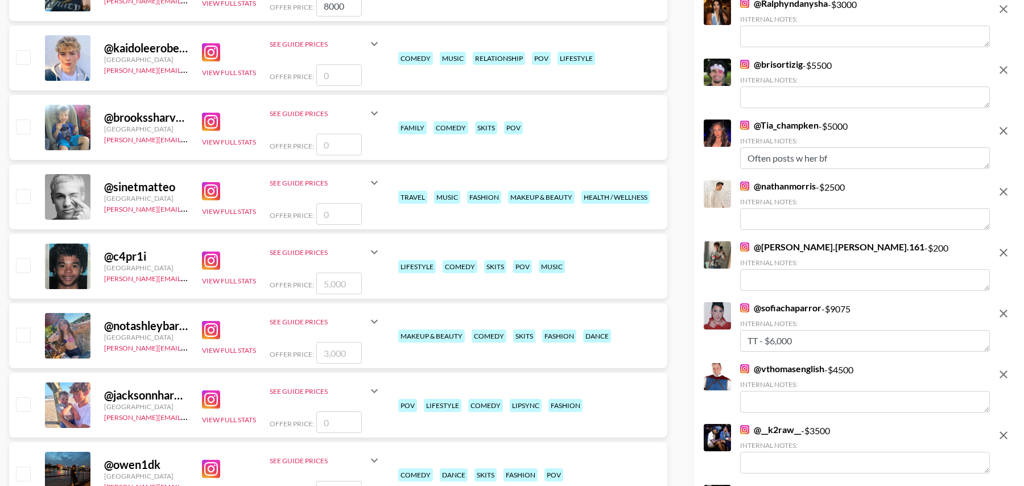
scroll to position [434, 0]
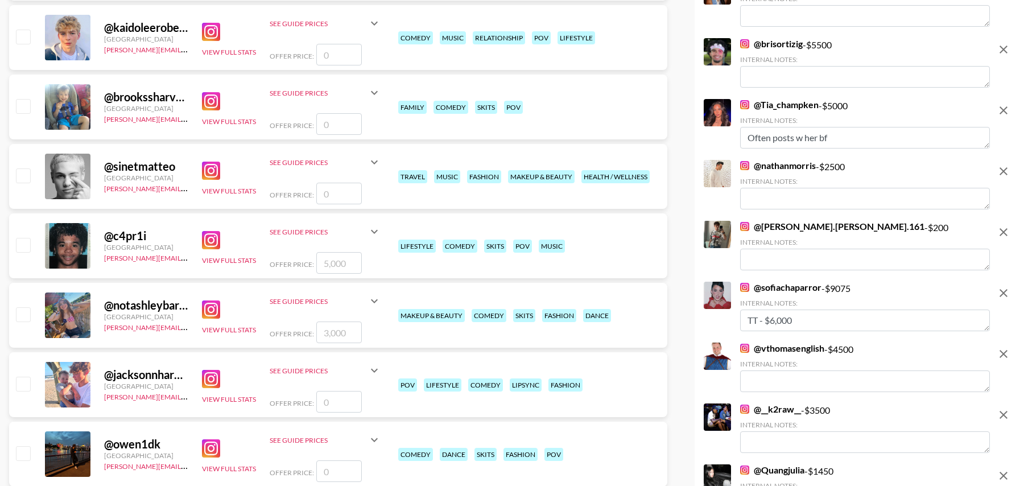
click at [25, 245] on input "checkbox" at bounding box center [23, 245] width 14 height 14
checkbox input "true"
type input "5000"
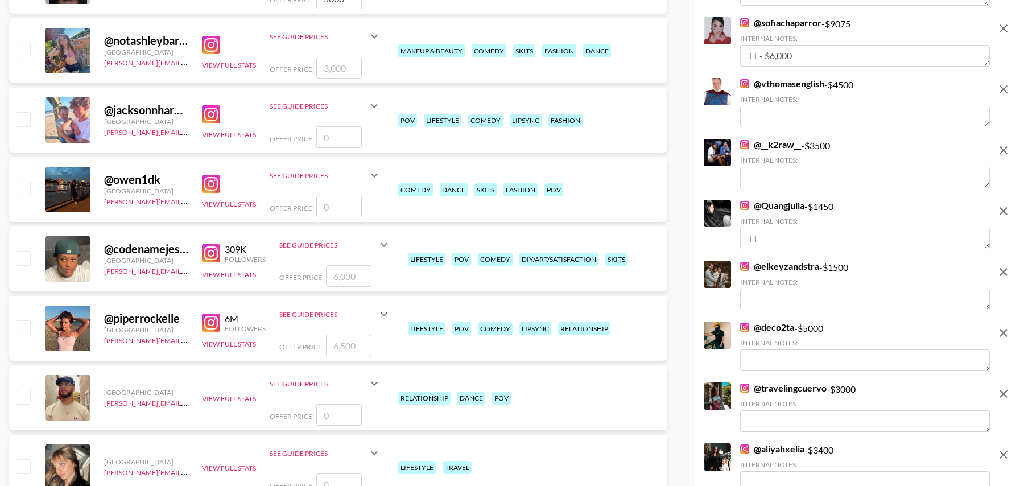
scroll to position [701, 0]
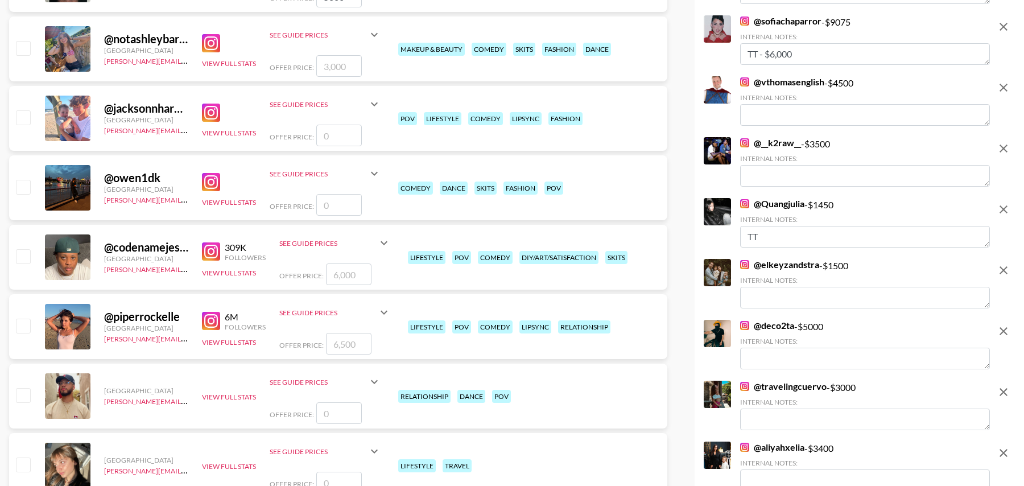
click at [24, 327] on input "checkbox" at bounding box center [23, 326] width 14 height 14
checkbox input "true"
type input "6500"
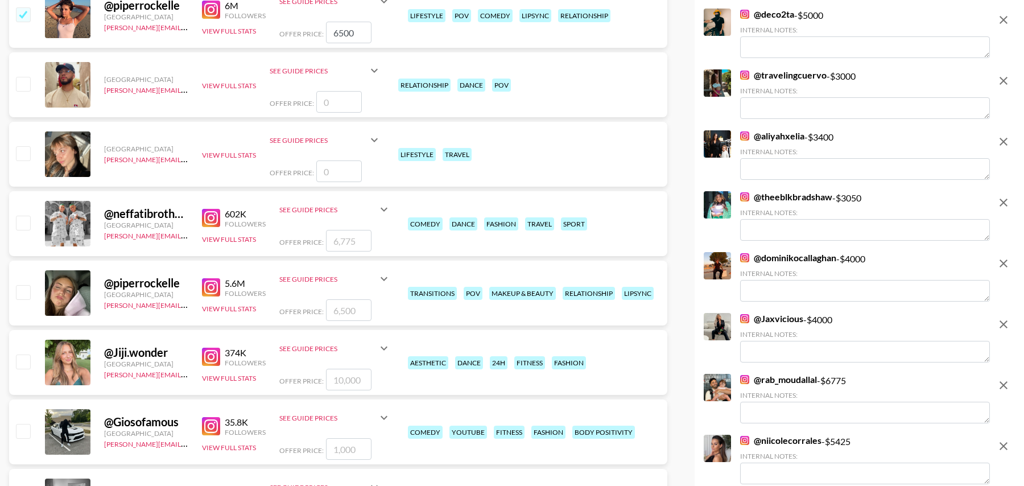
scroll to position [1020, 0]
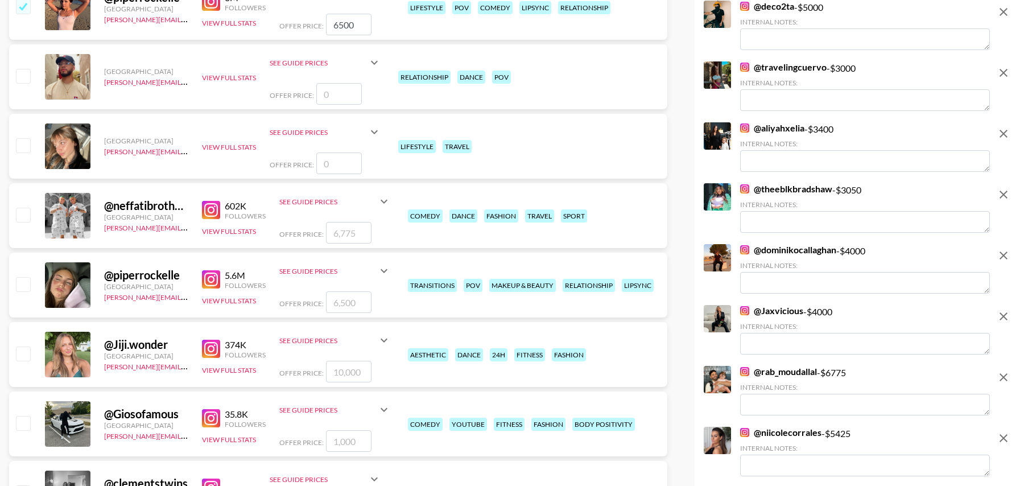
click at [27, 213] on input "checkbox" at bounding box center [23, 215] width 14 height 14
checkbox input "true"
type input "6775"
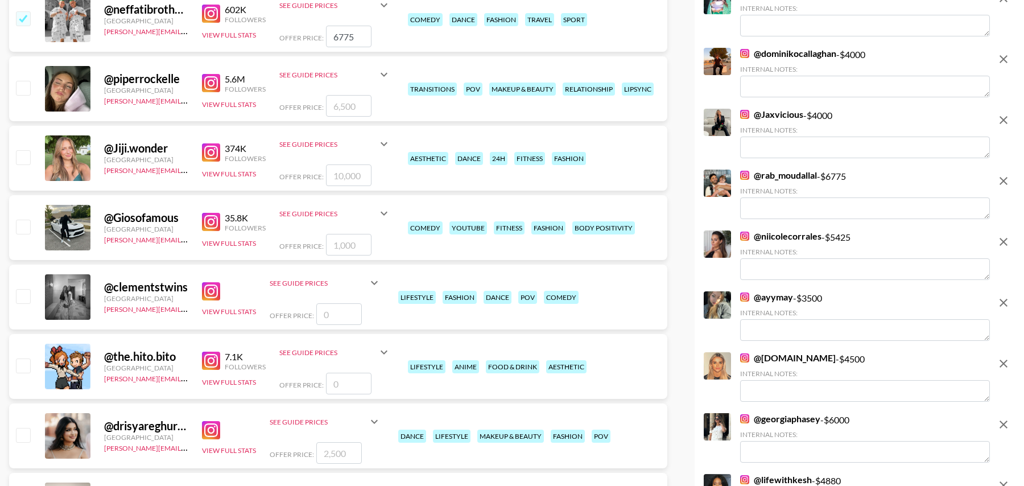
scroll to position [1332, 0]
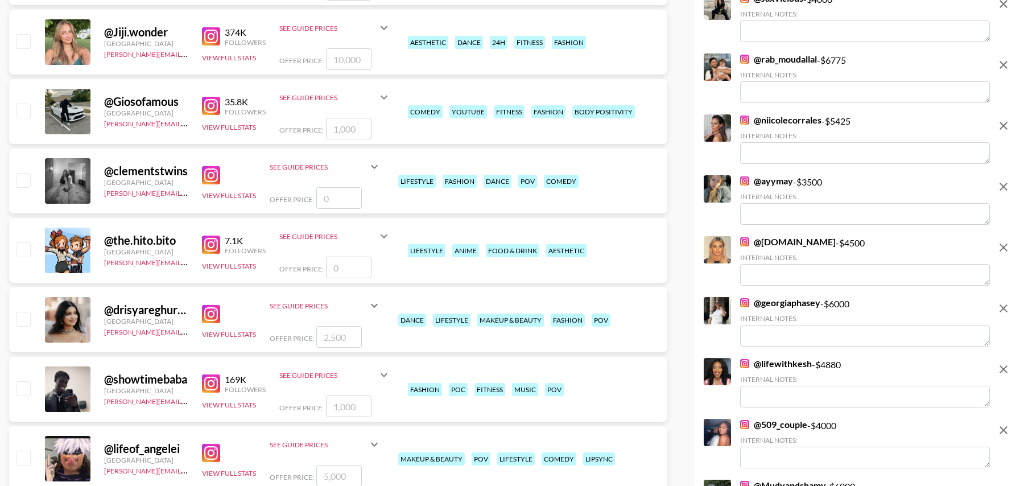
click at [24, 319] on input "checkbox" at bounding box center [23, 319] width 14 height 14
checkbox input "true"
type input "2500"
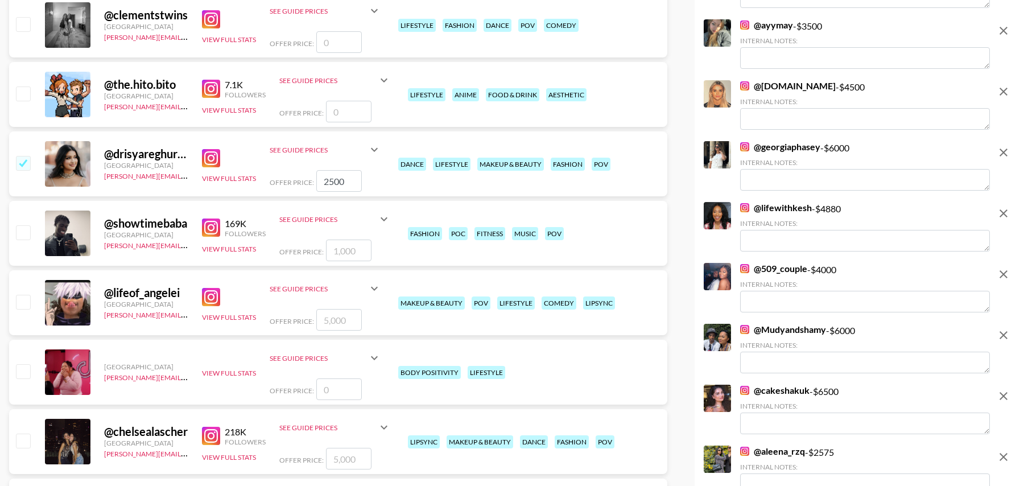
scroll to position [1490, 0]
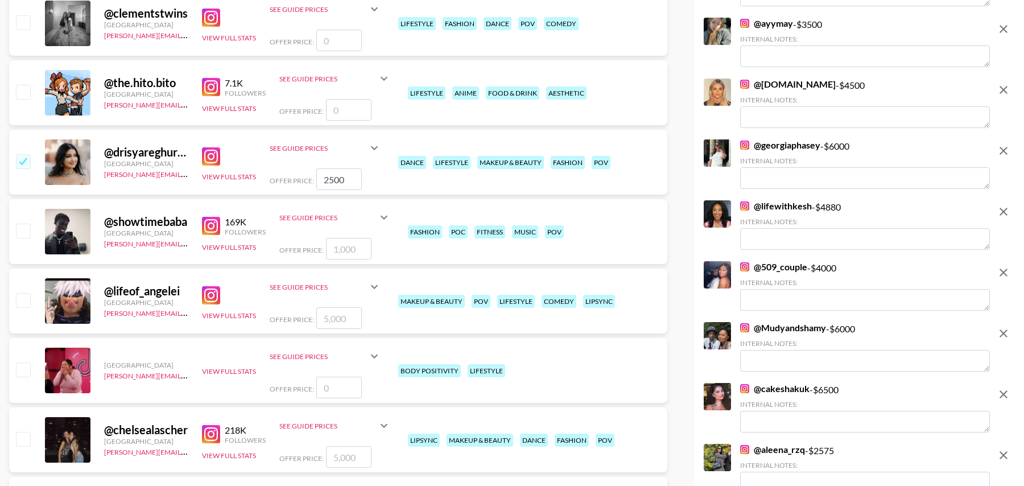
click at [21, 229] on input "checkbox" at bounding box center [23, 231] width 14 height 14
checkbox input "true"
type input "1000"
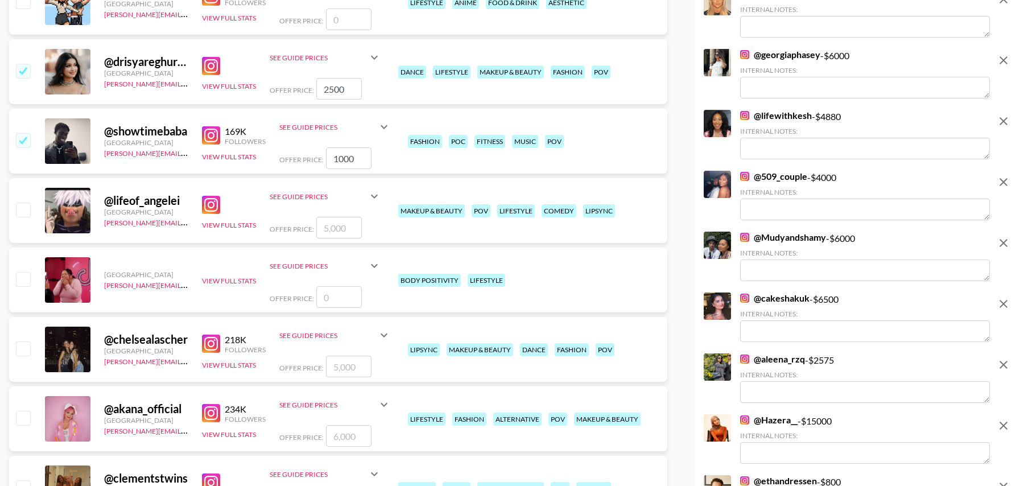
scroll to position [1654, 0]
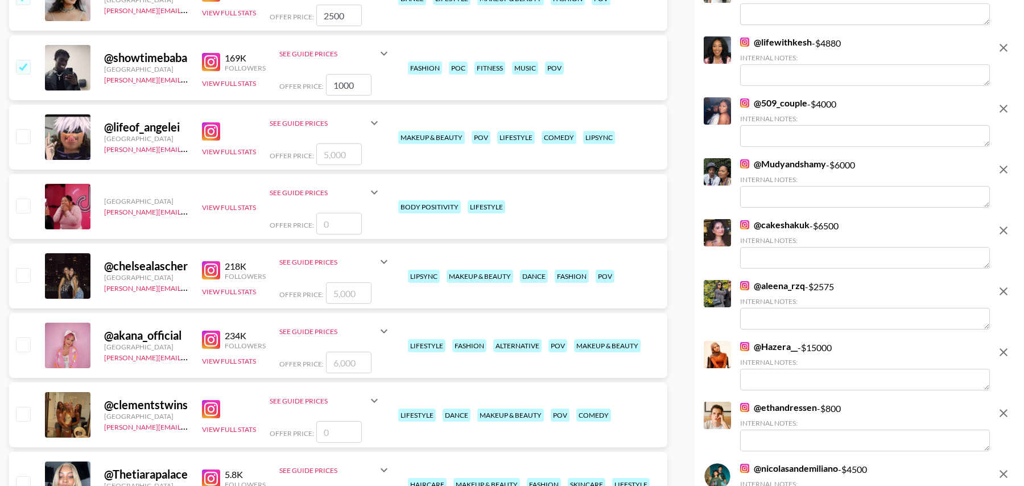
click at [24, 282] on div at bounding box center [23, 275] width 18 height 19
click at [24, 273] on input "checkbox" at bounding box center [23, 275] width 14 height 14
checkbox input "true"
type input "5000"
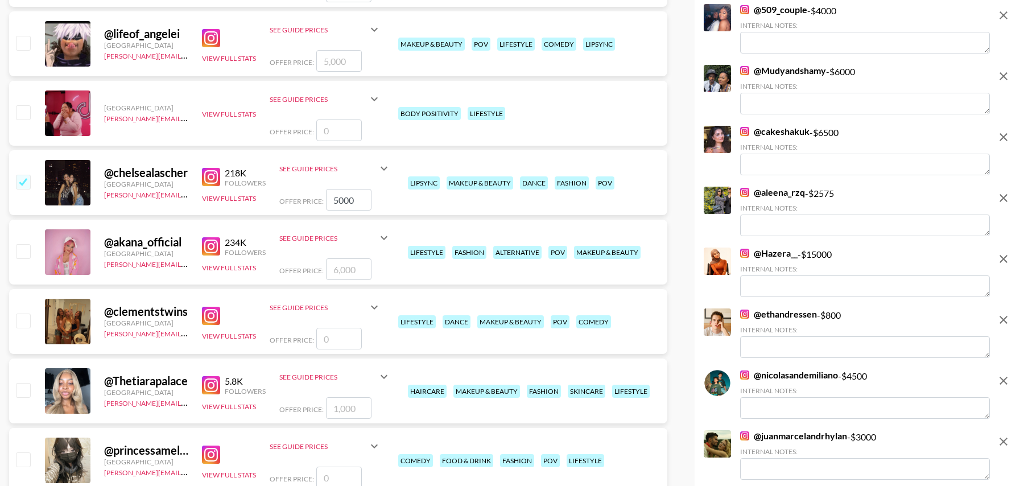
scroll to position [1753, 0]
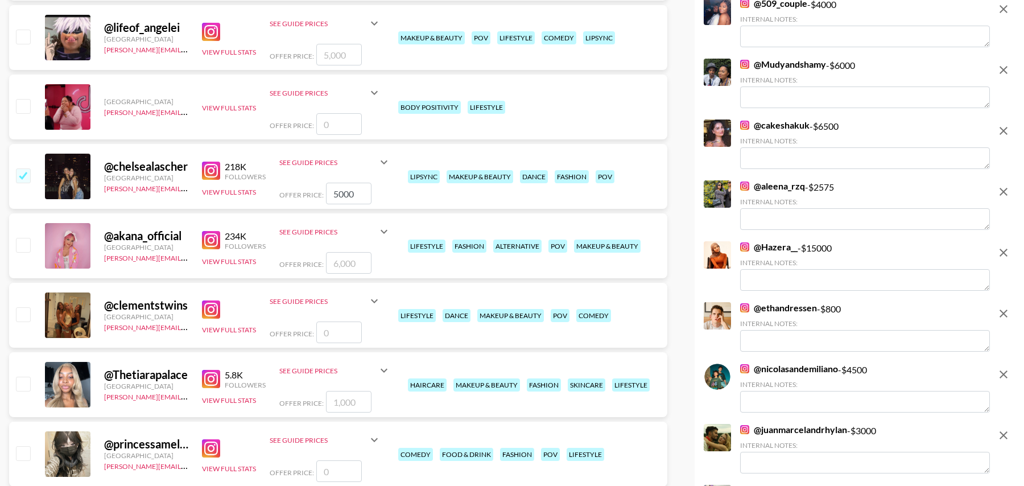
click at [24, 238] on input "checkbox" at bounding box center [23, 245] width 14 height 14
checkbox input "true"
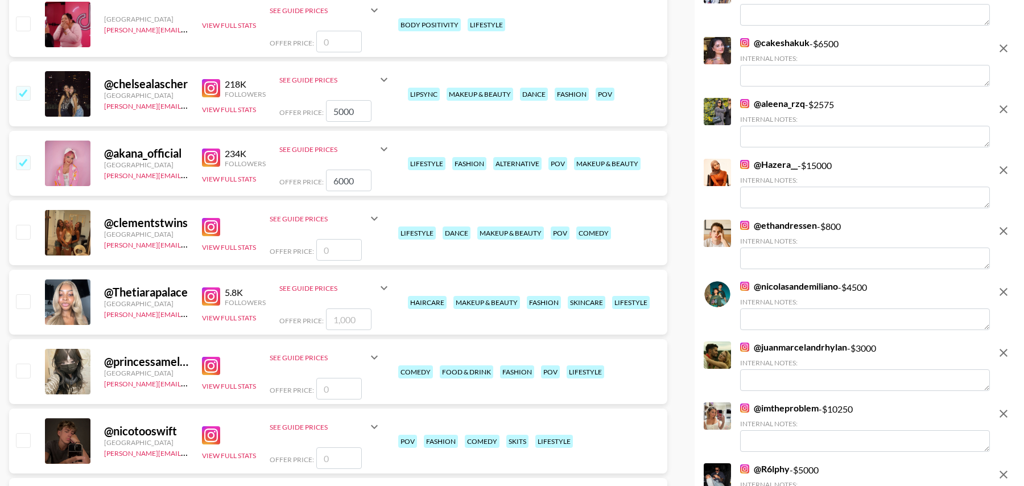
scroll to position [1847, 0]
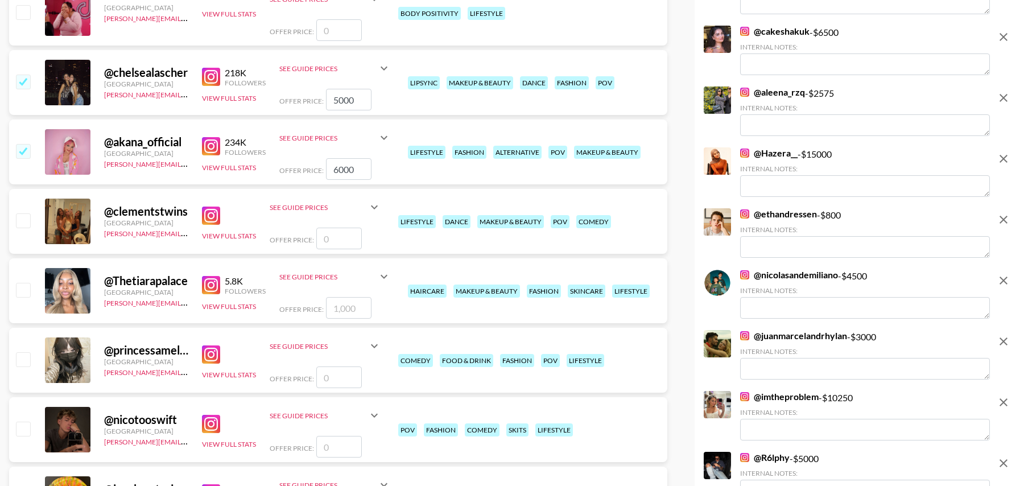
drag, startPoint x: 356, startPoint y: 170, endPoint x: 273, endPoint y: 166, distance: 83.2
click at [273, 166] on div "@ akana_official United States tancredi@grail-talent.com 234K Followers View Fu…" at bounding box center [338, 152] width 658 height 65
type input "8000"
click at [27, 288] on input "checkbox" at bounding box center [23, 290] width 14 height 14
checkbox input "true"
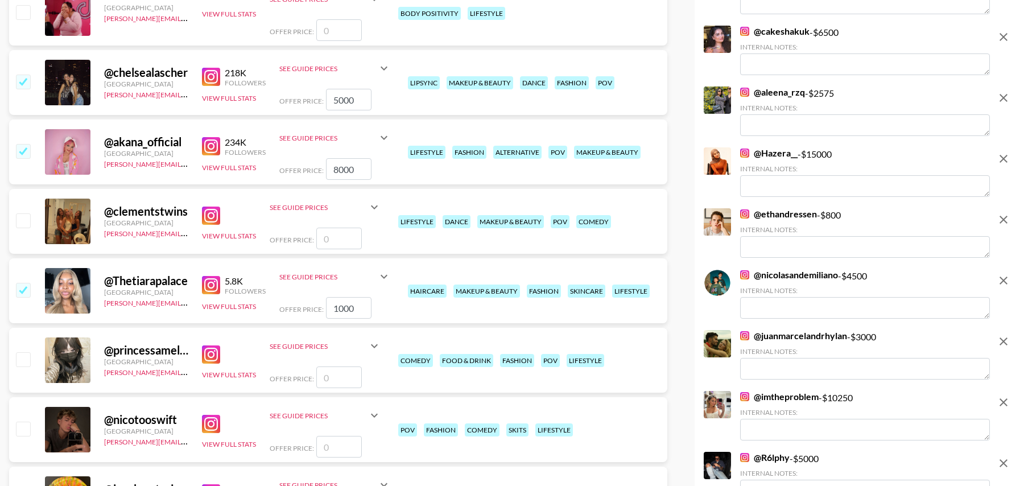
drag, startPoint x: 359, startPoint y: 308, endPoint x: 337, endPoint y: 311, distance: 21.7
click at [337, 311] on input "1000" at bounding box center [349, 308] width 46 height 22
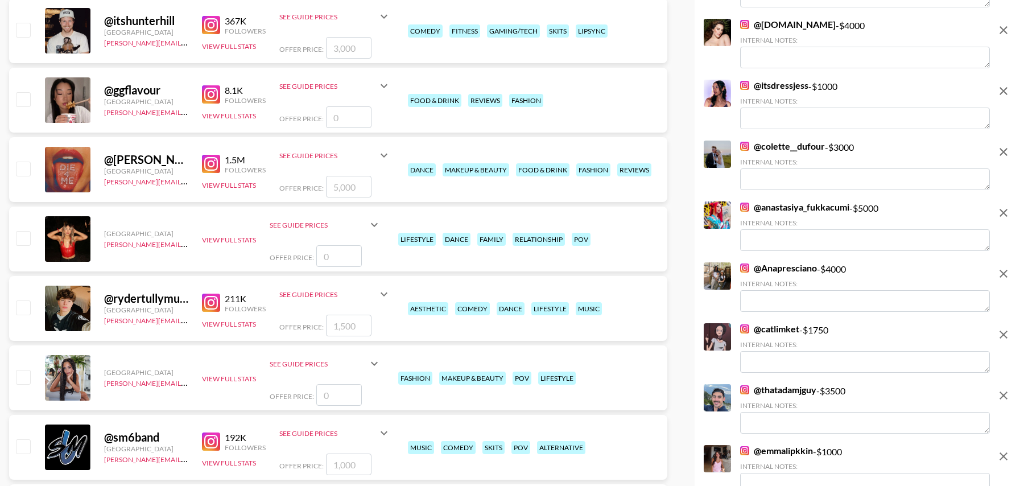
scroll to position [2551, 0]
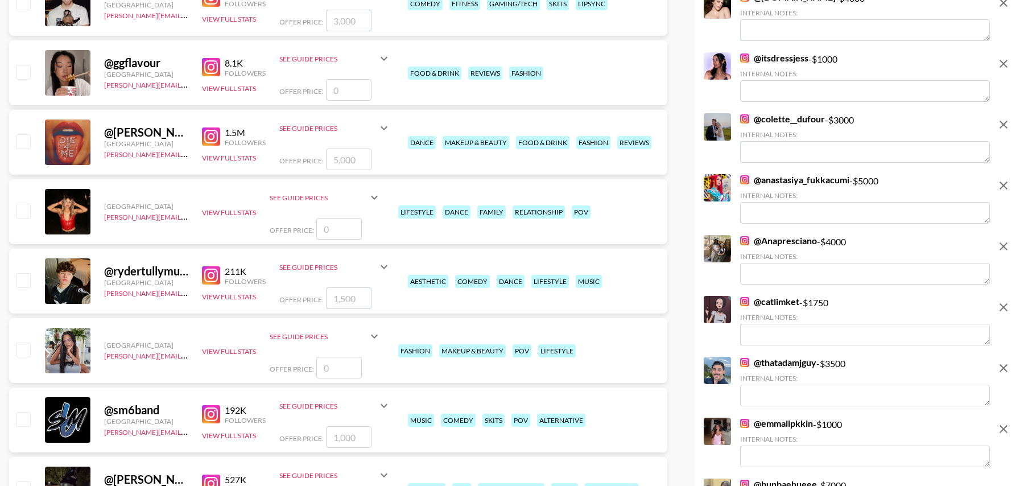
type input "1500"
click at [22, 279] on input "checkbox" at bounding box center [23, 280] width 14 height 14
checkbox input "true"
type input "1500"
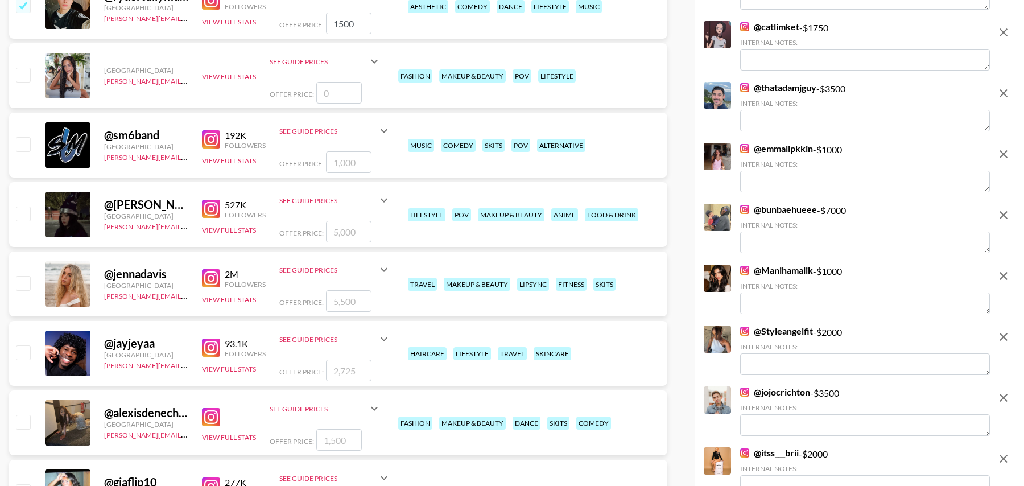
scroll to position [2837, 0]
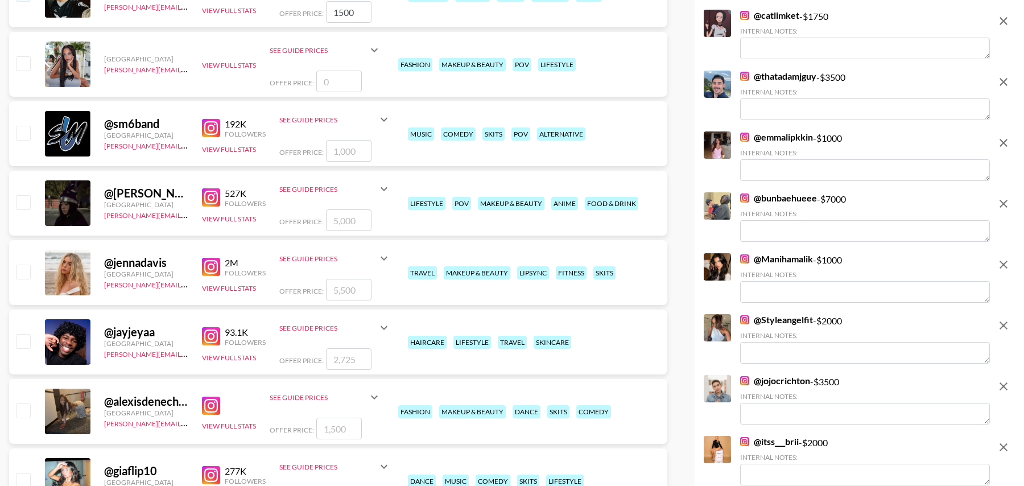
click at [22, 272] on input "checkbox" at bounding box center [23, 272] width 14 height 14
checkbox input "true"
type input "5500"
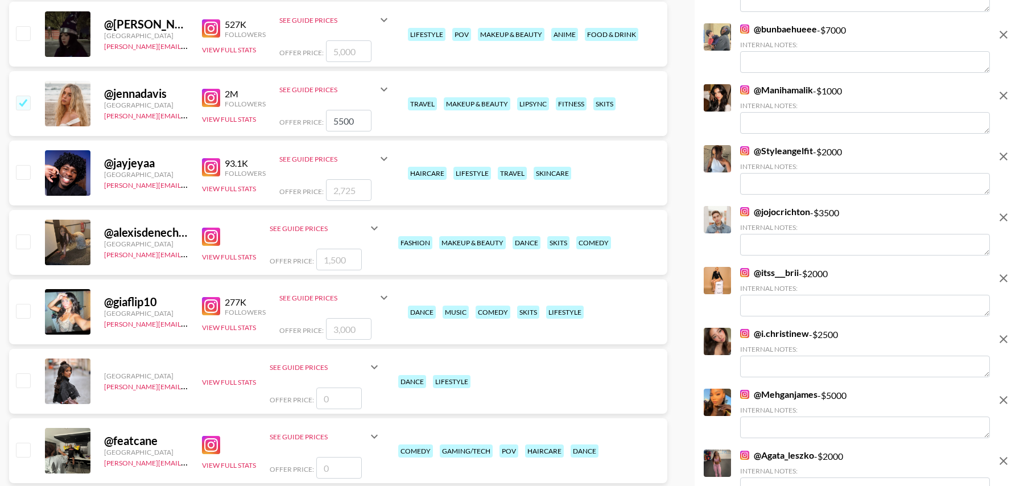
scroll to position [3009, 0]
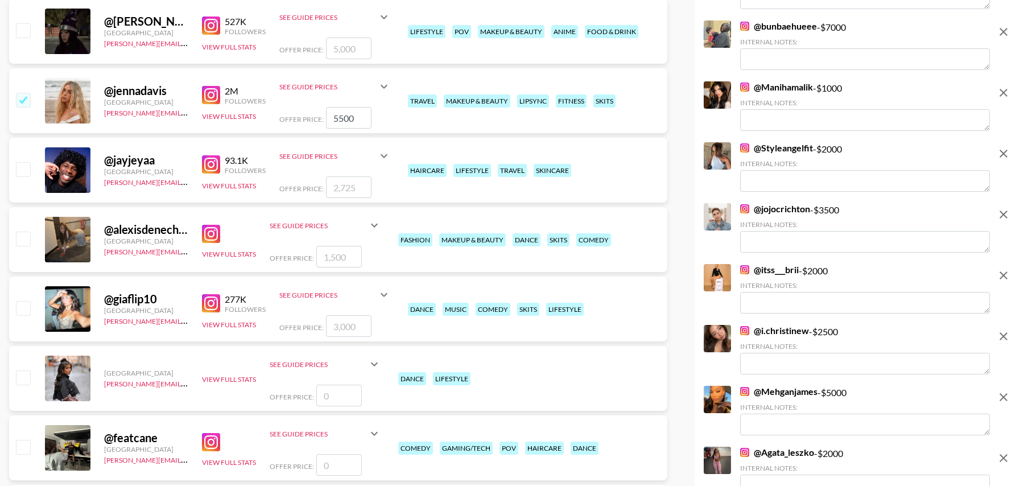
click at [24, 169] on input "checkbox" at bounding box center [23, 169] width 14 height 14
checkbox input "true"
type input "2725"
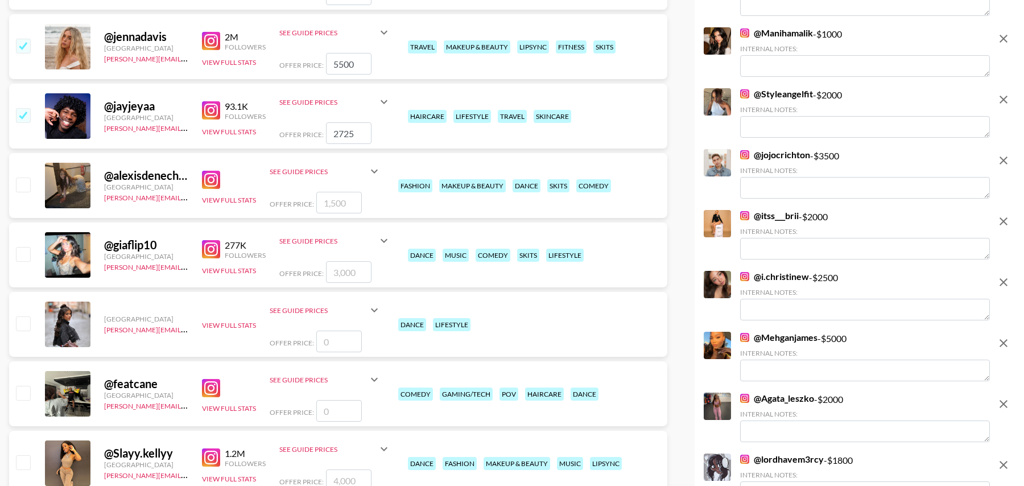
scroll to position [3091, 0]
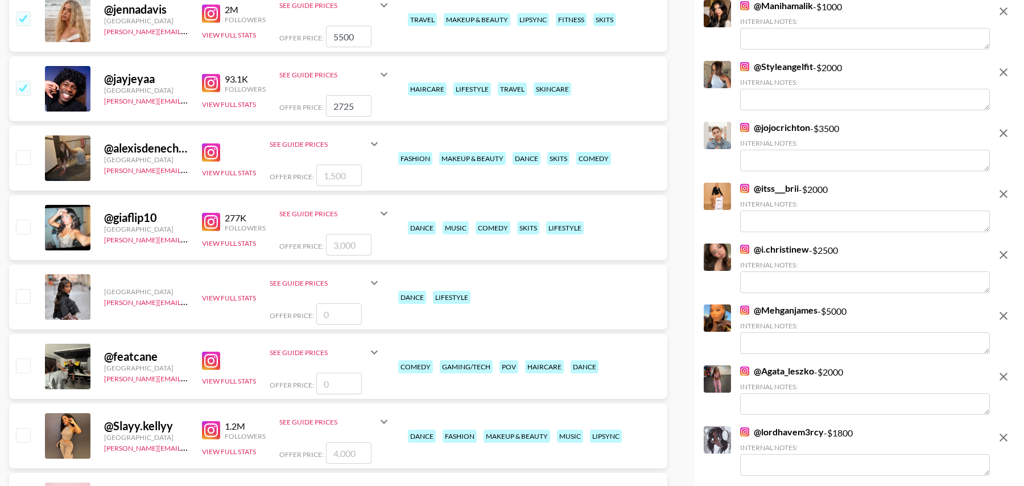
click at [24, 225] on input "checkbox" at bounding box center [23, 227] width 14 height 14
checkbox input "true"
type input "3000"
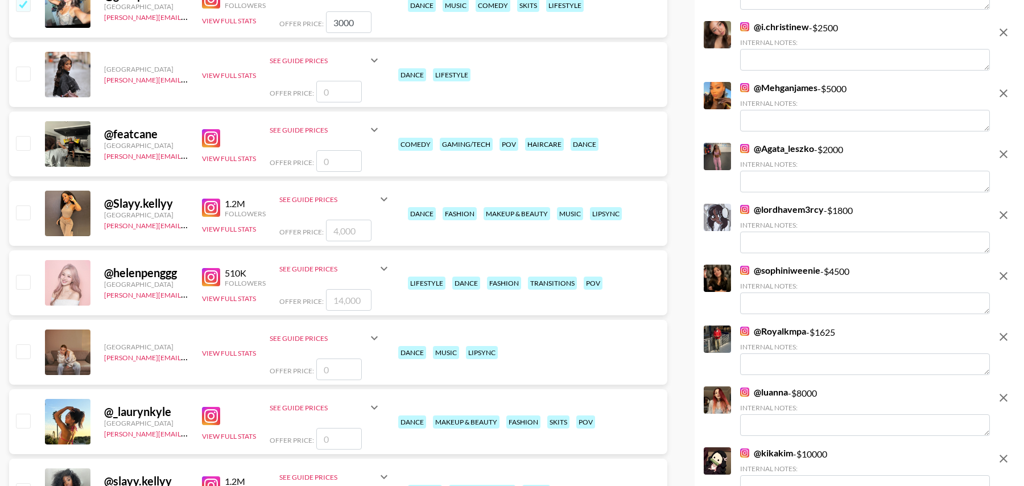
scroll to position [3335, 0]
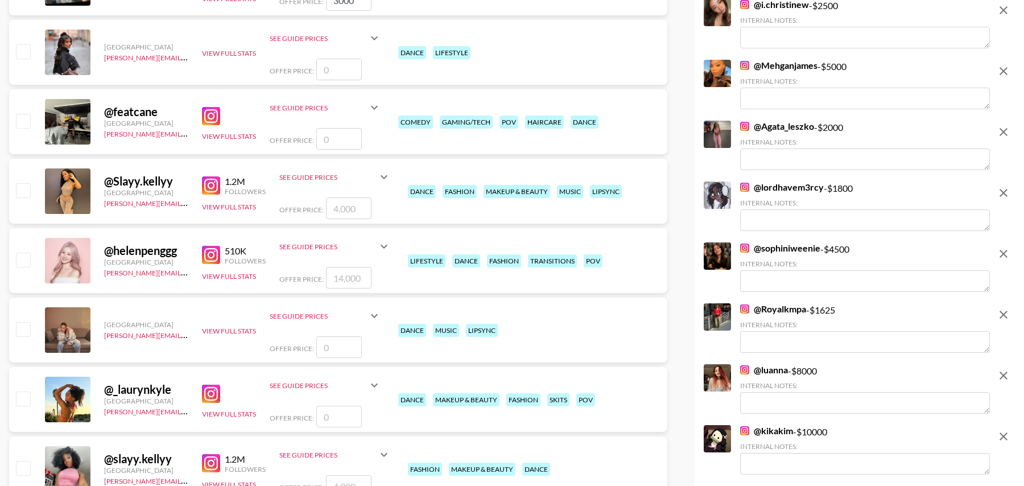
click at [27, 191] on input "checkbox" at bounding box center [23, 190] width 14 height 14
checkbox input "true"
type input "4000"
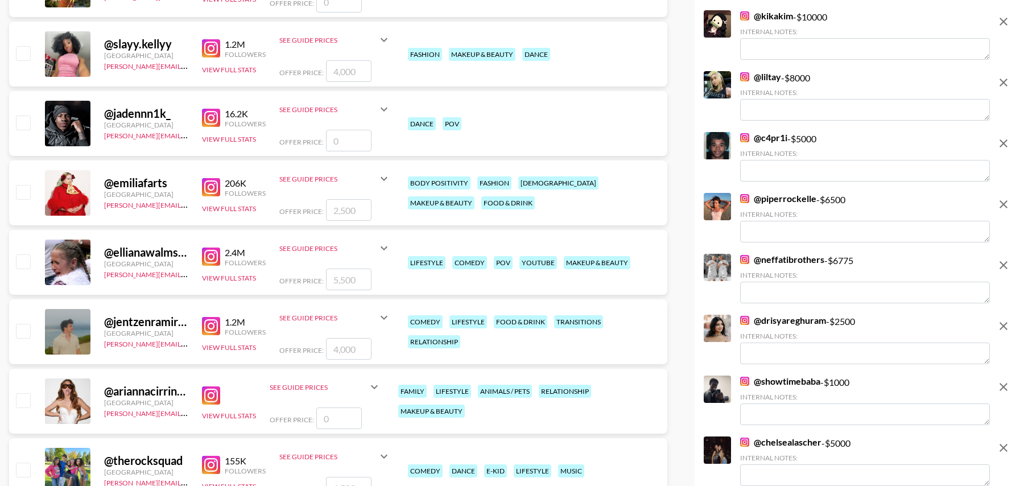
scroll to position [3756, 0]
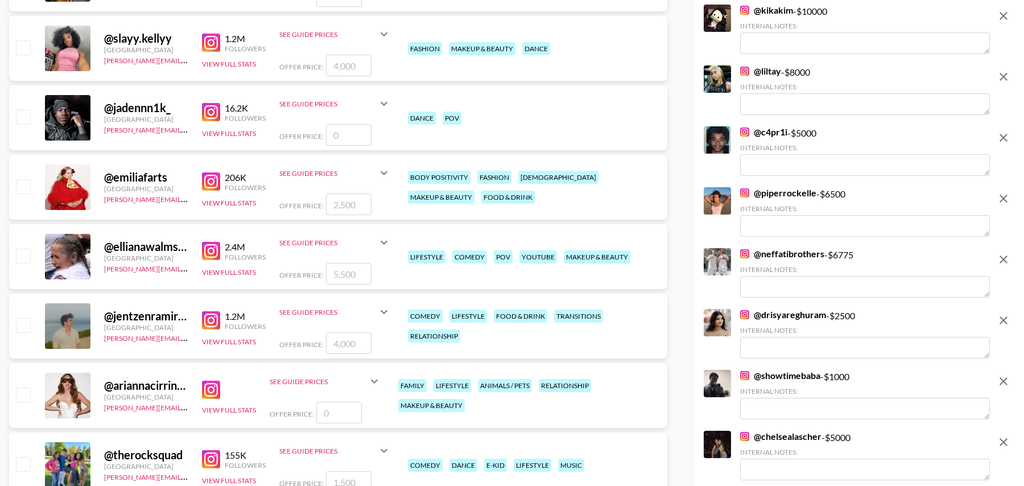
click at [22, 253] on input "checkbox" at bounding box center [23, 256] width 14 height 14
checkbox input "true"
type input "5500"
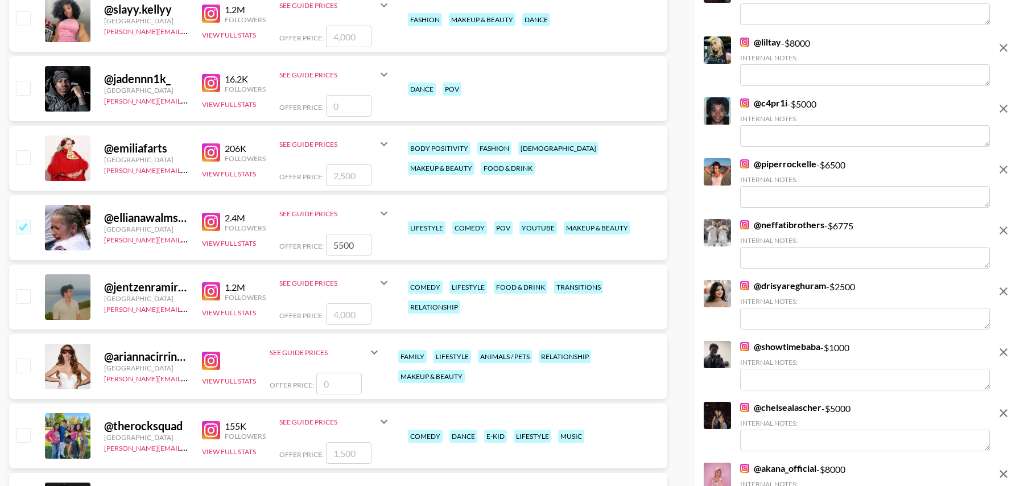
click at [24, 296] on input "checkbox" at bounding box center [23, 296] width 14 height 14
checkbox input "true"
type input "4000"
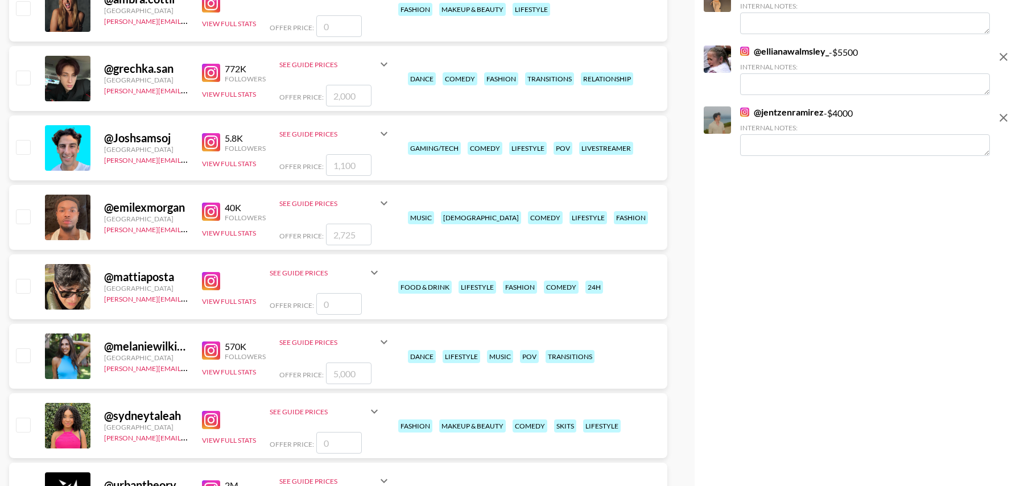
scroll to position [4631, 0]
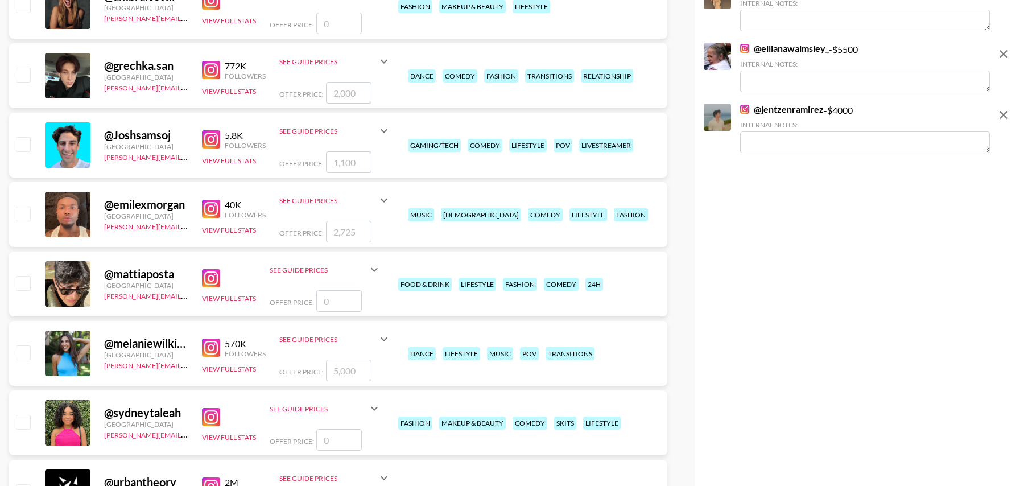
click at [20, 213] on input "checkbox" at bounding box center [23, 214] width 14 height 14
checkbox input "true"
type input "2725"
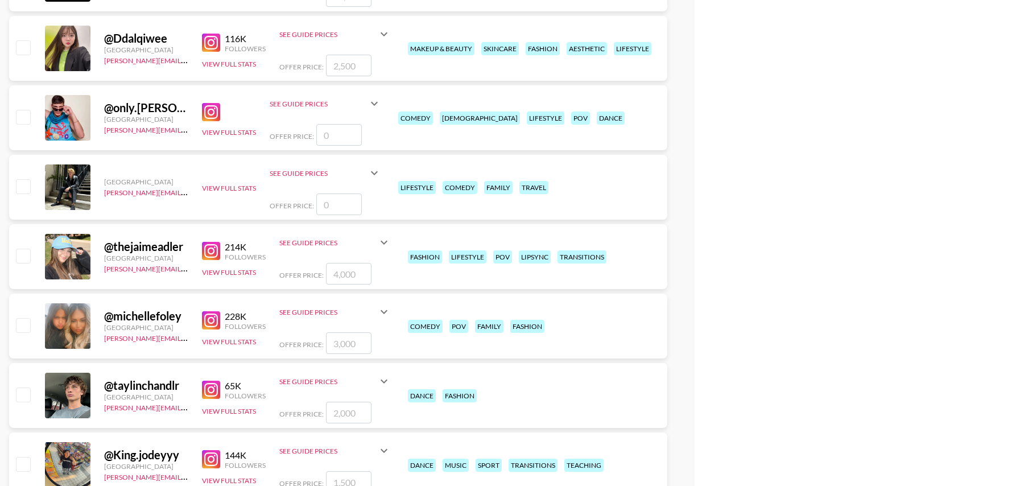
scroll to position [5153, 0]
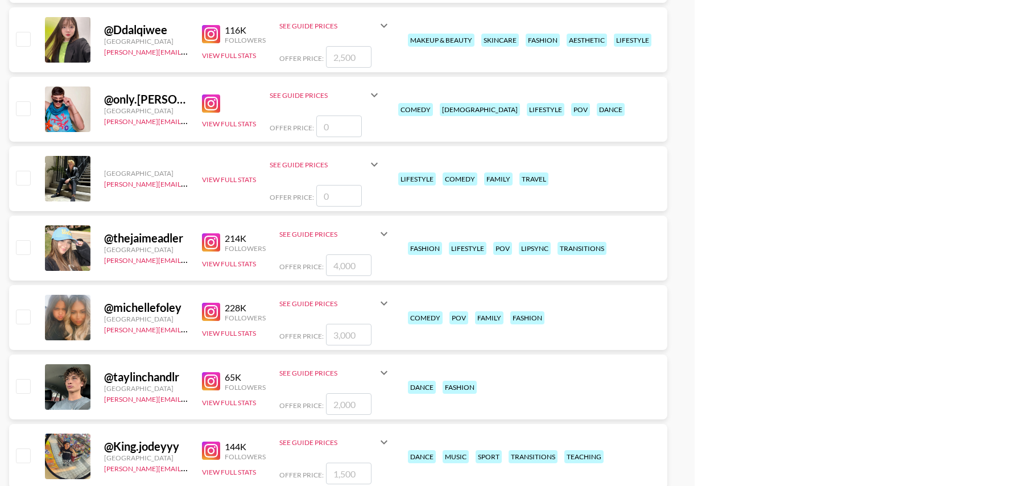
click at [27, 245] on input "checkbox" at bounding box center [23, 247] width 14 height 14
checkbox input "true"
type input "4000"
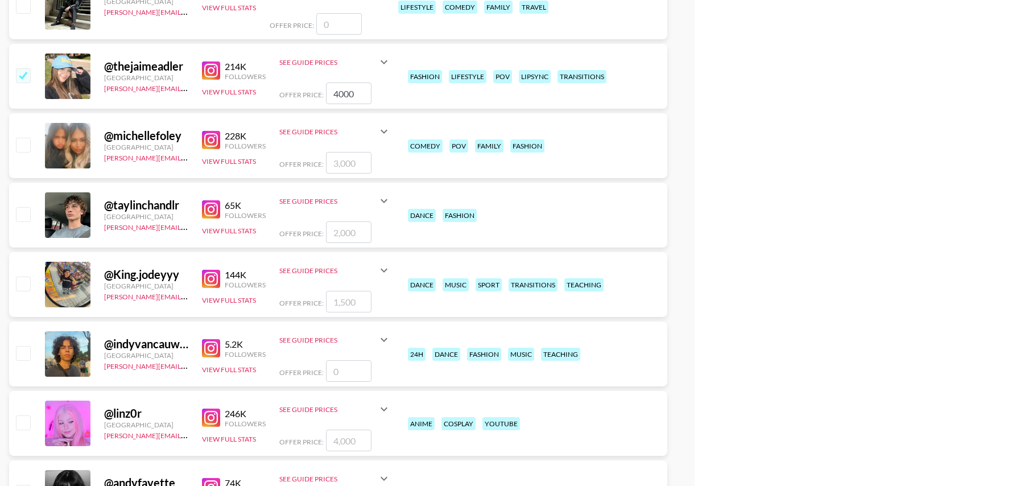
scroll to position [5336, 0]
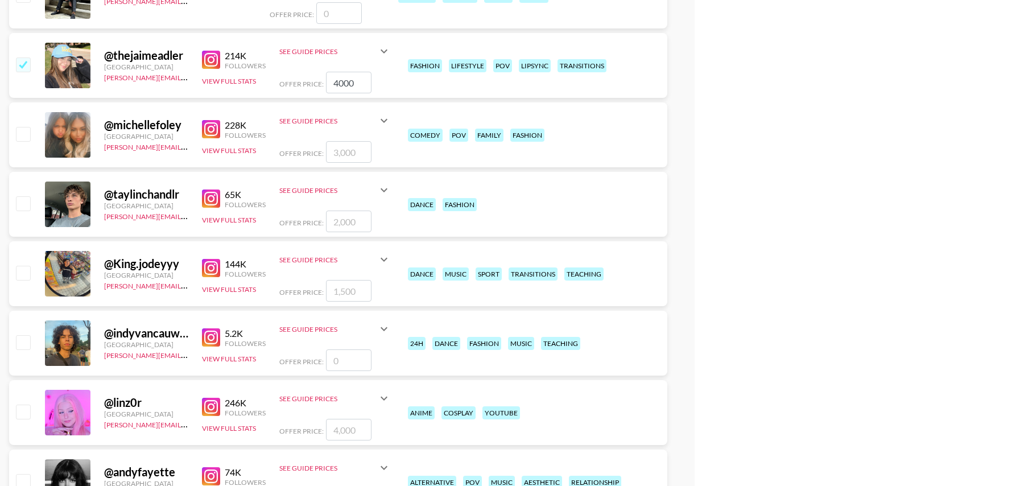
click at [20, 199] on input "checkbox" at bounding box center [23, 203] width 14 height 14
checkbox input "true"
type input "2000"
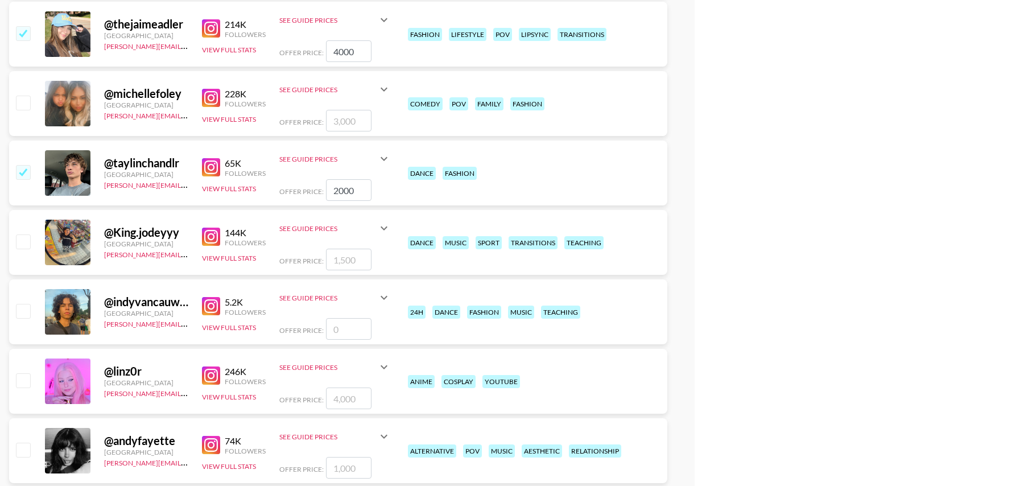
scroll to position [5376, 0]
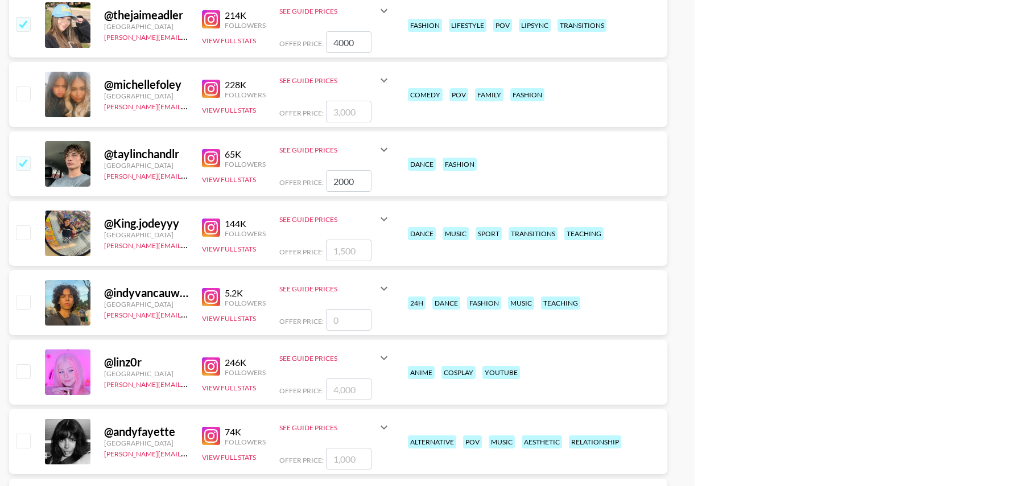
click at [22, 234] on input "checkbox" at bounding box center [23, 232] width 14 height 14
checkbox input "true"
type input "1500"
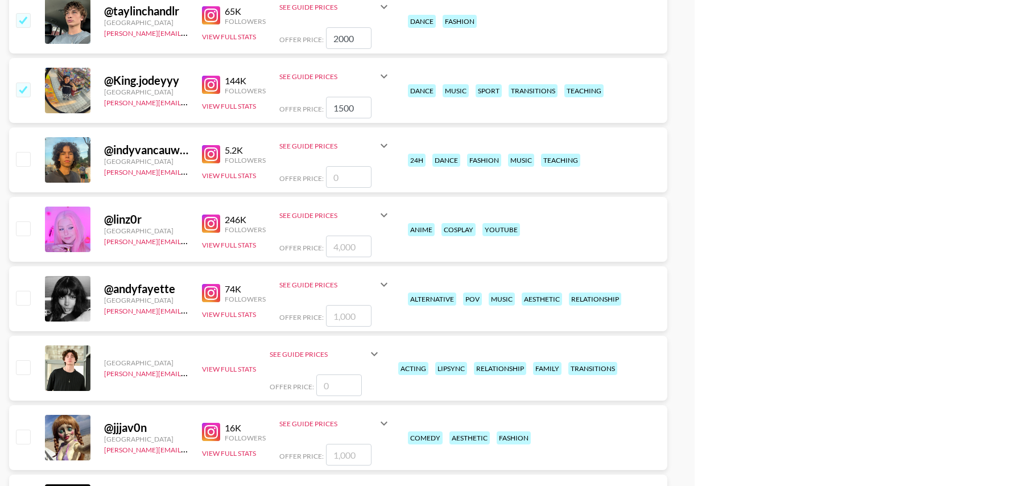
click at [24, 295] on input "checkbox" at bounding box center [23, 298] width 14 height 14
checkbox input "true"
type input "1000"
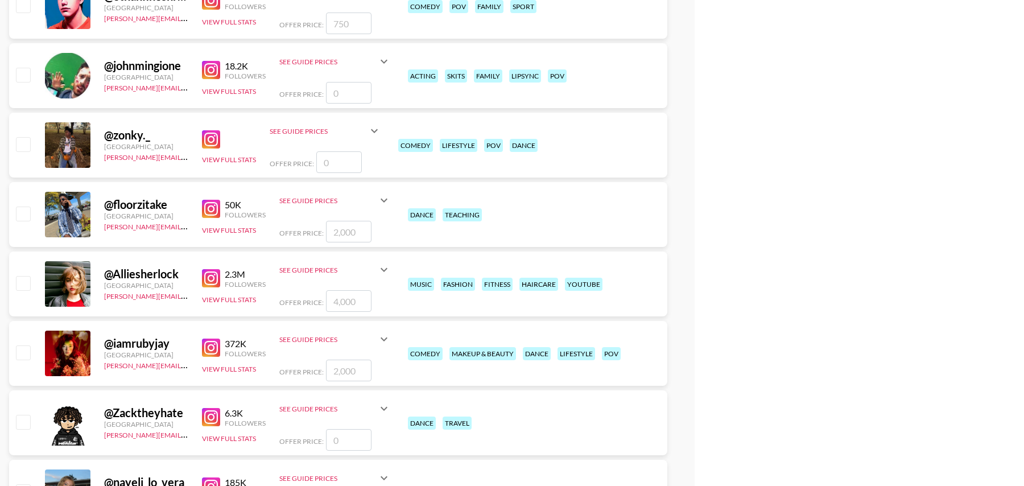
scroll to position [6437, 0]
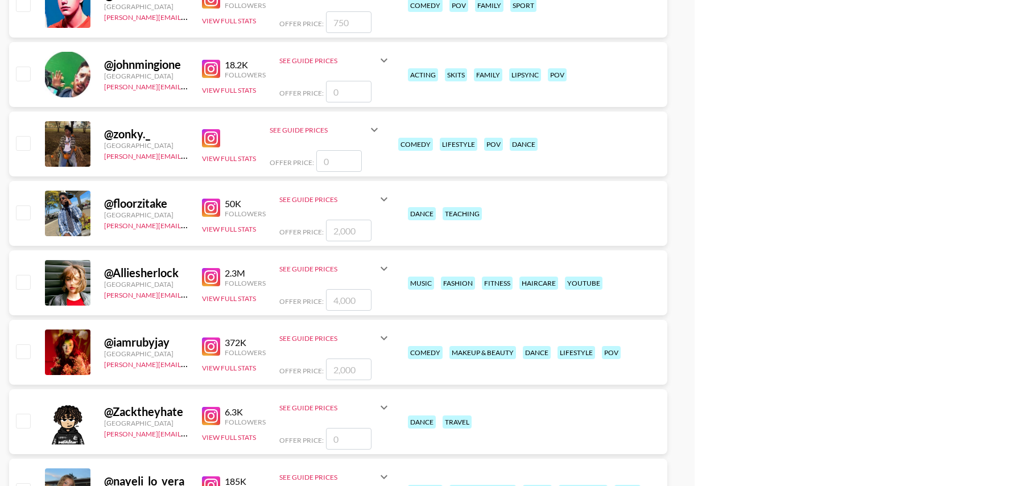
click at [21, 349] on input "checkbox" at bounding box center [23, 351] width 14 height 14
checkbox input "true"
type input "2000"
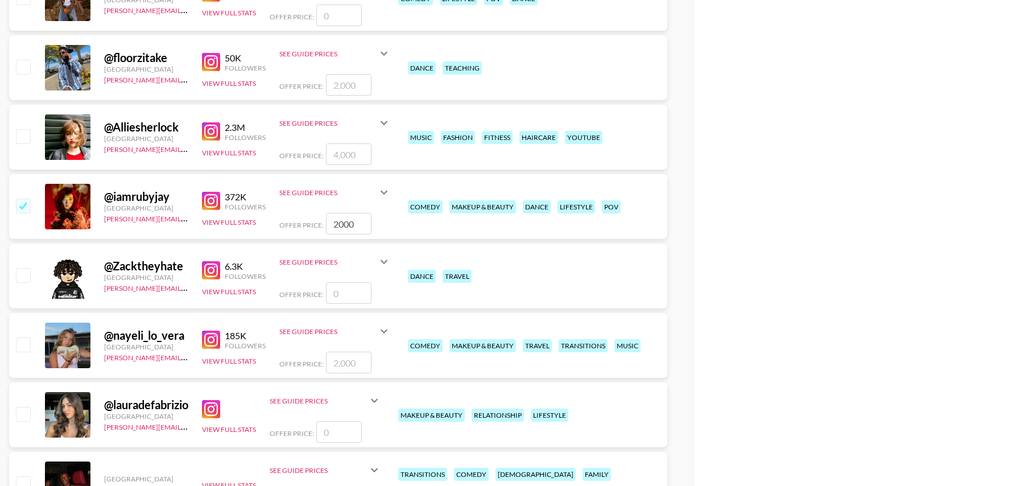
scroll to position [6599, 0]
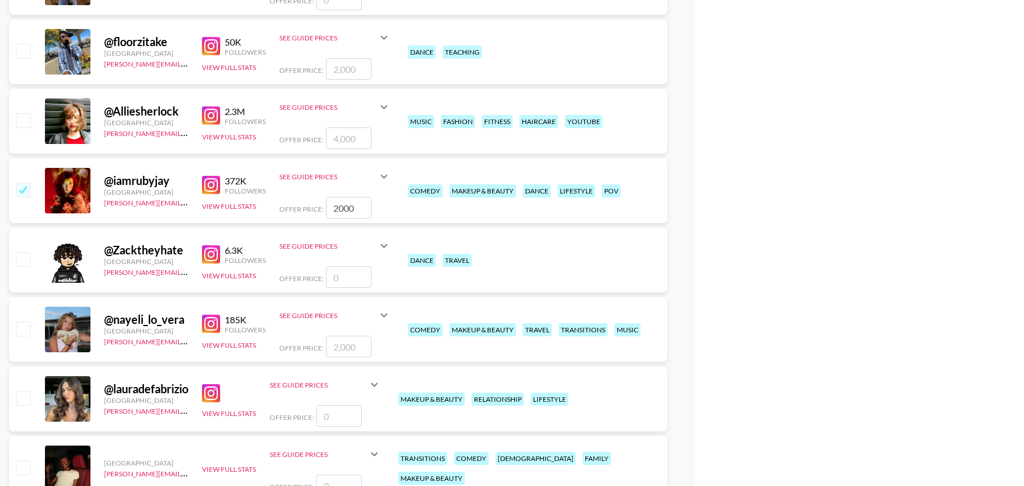
click at [24, 324] on input "checkbox" at bounding box center [23, 329] width 14 height 14
checkbox input "true"
type input "2000"
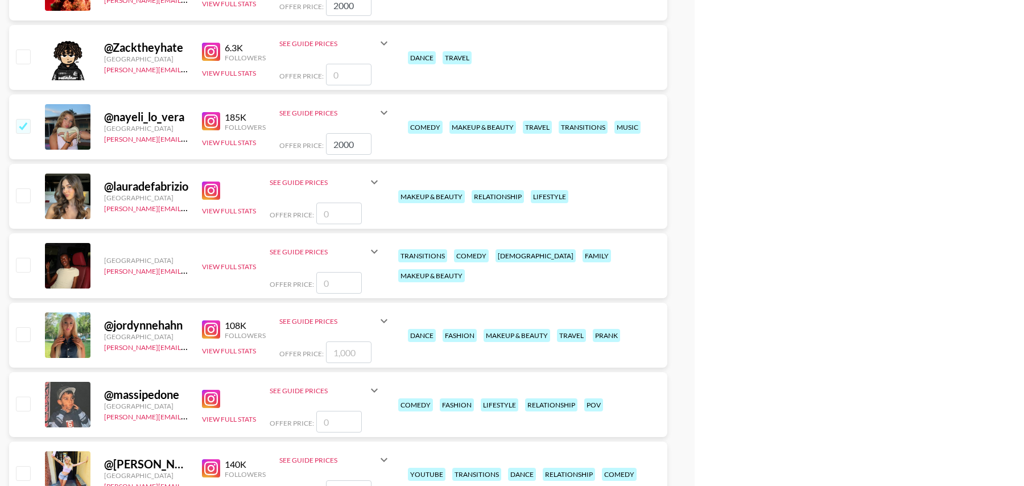
scroll to position [6805, 0]
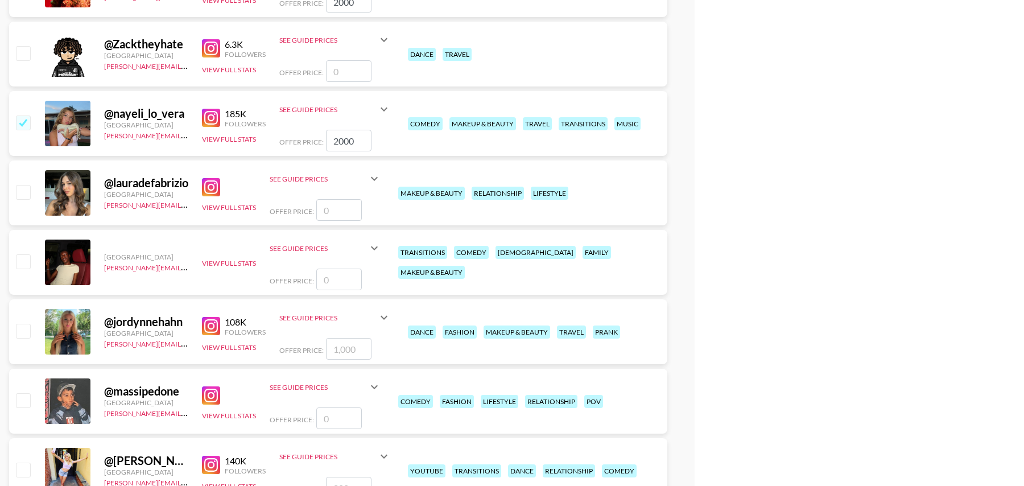
click at [21, 328] on input "checkbox" at bounding box center [23, 331] width 14 height 14
checkbox input "true"
type input "1000"
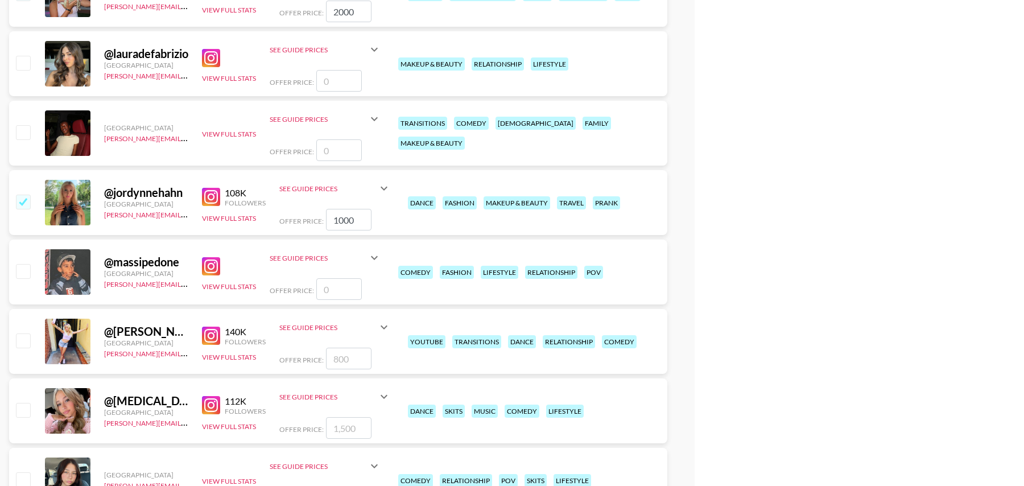
scroll to position [6994, 0]
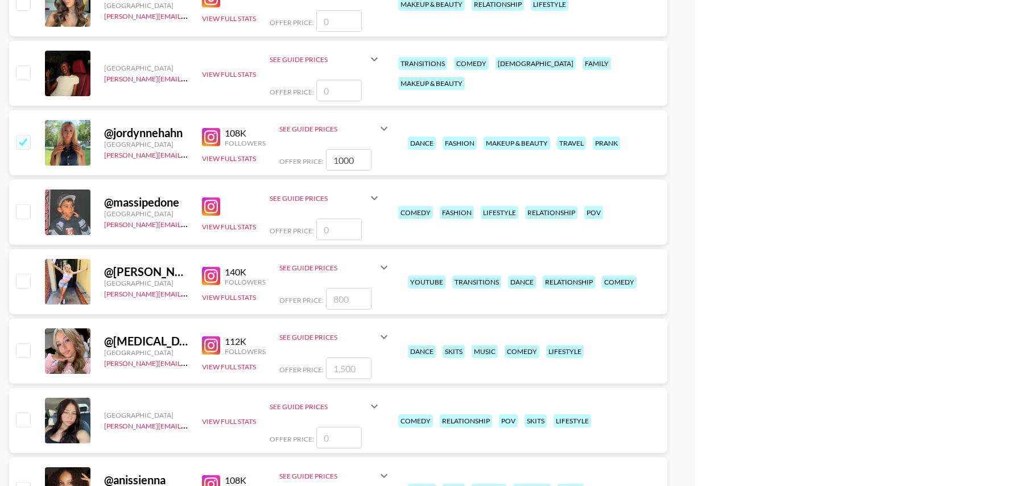
click at [27, 279] on input "checkbox" at bounding box center [23, 281] width 14 height 14
checkbox input "true"
type input "800"
click at [27, 282] on input "checkbox" at bounding box center [23, 281] width 14 height 14
checkbox input "false"
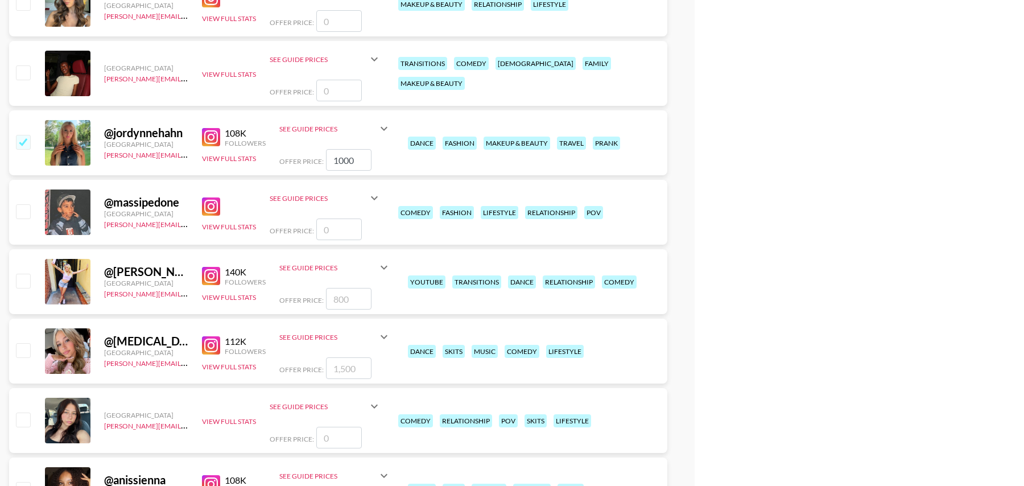
click at [23, 278] on input "checkbox" at bounding box center [23, 281] width 14 height 14
checkbox input "true"
type input "800"
click at [23, 352] on input "checkbox" at bounding box center [23, 350] width 14 height 14
checkbox input "true"
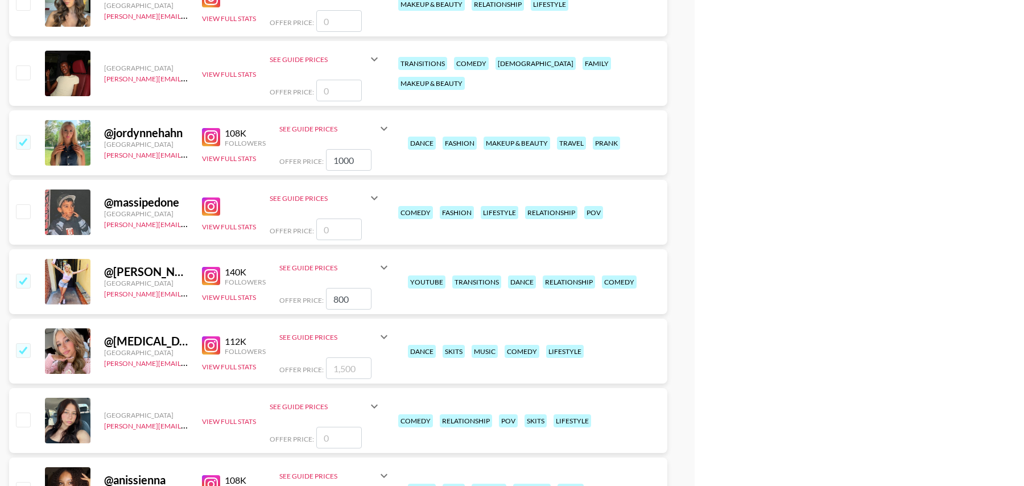
type input "1500"
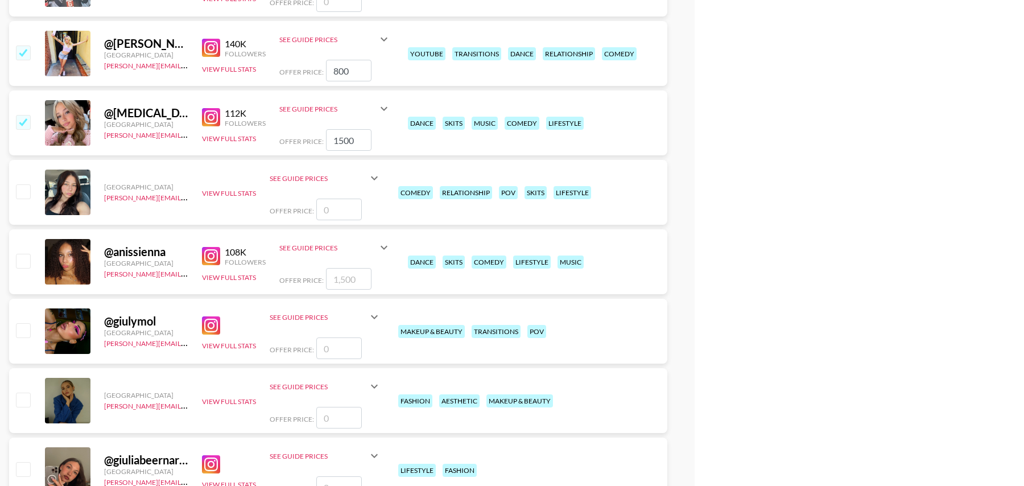
scroll to position [7228, 0]
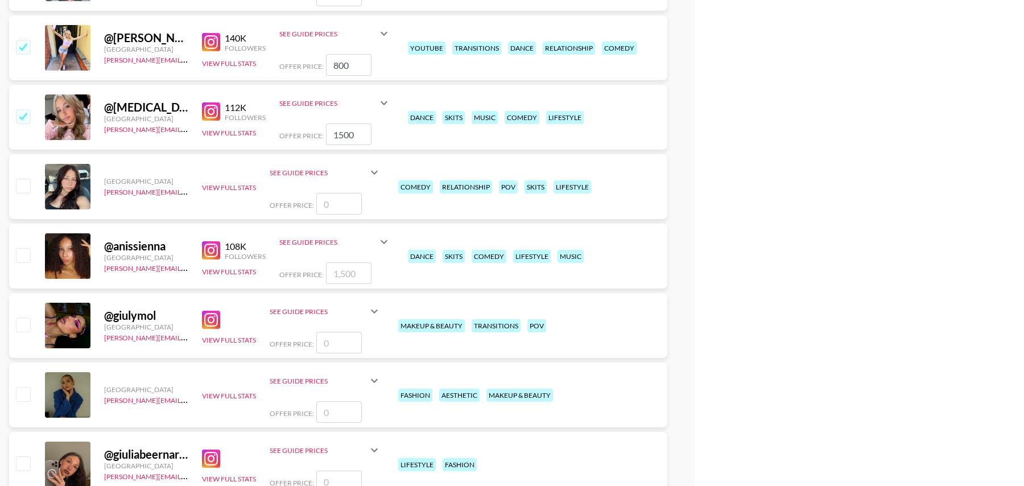
click at [22, 256] on input "checkbox" at bounding box center [23, 255] width 14 height 14
checkbox input "true"
type input "1500"
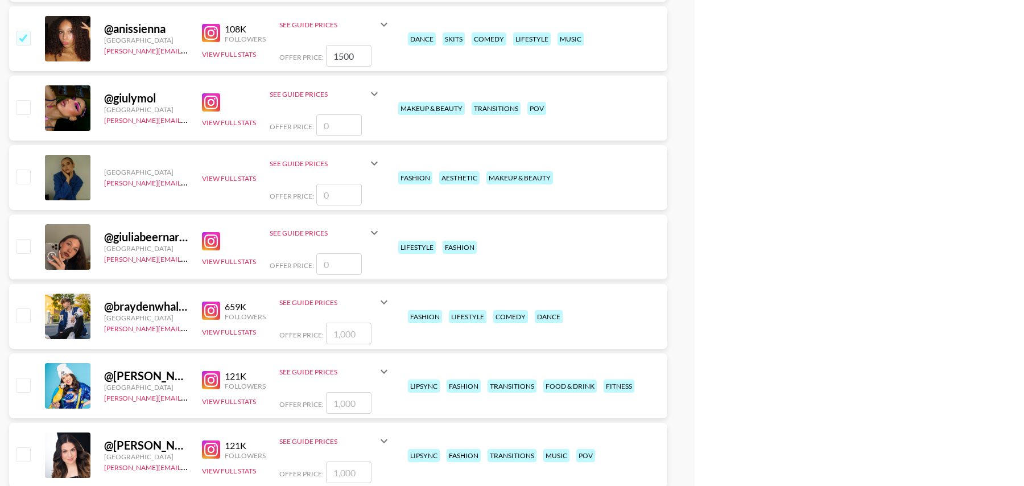
scroll to position [7465, 0]
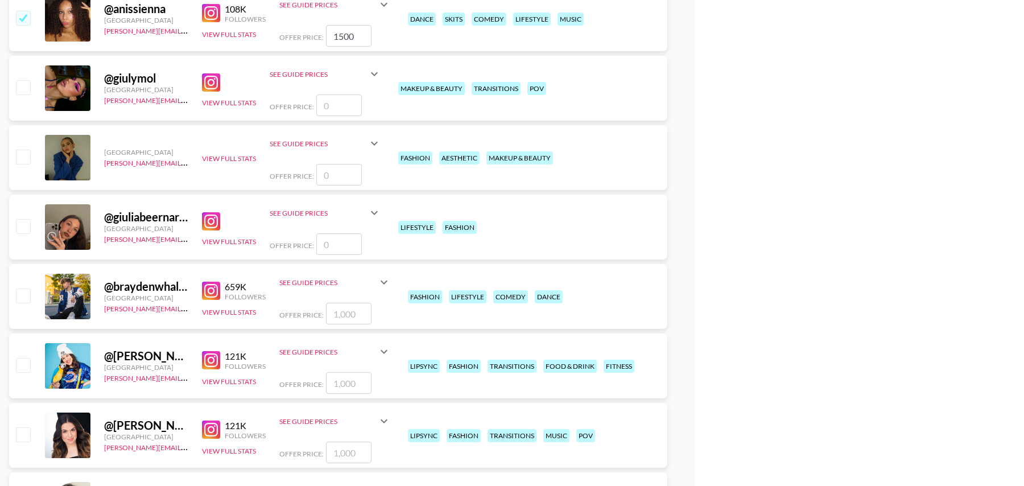
drag, startPoint x: 28, startPoint y: 293, endPoint x: 28, endPoint y: 314, distance: 21.1
click at [28, 293] on input "checkbox" at bounding box center [23, 296] width 14 height 14
checkbox input "true"
type input "1000"
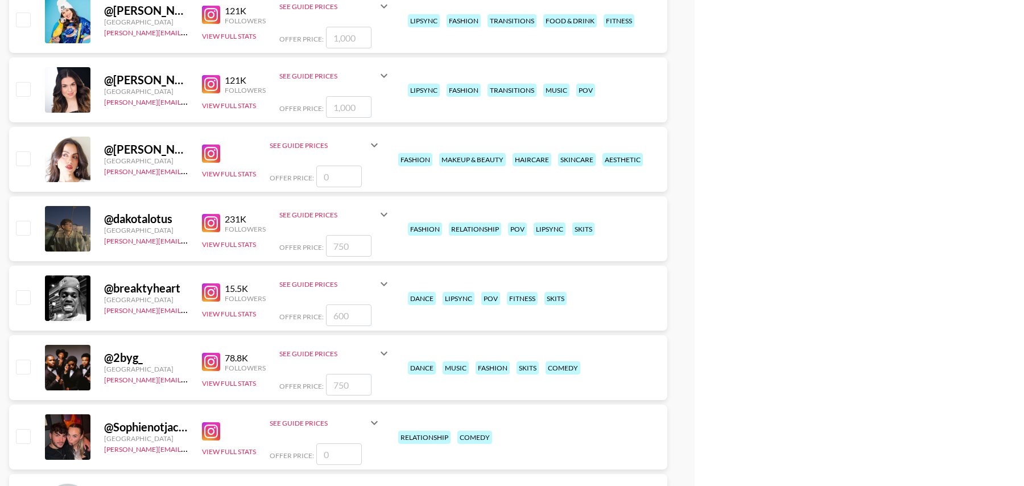
scroll to position [7817, 0]
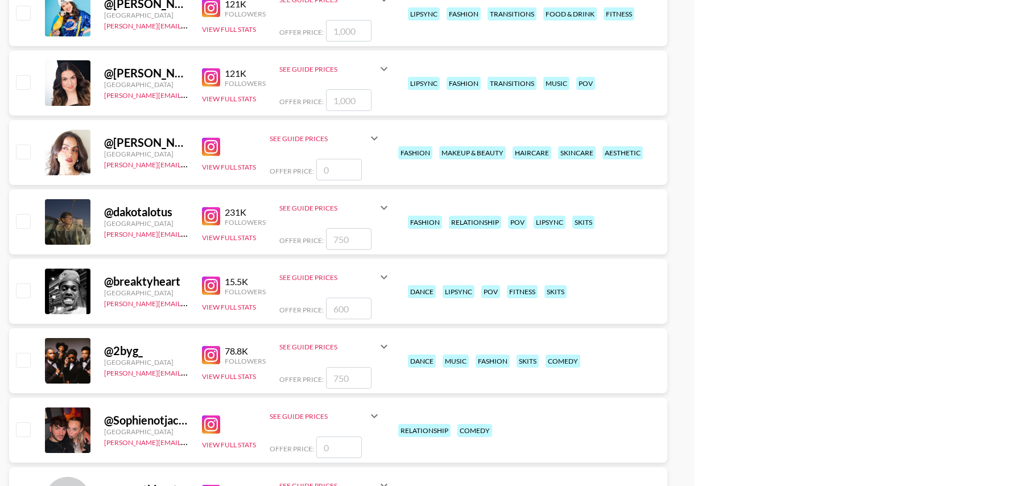
click at [27, 219] on input "checkbox" at bounding box center [23, 221] width 14 height 14
checkbox input "true"
type input "750"
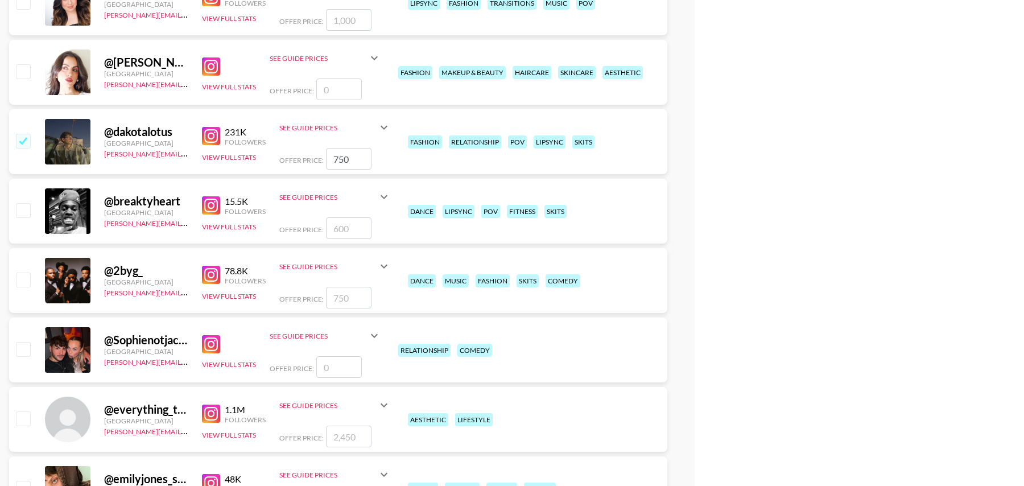
scroll to position [7936, 0]
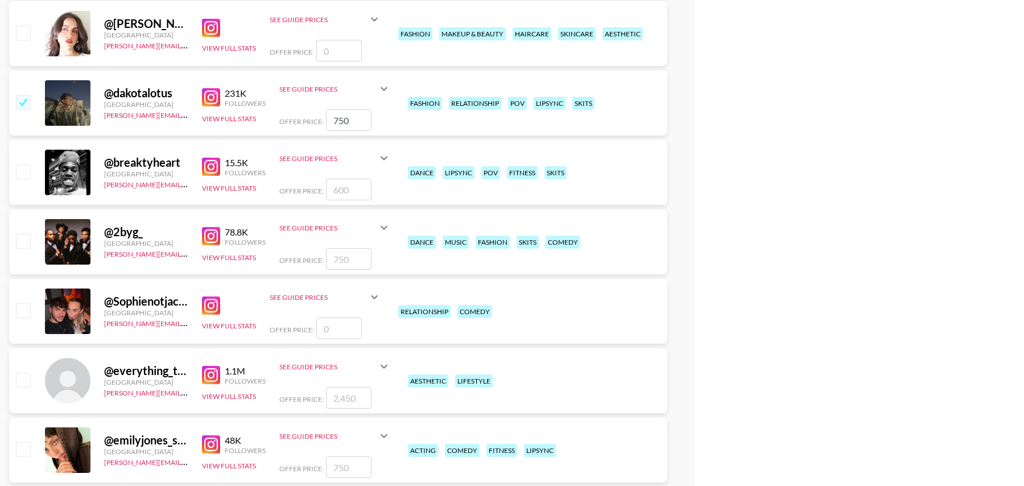
click at [25, 308] on input "checkbox" at bounding box center [23, 310] width 14 height 14
click at [23, 312] on input "checkbox" at bounding box center [23, 310] width 14 height 14
checkbox input "false"
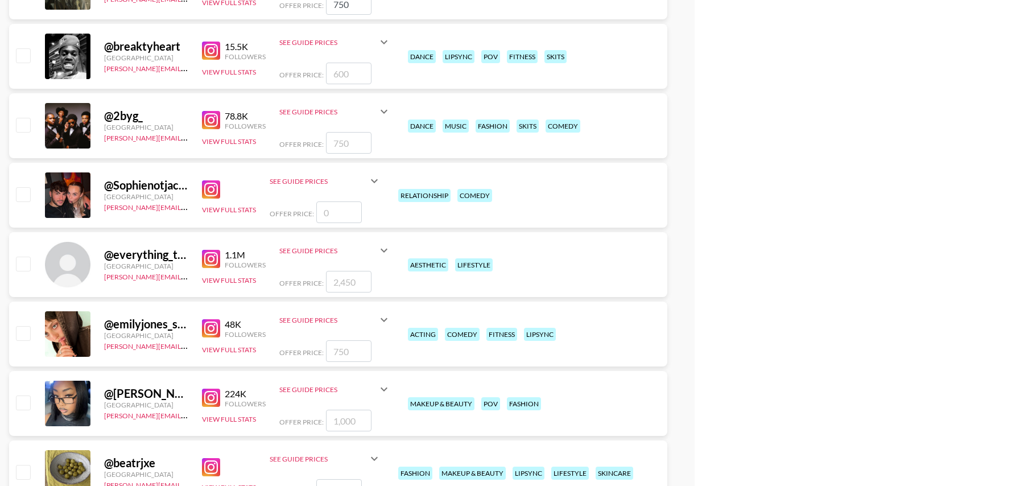
scroll to position [8053, 0]
click at [24, 57] on input "checkbox" at bounding box center [23, 55] width 14 height 14
checkbox input "true"
type input "600"
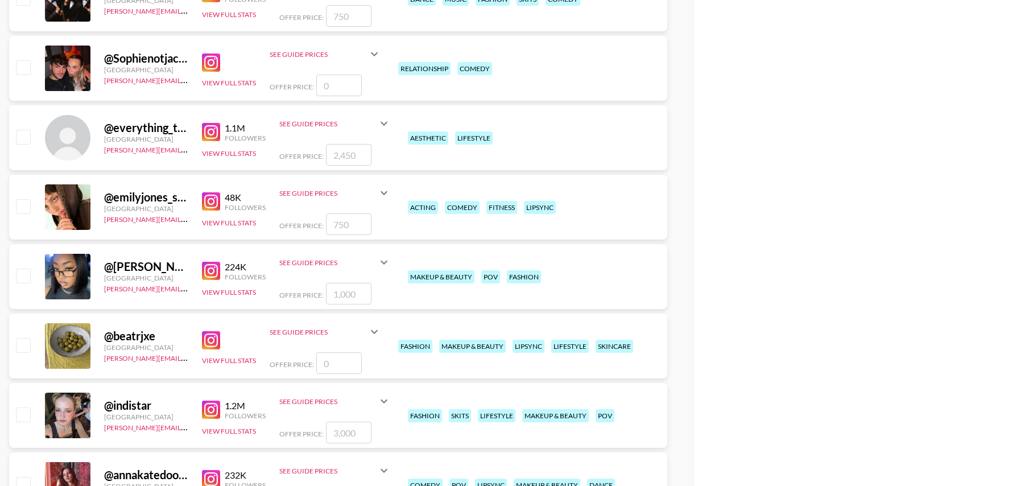
scroll to position [8221, 0]
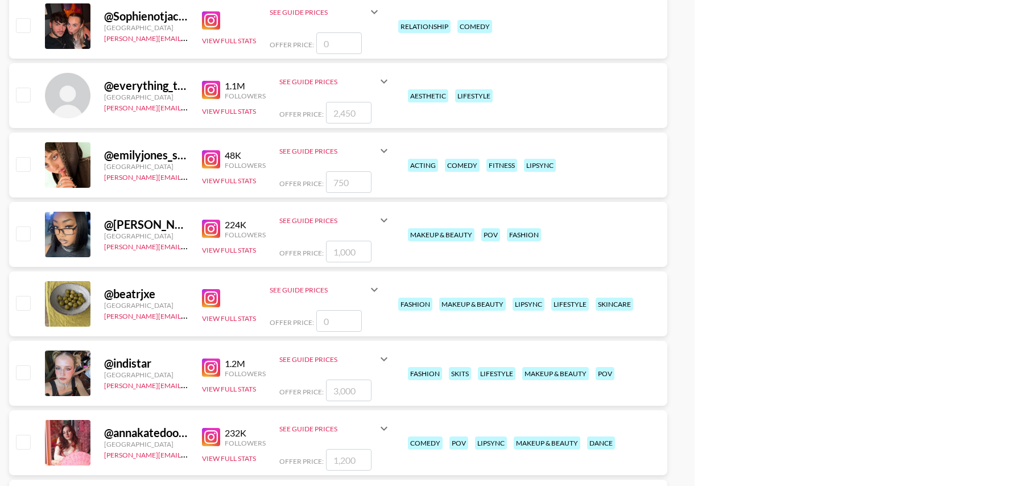
click at [21, 229] on input "checkbox" at bounding box center [23, 233] width 14 height 14
checkbox input "true"
type input "1000"
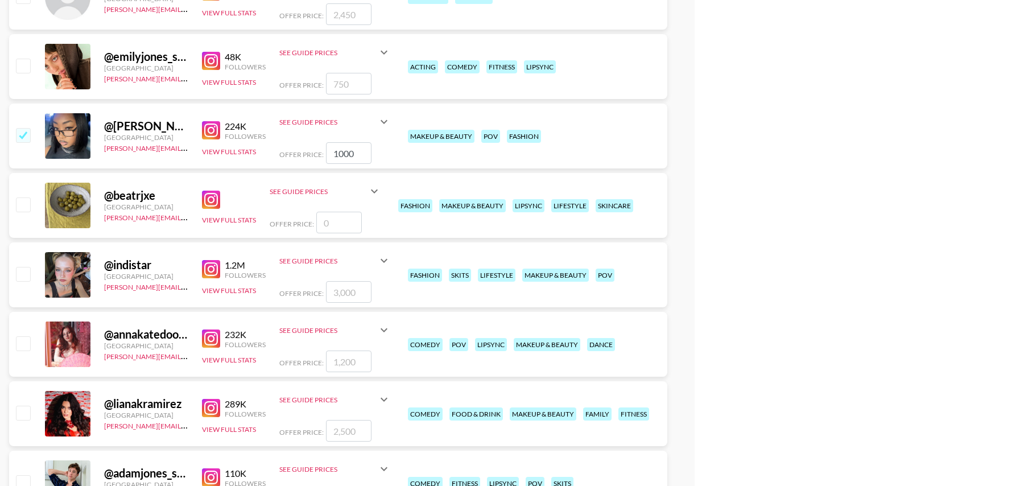
click at [25, 273] on input "checkbox" at bounding box center [23, 274] width 14 height 14
checkbox input "true"
type input "3000"
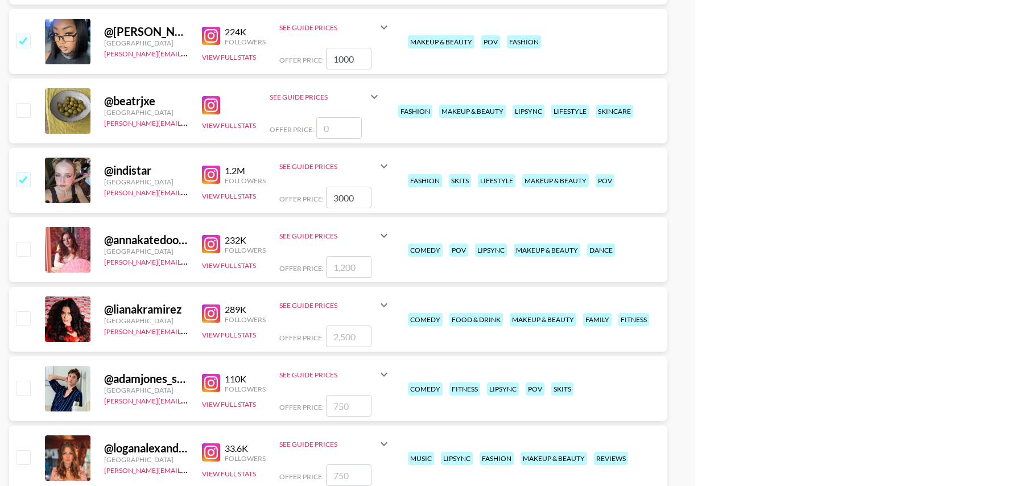
scroll to position [8415, 0]
click at [22, 316] on input "checkbox" at bounding box center [23, 318] width 14 height 14
checkbox input "true"
type input "2500"
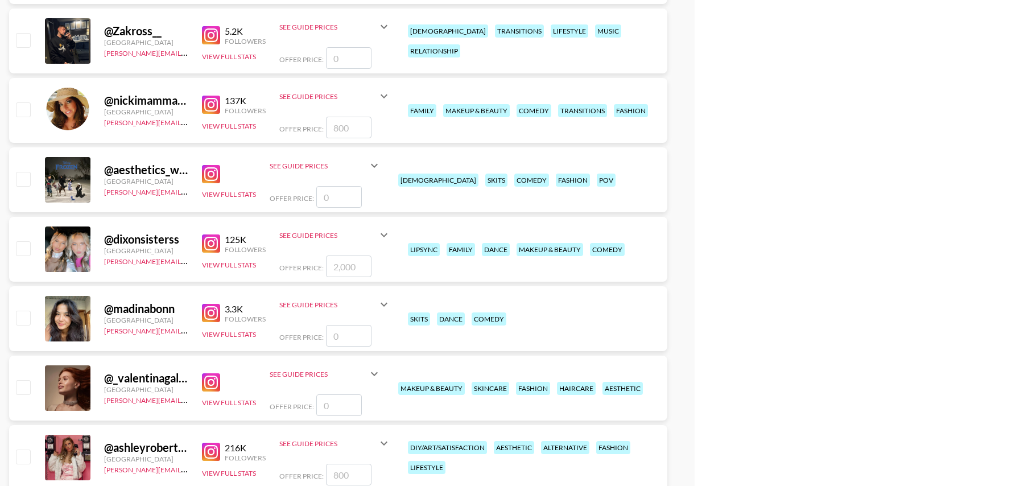
scroll to position [8972, 0]
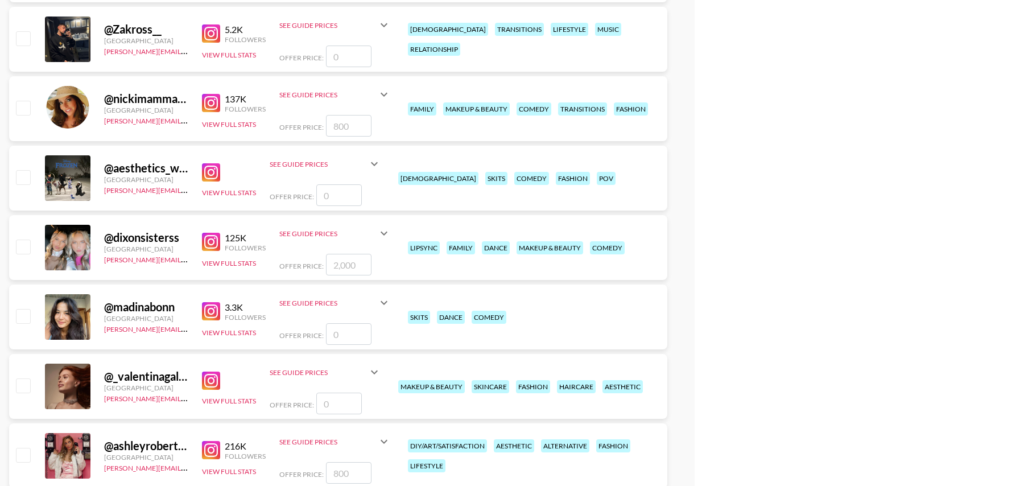
click at [27, 244] on input "checkbox" at bounding box center [23, 247] width 14 height 14
checkbox input "true"
type input "2000"
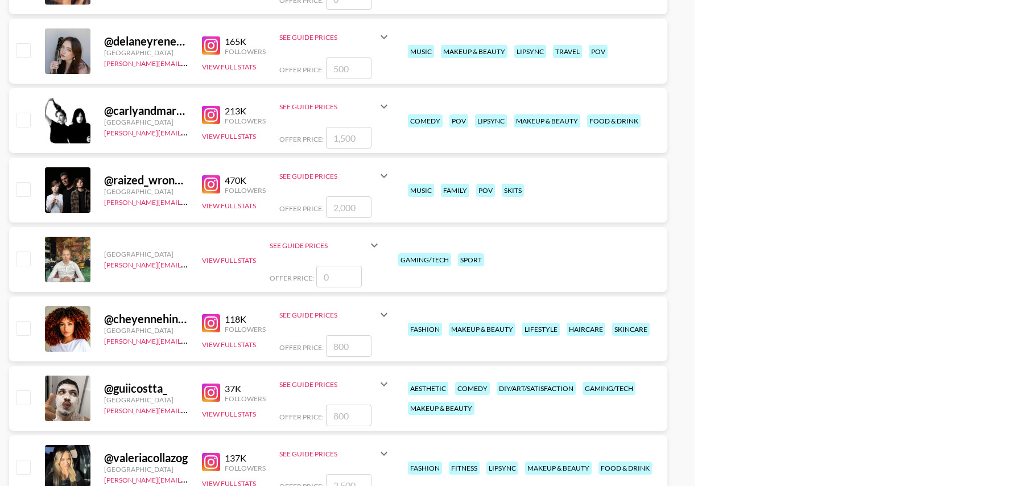
scroll to position [10705, 0]
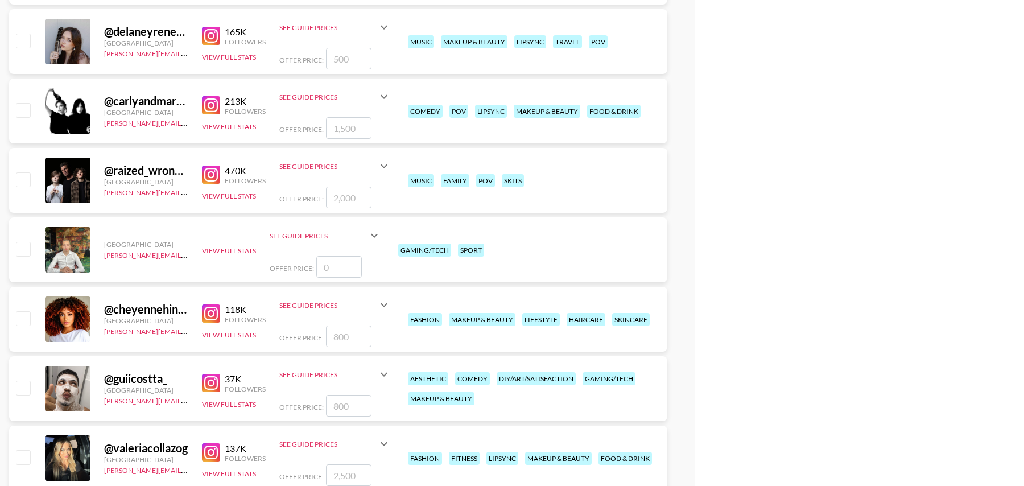
click at [25, 182] on input "checkbox" at bounding box center [23, 179] width 14 height 14
checkbox input "true"
type input "2000"
click at [24, 180] on input "checkbox" at bounding box center [23, 179] width 14 height 14
checkbox input "false"
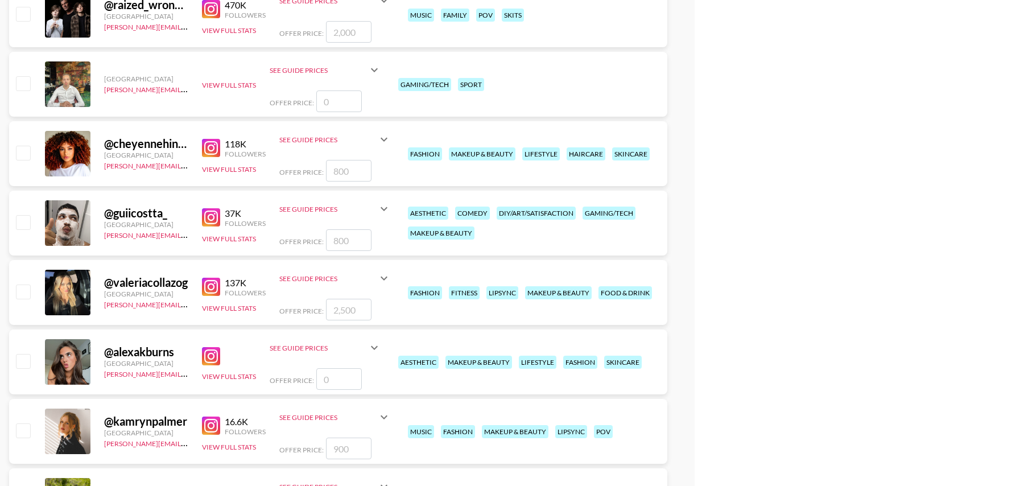
scroll to position [10872, 0]
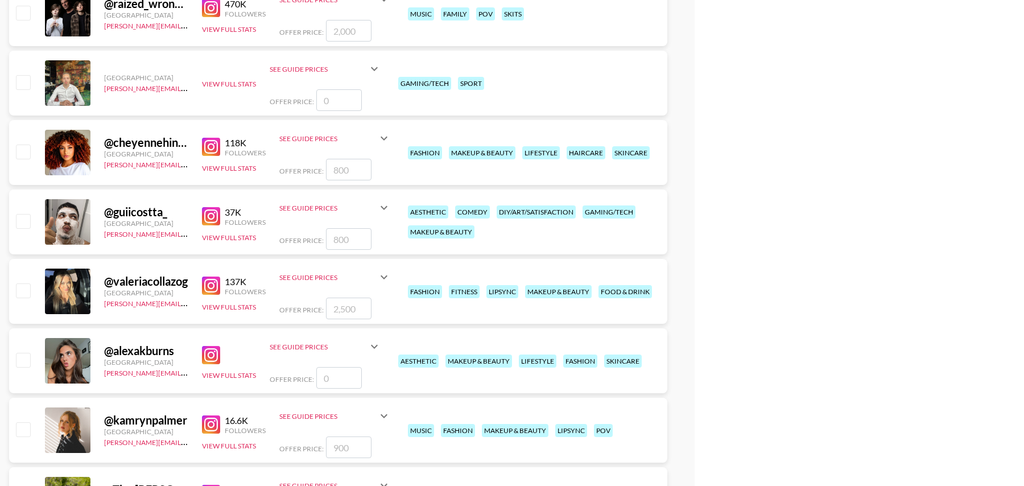
click at [23, 150] on input "checkbox" at bounding box center [23, 152] width 14 height 14
checkbox input "true"
type input "800"
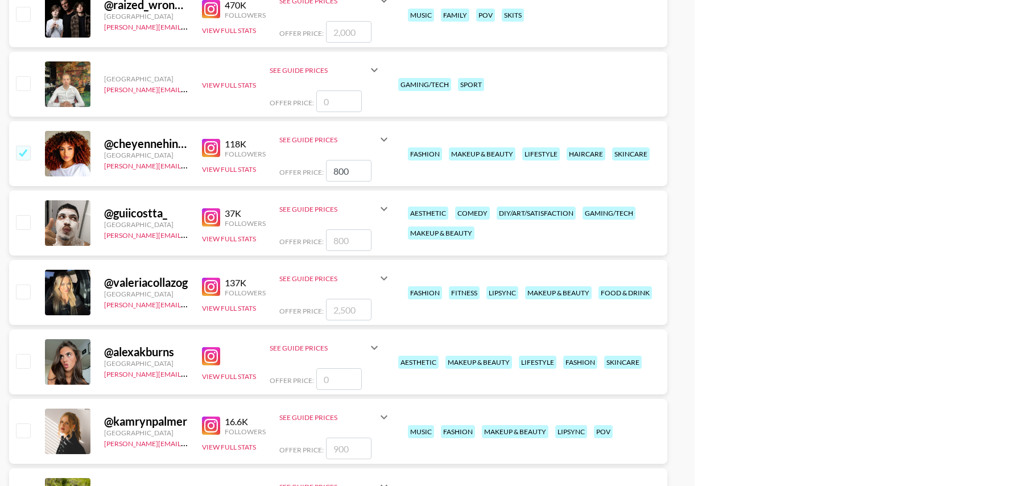
scroll to position [10869, 0]
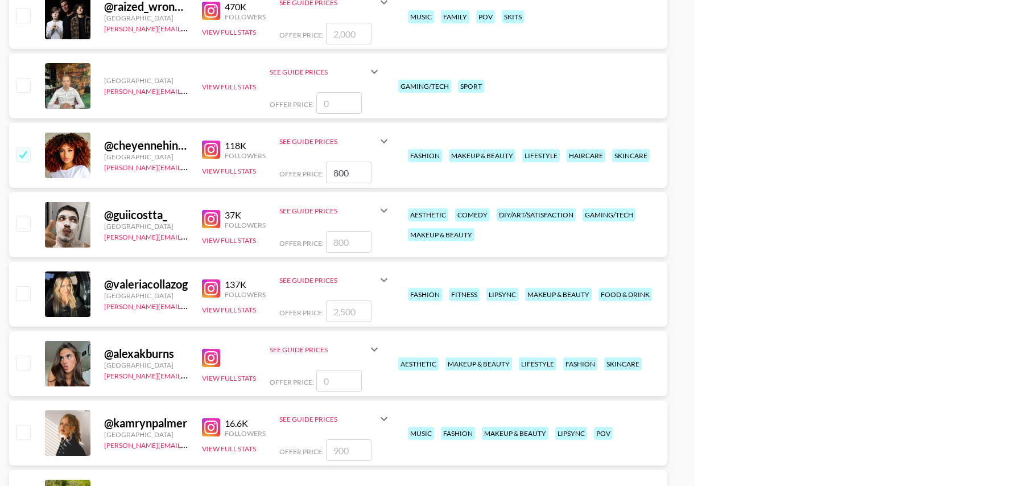
click at [22, 149] on input "checkbox" at bounding box center [23, 154] width 14 height 14
checkbox input "false"
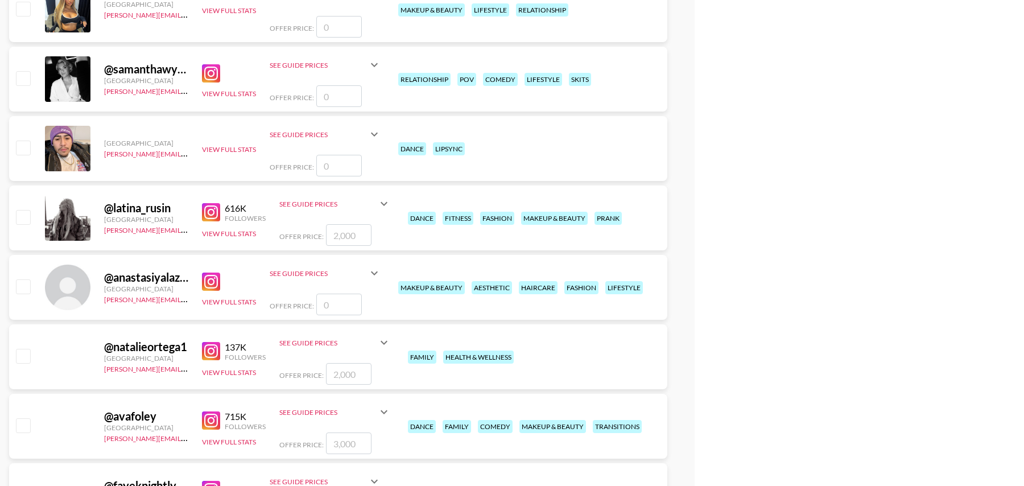
scroll to position [11670, 0]
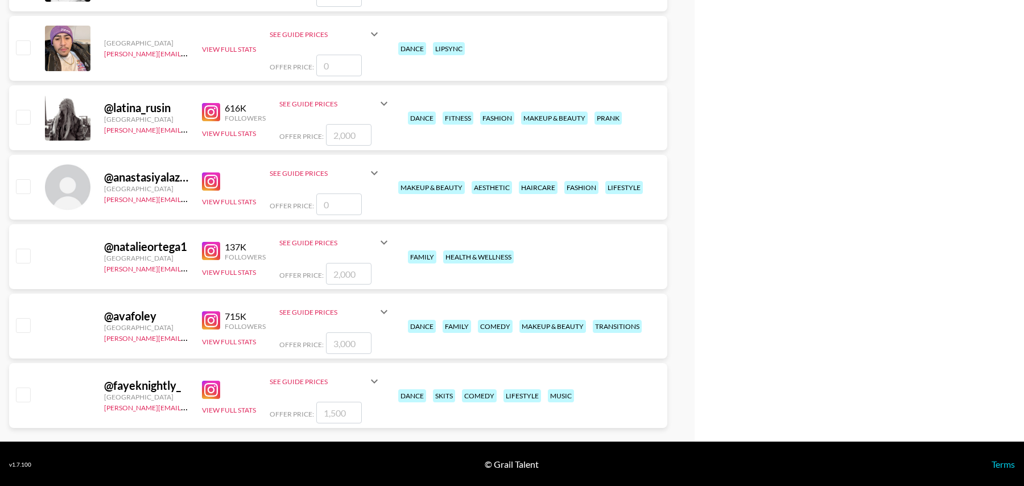
click at [22, 253] on input "checkbox" at bounding box center [23, 256] width 14 height 14
checkbox input "true"
type input "2000"
click at [18, 250] on input "checkbox" at bounding box center [23, 256] width 14 height 14
checkbox input "false"
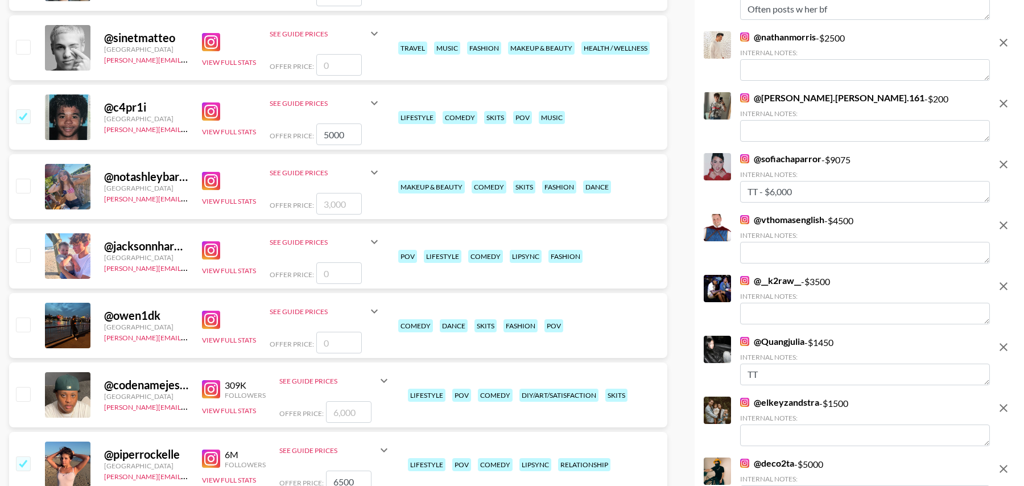
scroll to position [0, 0]
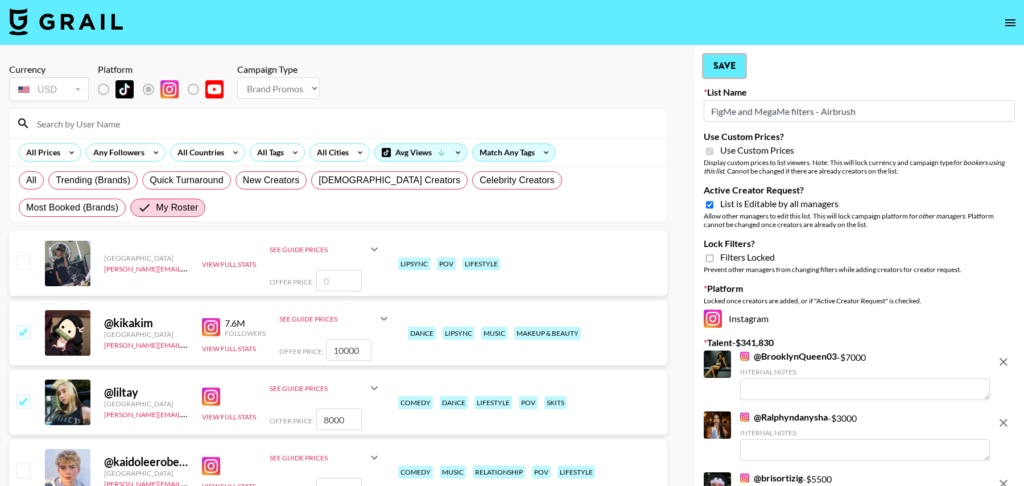
click at [710, 58] on button "Save" at bounding box center [725, 66] width 42 height 23
